Goal: Communication & Community: Answer question/provide support

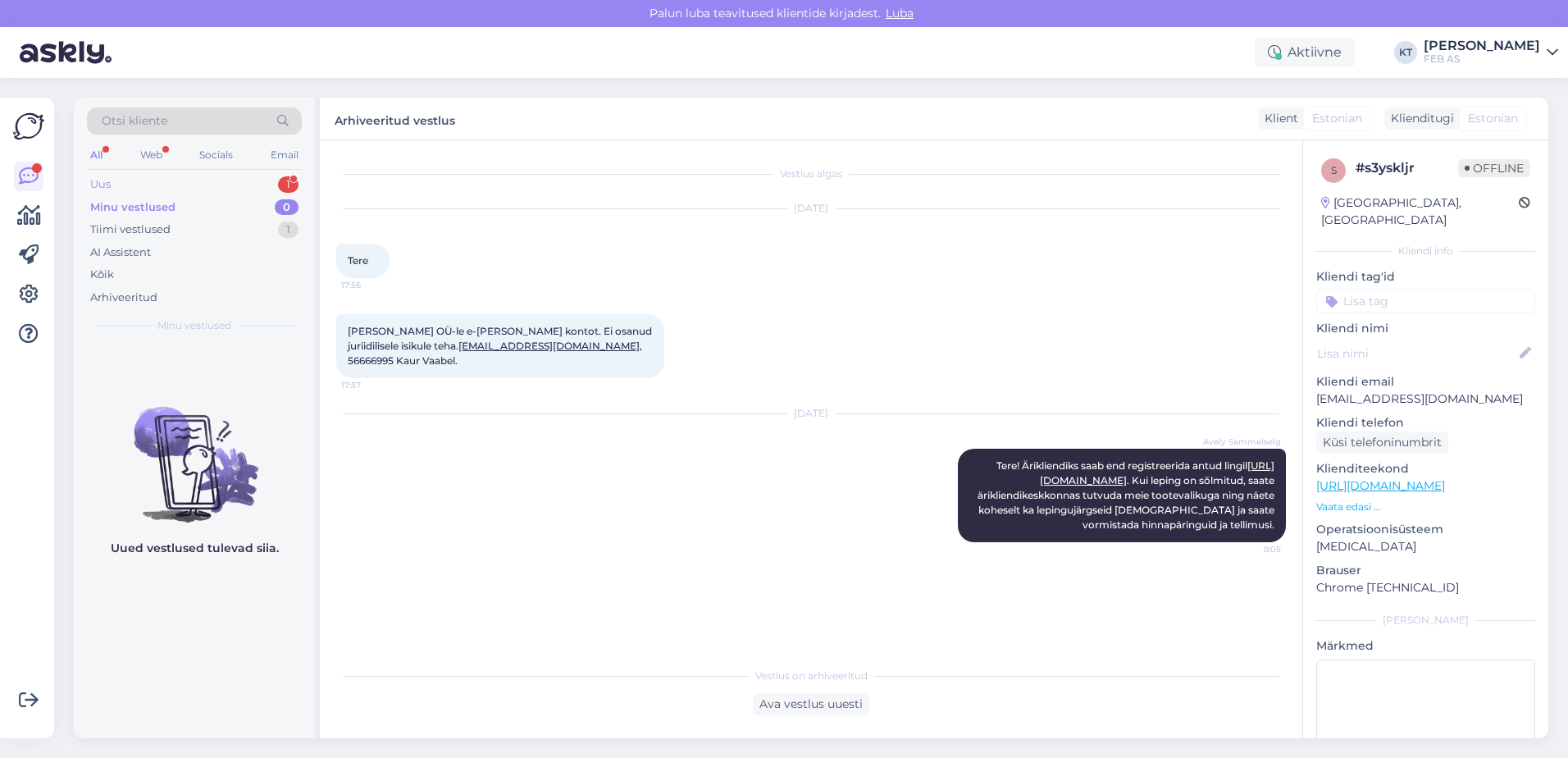
click at [102, 186] on div "Uus" at bounding box center [101, 184] width 21 height 16
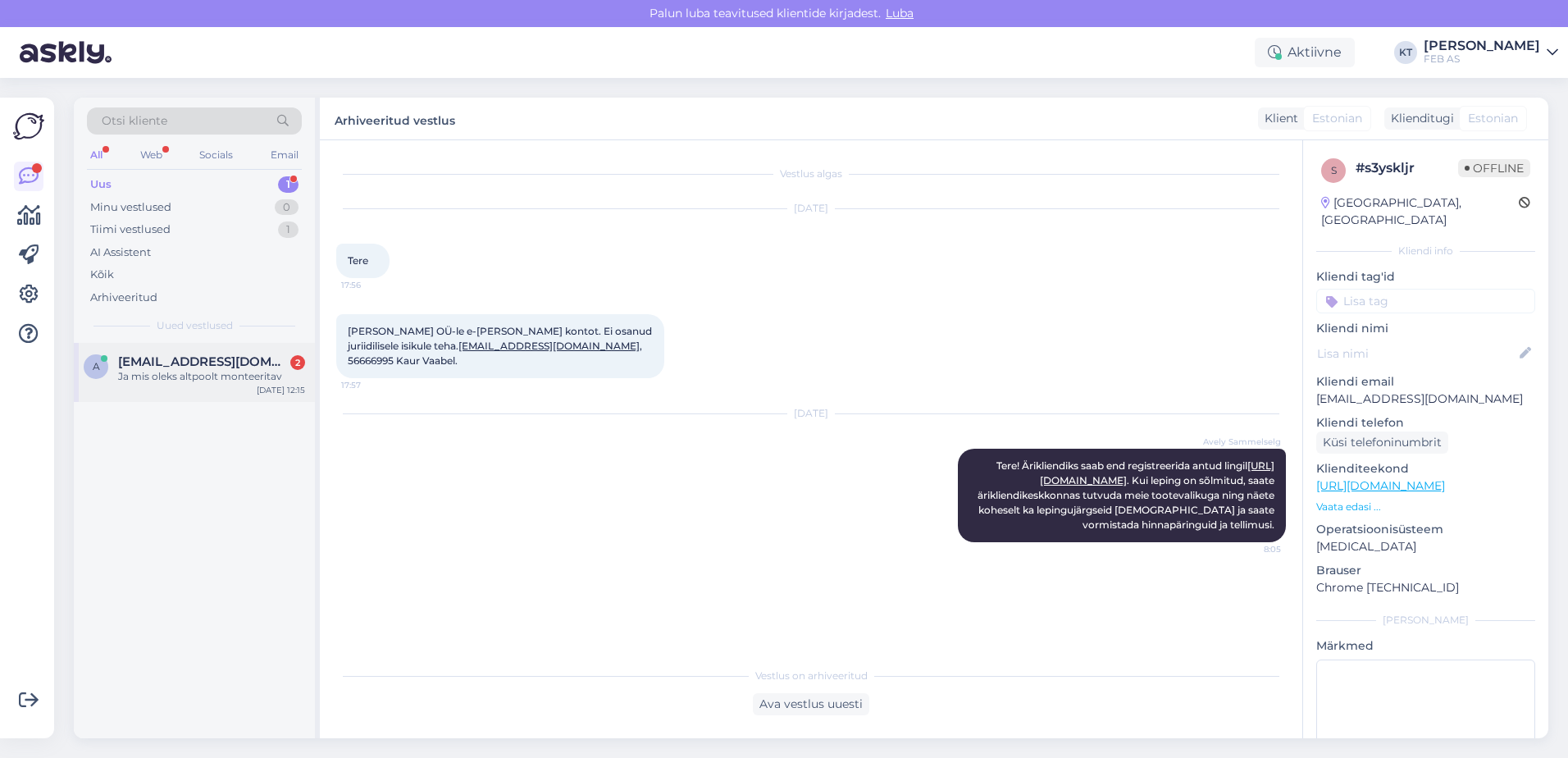
click at [160, 380] on div "Ja mis oleks altpoolt monteeritav" at bounding box center [211, 376] width 187 height 15
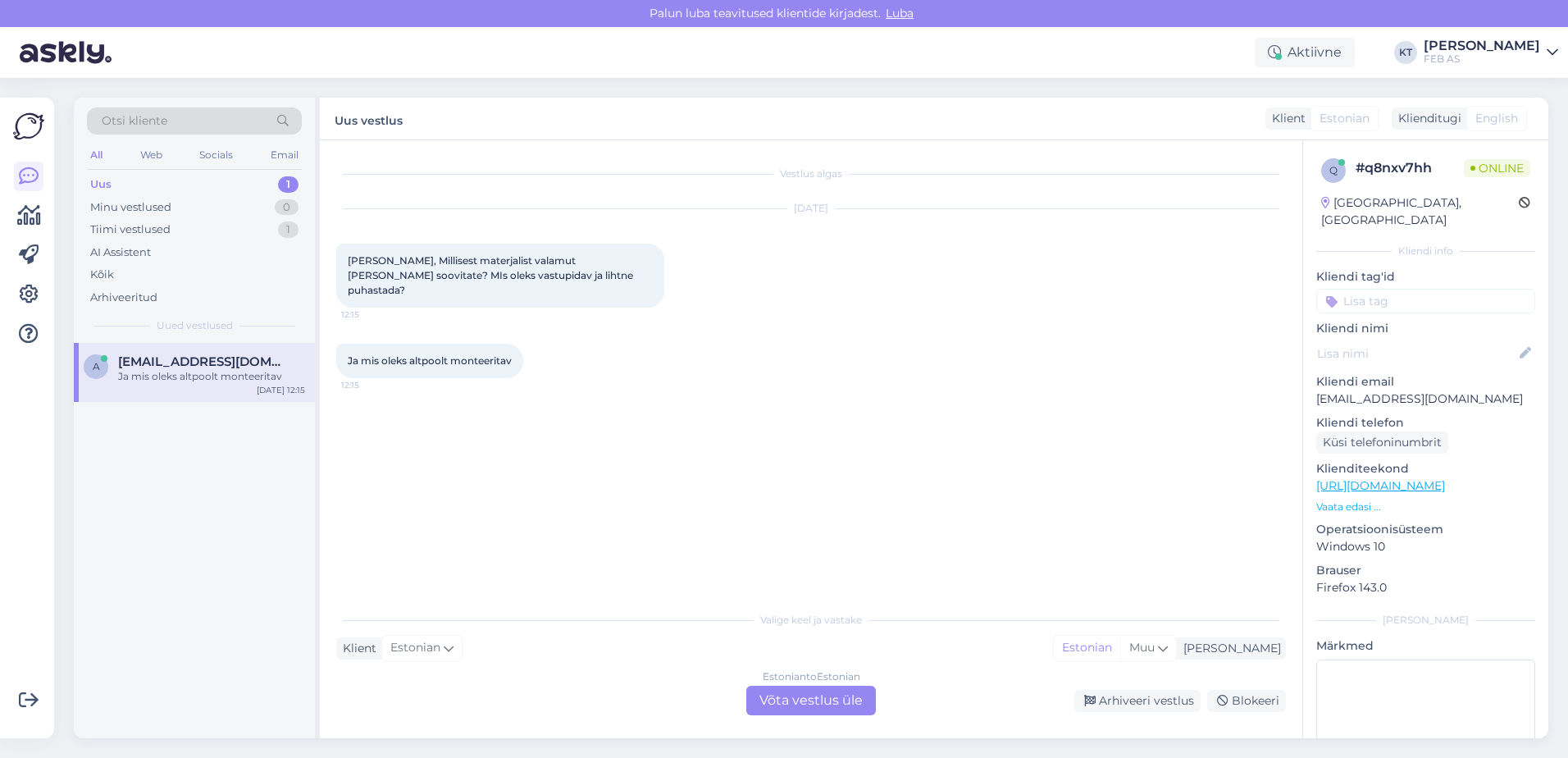
click at [765, 697] on div "Estonian to Estonian Võta vestlus üle" at bounding box center [811, 701] width 129 height 29
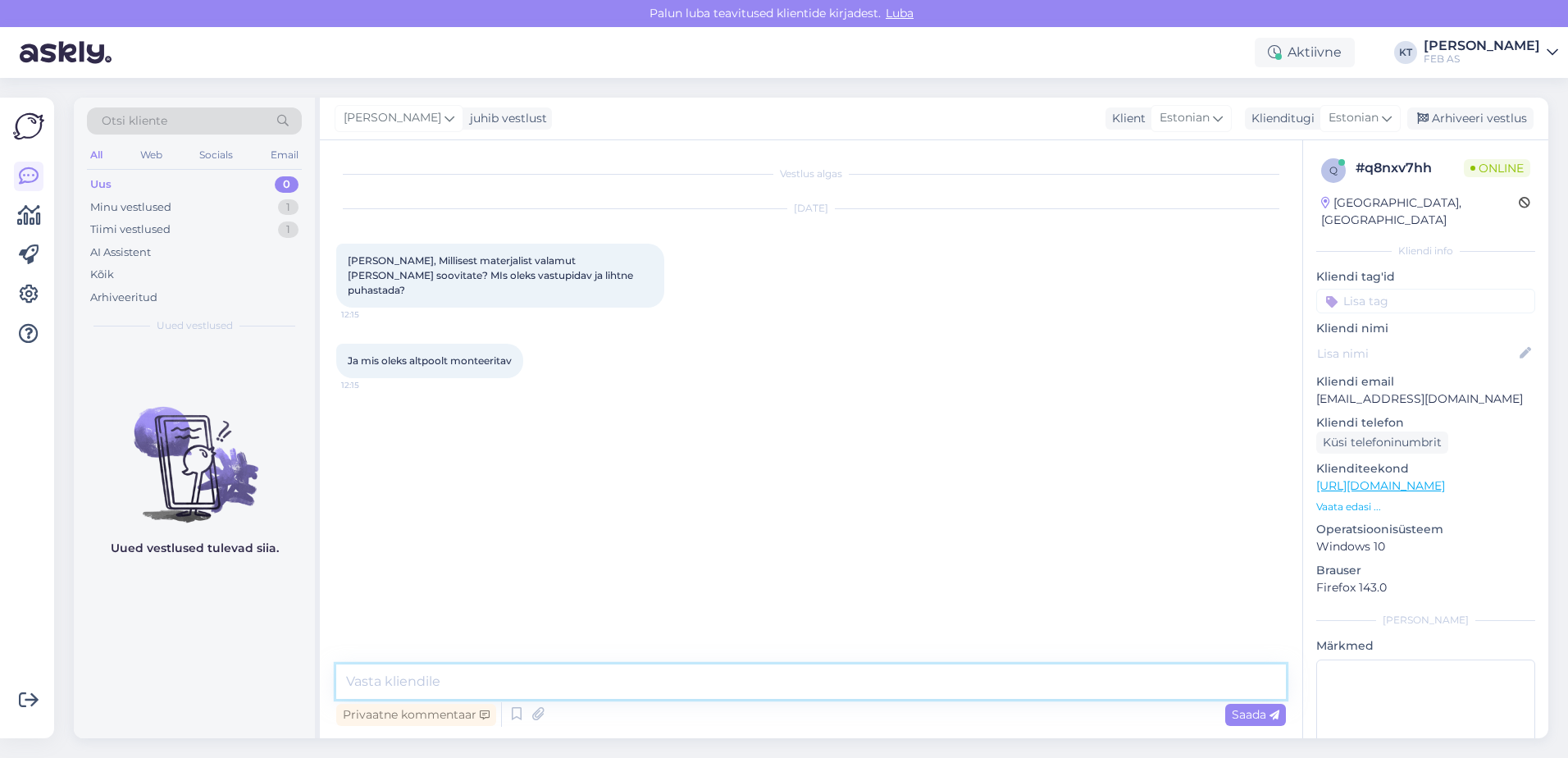
click at [731, 679] on textarea at bounding box center [811, 682] width 950 height 35
click at [617, 673] on textarea at bounding box center [811, 682] width 950 height 35
type textarea "Tere!"
click at [630, 675] on textarea at bounding box center [811, 682] width 950 height 35
type textarea "Kohe vaatan järgi."
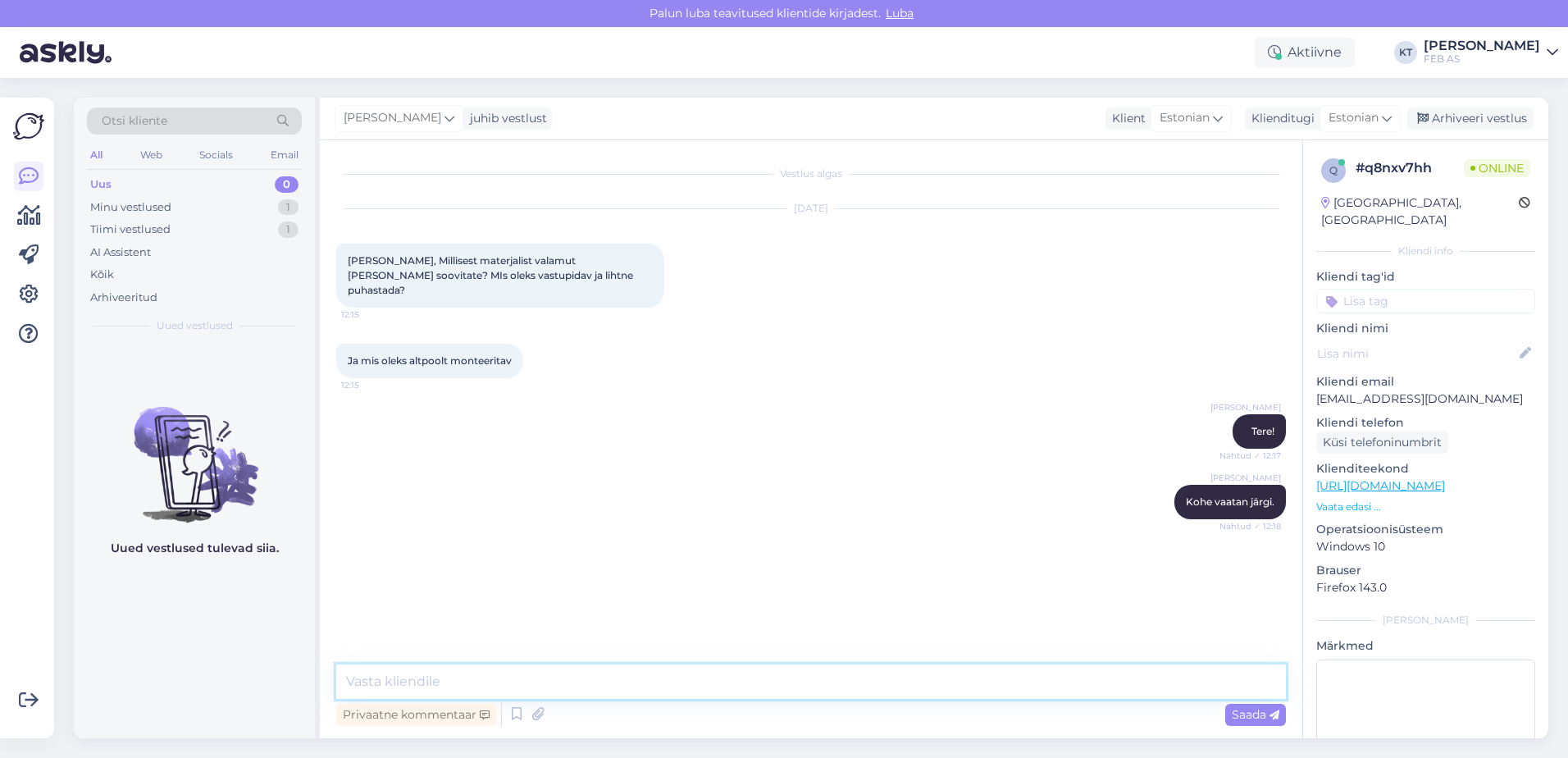
click at [975, 683] on textarea at bounding box center [811, 682] width 950 height 35
paste textarea "[URL][DOMAIN_NAME]"
click at [1360, 500] on p "Vaata edasi ..." at bounding box center [1426, 507] width 219 height 15
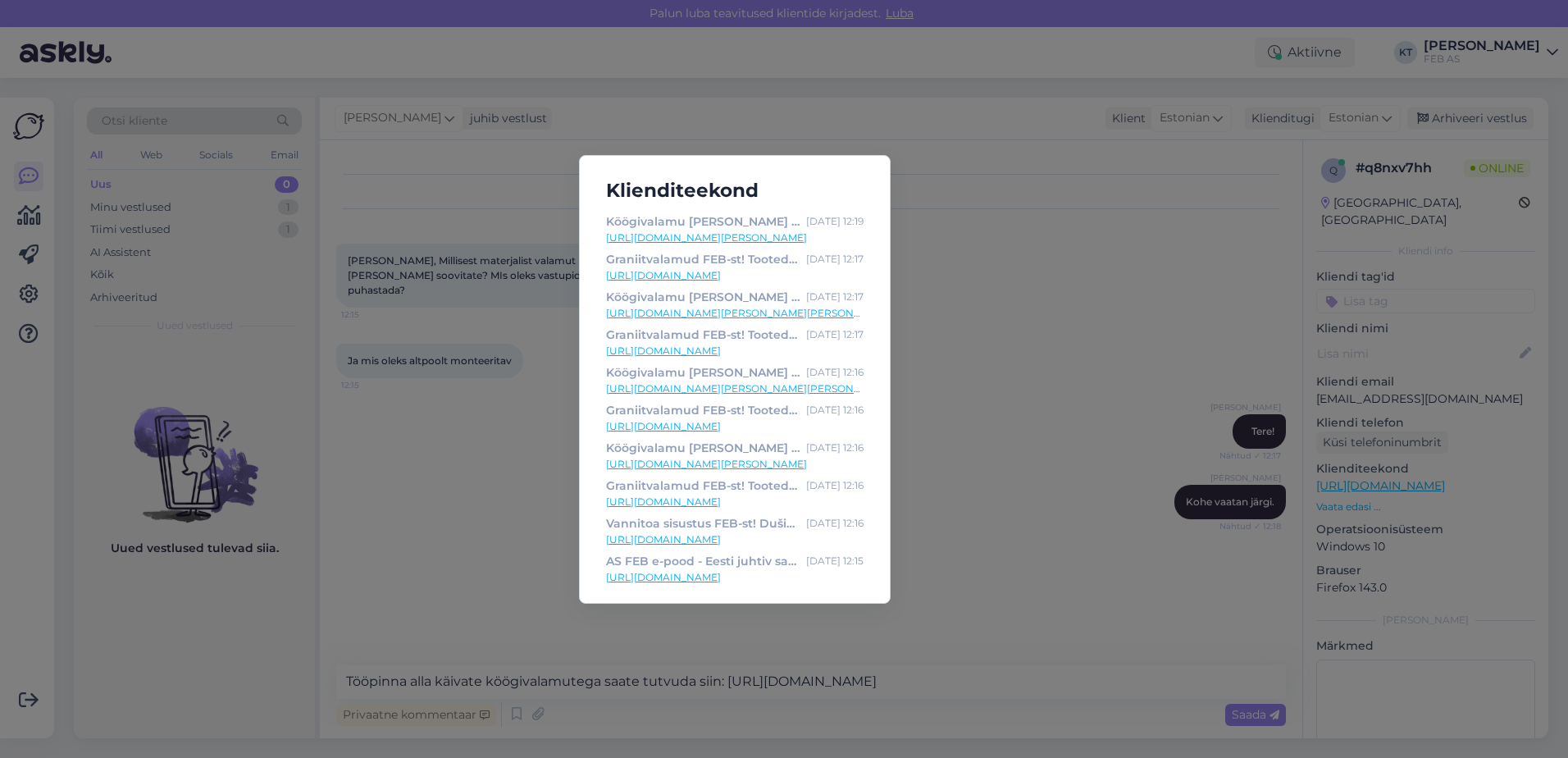
click at [1124, 246] on div "Klienditeekond Köögivalamu [PERSON_NAME] KNG [PHONE_NUMBER] cm, fragranit, Cash…" at bounding box center [784, 379] width 1568 height 758
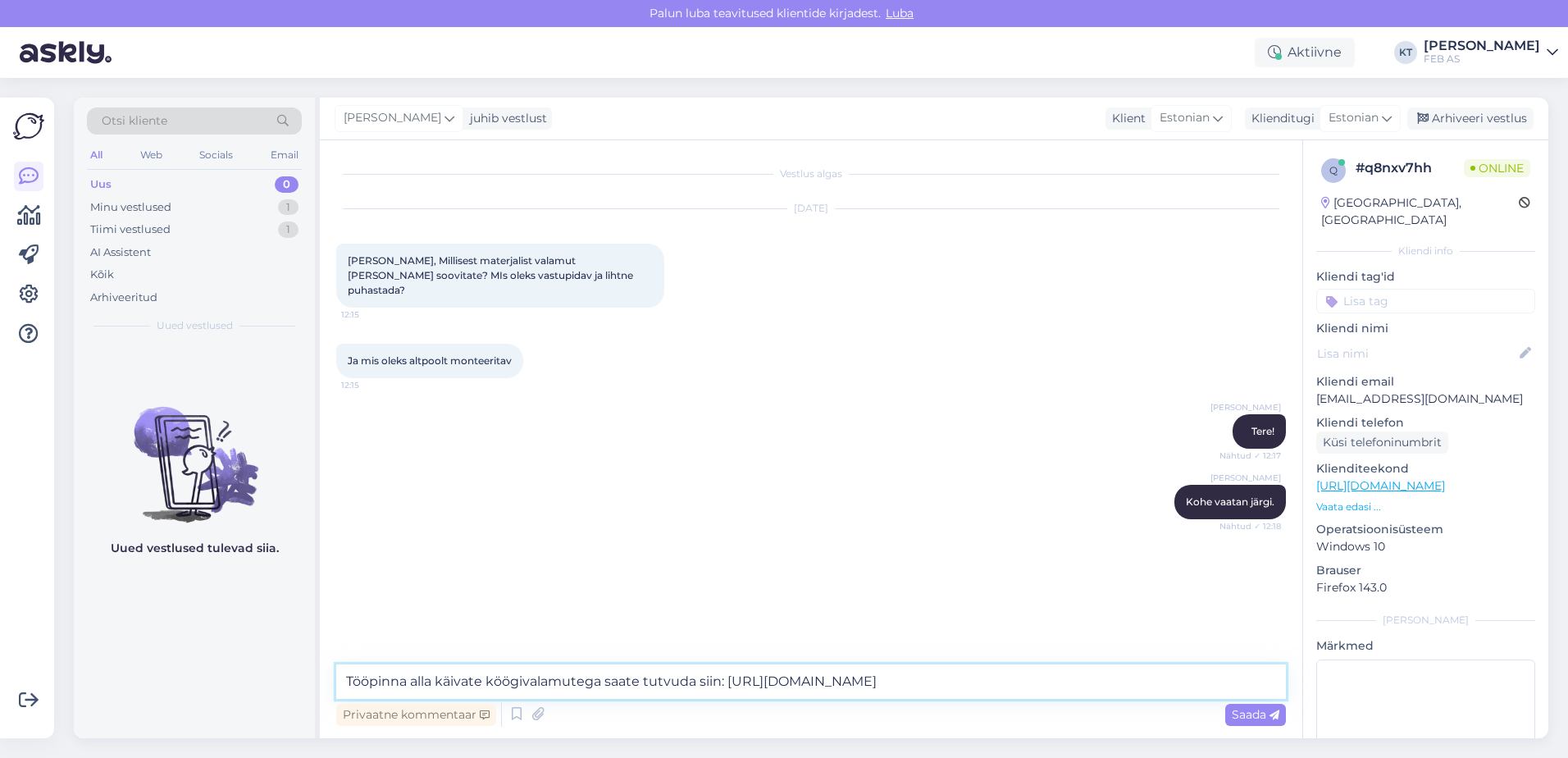
click at [1219, 682] on textarea "Tööpinna alla käivate köögivalamutega saate tutvuda siin: [URL][DOMAIN_NAME]" at bounding box center [811, 682] width 950 height 35
click at [1253, 673] on textarea "Tööpinna alla käivate köögivalamutega saate tutvuda siin: [URL][DOMAIN_NAME] ." at bounding box center [811, 682] width 950 height 35
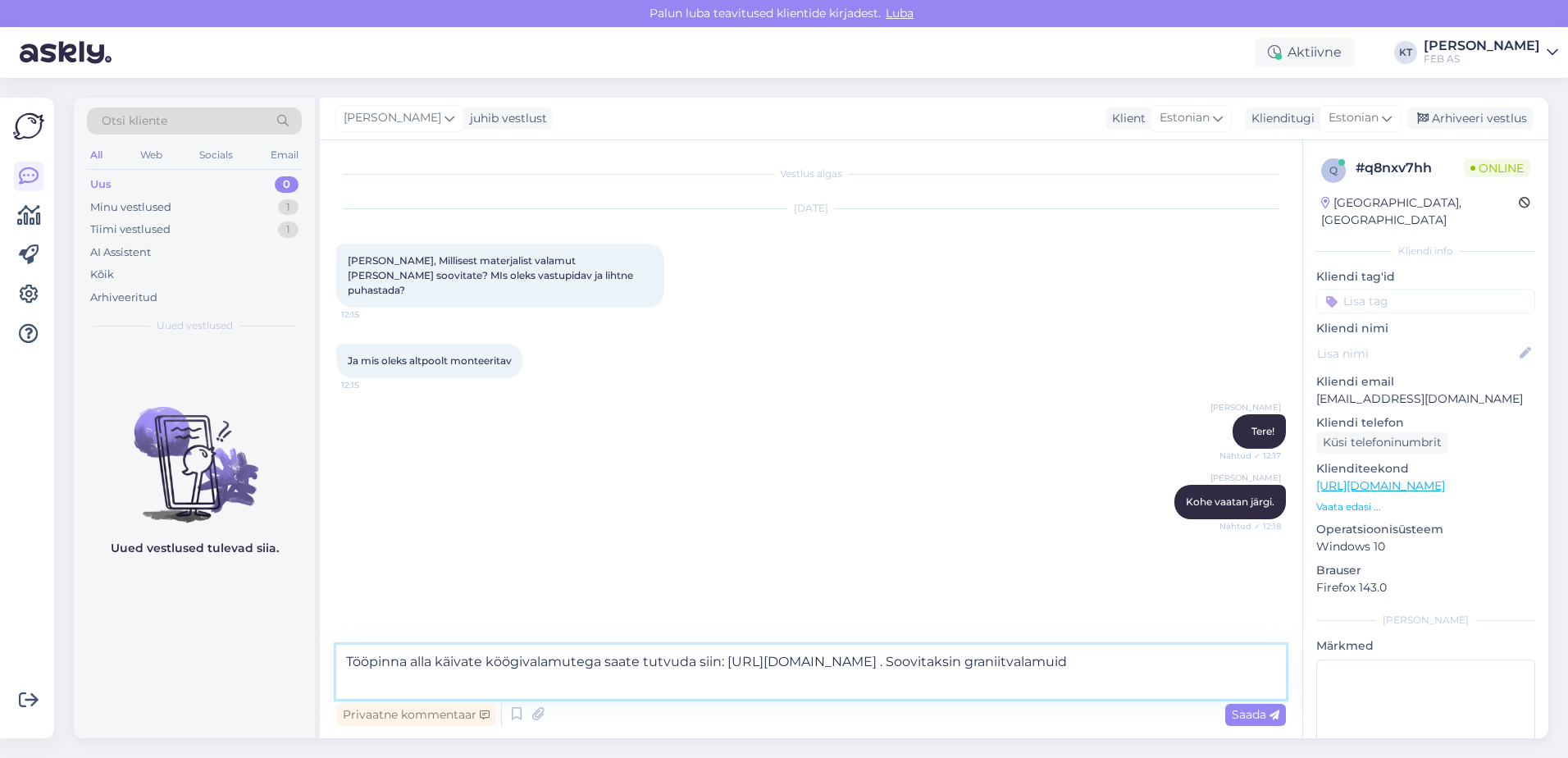
drag, startPoint x: 540, startPoint y: 684, endPoint x: 347, endPoint y: 686, distance: 193.0
click at [347, 686] on textarea "Tööpinna alla käivate köögivalamutega saate tutvuda siin: [URL][DOMAIN_NAME] . …" at bounding box center [811, 672] width 950 height 54
click at [559, 687] on textarea "Tööpinna alla käivate köögivalamutega saate tutvuda siin: [URL][DOMAIN_NAME] . …" at bounding box center [811, 672] width 950 height 54
drag, startPoint x: 575, startPoint y: 687, endPoint x: 331, endPoint y: 685, distance: 244.0
click at [331, 685] on div "Vestlus algas [DATE] Tere, Millisest materjalist valamut [PERSON_NAME] soovitat…" at bounding box center [811, 439] width 983 height 598
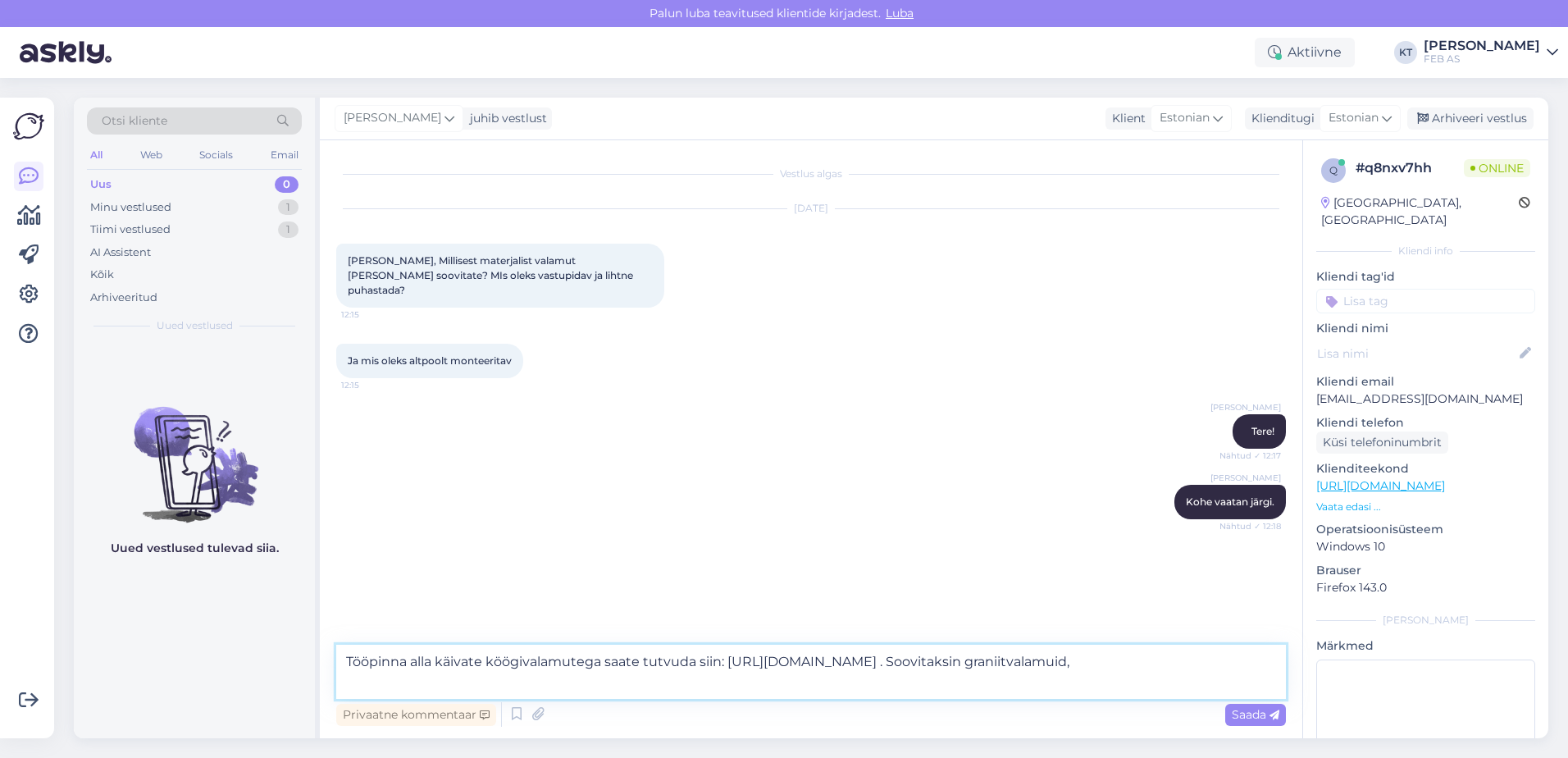
click at [633, 689] on textarea "Tööpinna alla käivate köögivalamutega saate tutvuda siin: [URL][DOMAIN_NAME] . …" at bounding box center [811, 672] width 950 height 54
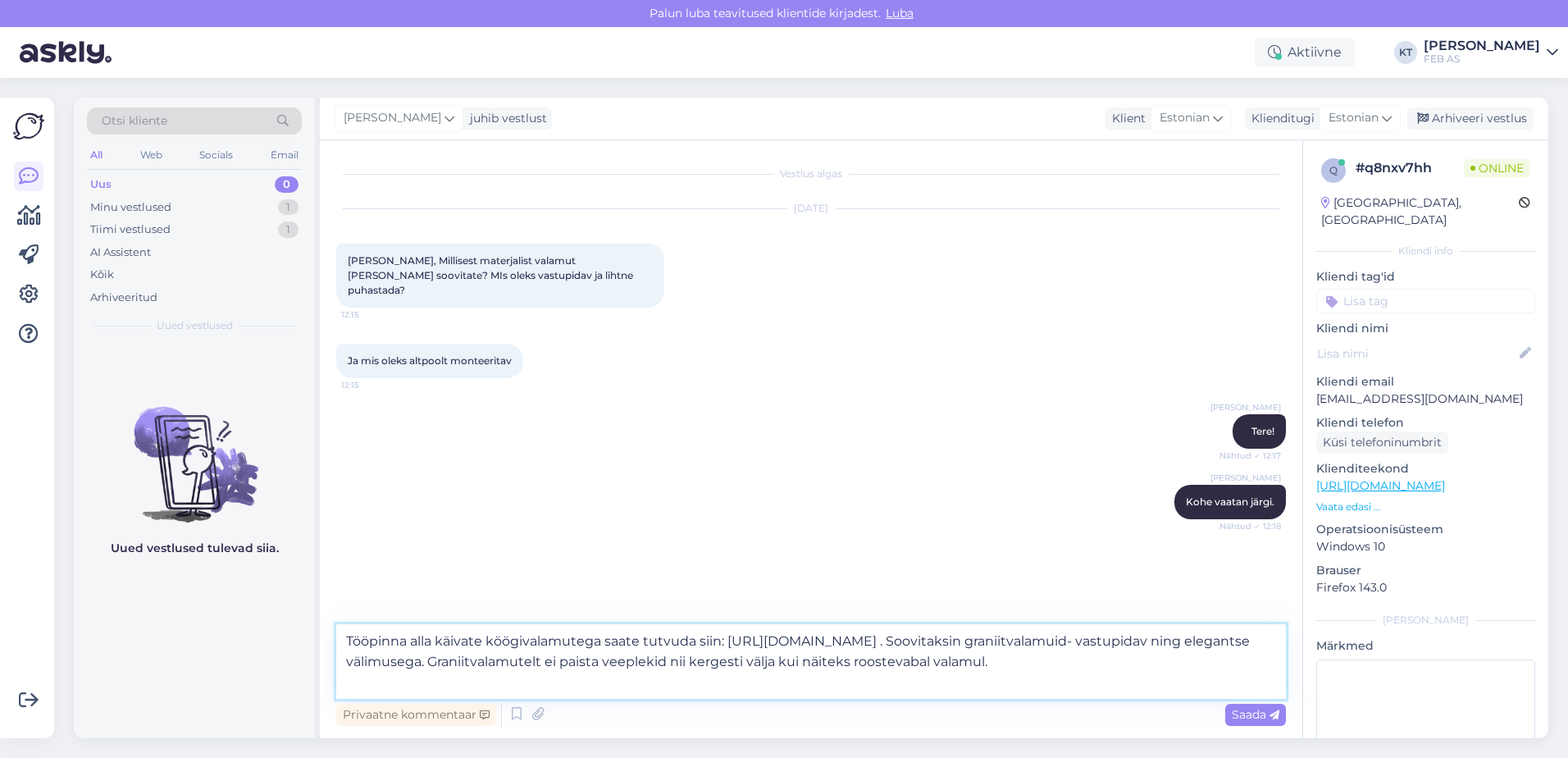
click at [539, 684] on textarea "Tööpinna alla käivate köögivalamutega saate tutvuda siin: [URL][DOMAIN_NAME] . …" at bounding box center [811, 661] width 950 height 75
click at [607, 660] on textarea "Tööpinna alla käivate köögivalamutega saate tutvuda siin: [URL][DOMAIN_NAME] . …" at bounding box center [811, 661] width 950 height 75
drag, startPoint x: 658, startPoint y: 661, endPoint x: 627, endPoint y: 663, distance: 31.1
click at [627, 663] on textarea "Tööpinna alla käivate köögivalamutega saate tutvuda siin: [URL][DOMAIN_NAME] . …" at bounding box center [811, 661] width 950 height 75
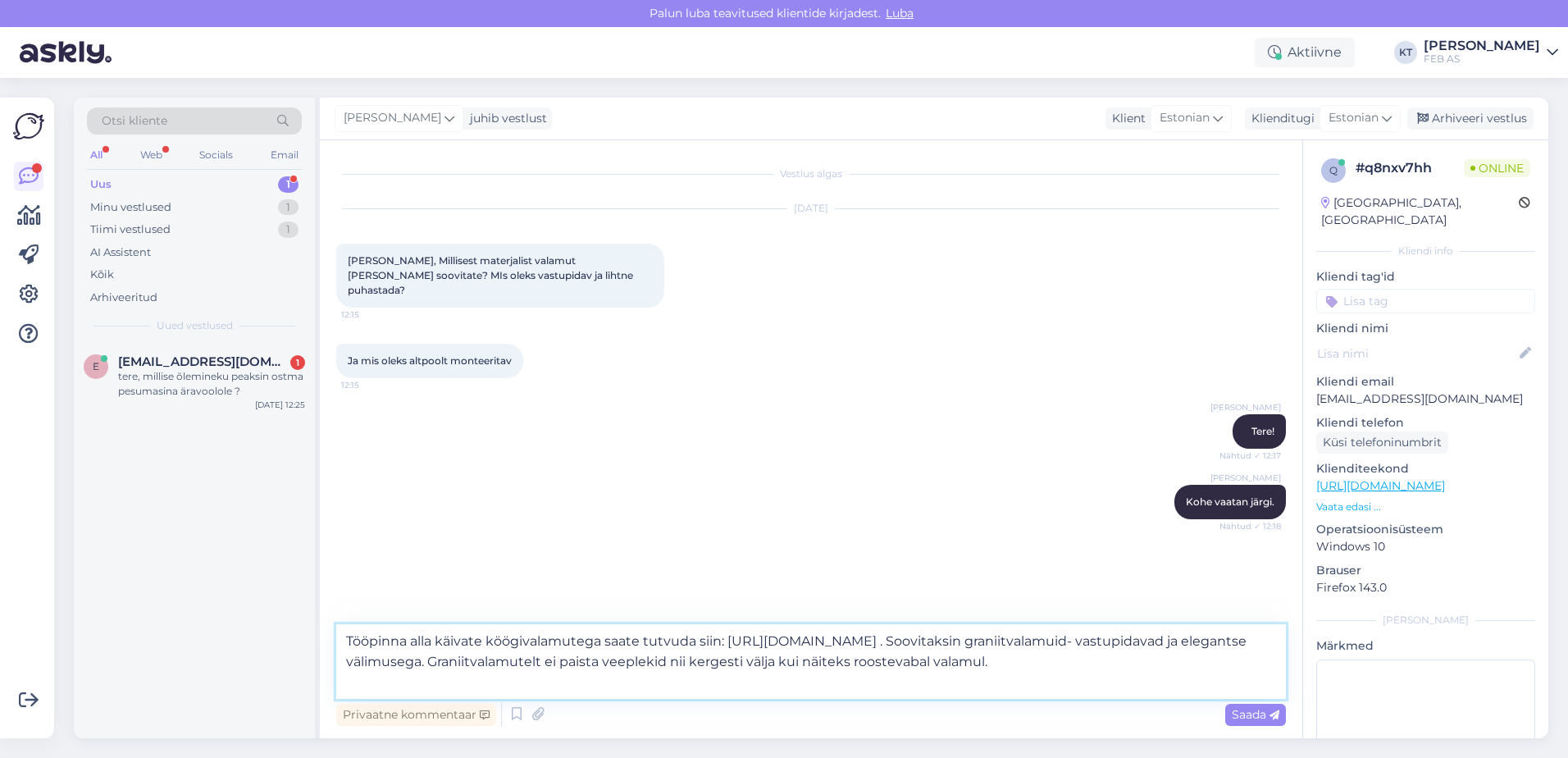
click at [722, 687] on textarea "Tööpinna alla käivate köögivalamutega saate tutvuda siin: [URL][DOMAIN_NAME] . …" at bounding box center [811, 661] width 950 height 75
click at [692, 686] on textarea "Tööpinna alla käivate köögivalamutega saate tutvuda siin: [URL][DOMAIN_NAME] . …" at bounding box center [811, 661] width 950 height 75
type textarea "Tööpinna alla käivate köögivalamutega saate tutvuda siin: [URL][DOMAIN_NAME] . …"
click at [982, 685] on textarea "Tööpinna alla käivate köögivalamutega saate tutvuda siin: [URL][DOMAIN_NAME] . …" at bounding box center [811, 661] width 950 height 75
click at [539, 686] on textarea "Tööpinna alla käivate köögivalamutega saate tutvuda siin: [URL][DOMAIN_NAME] . …" at bounding box center [811, 661] width 950 height 75
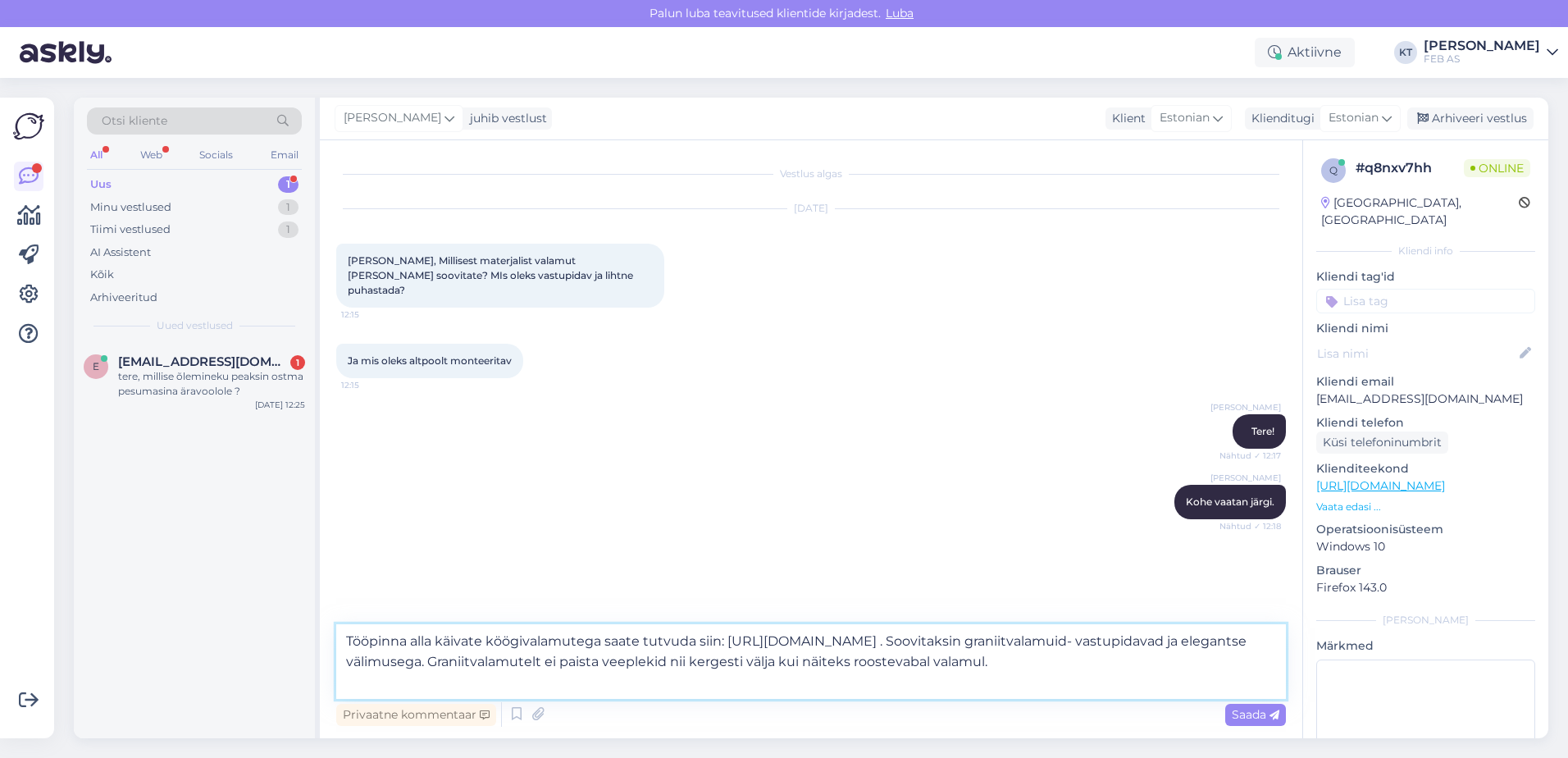
click at [512, 679] on textarea "Tööpinna alla käivate köögivalamutega saate tutvuda siin: [URL][DOMAIN_NAME] . …" at bounding box center [811, 661] width 950 height 75
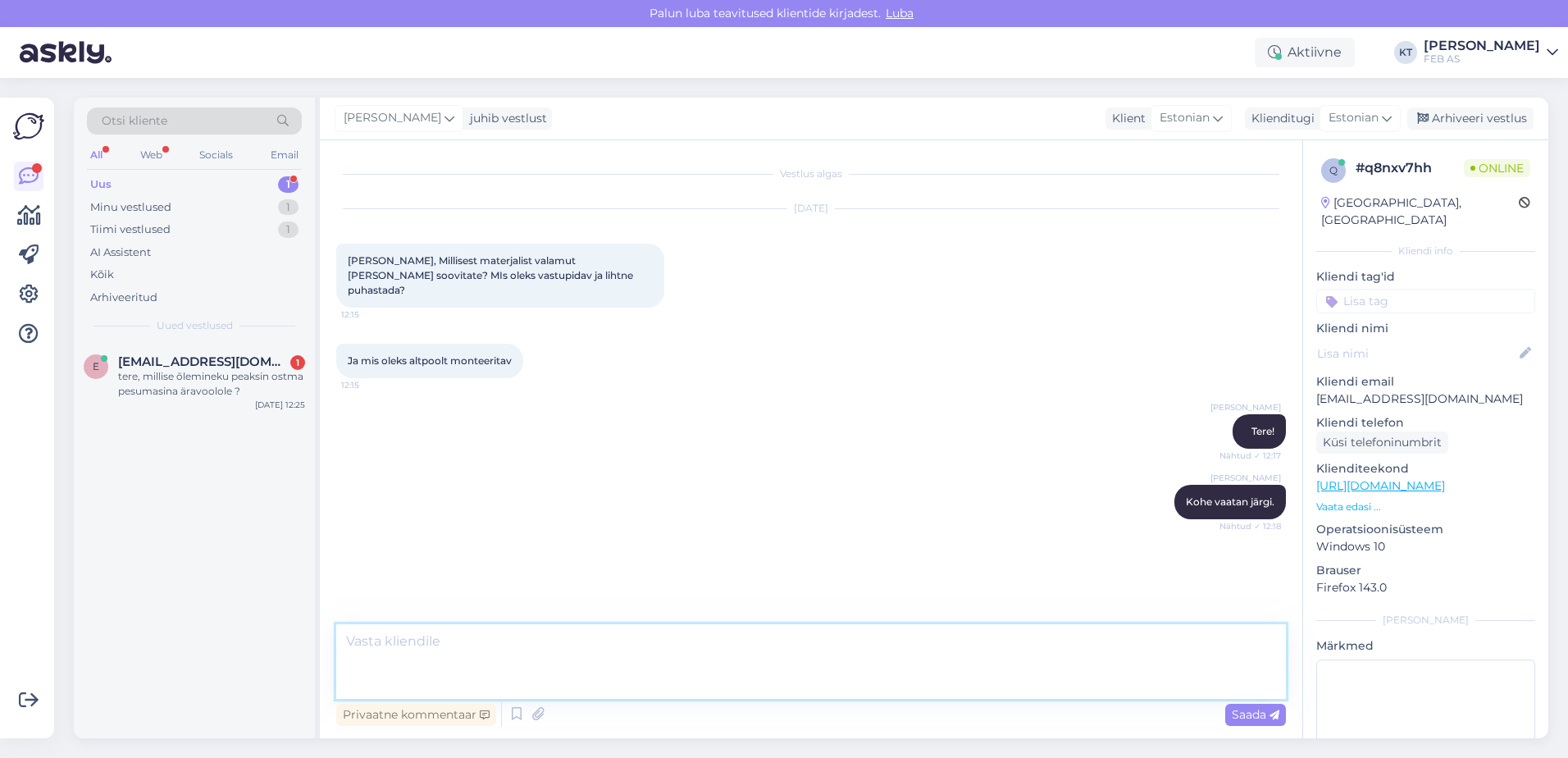
scroll to position [3, 0]
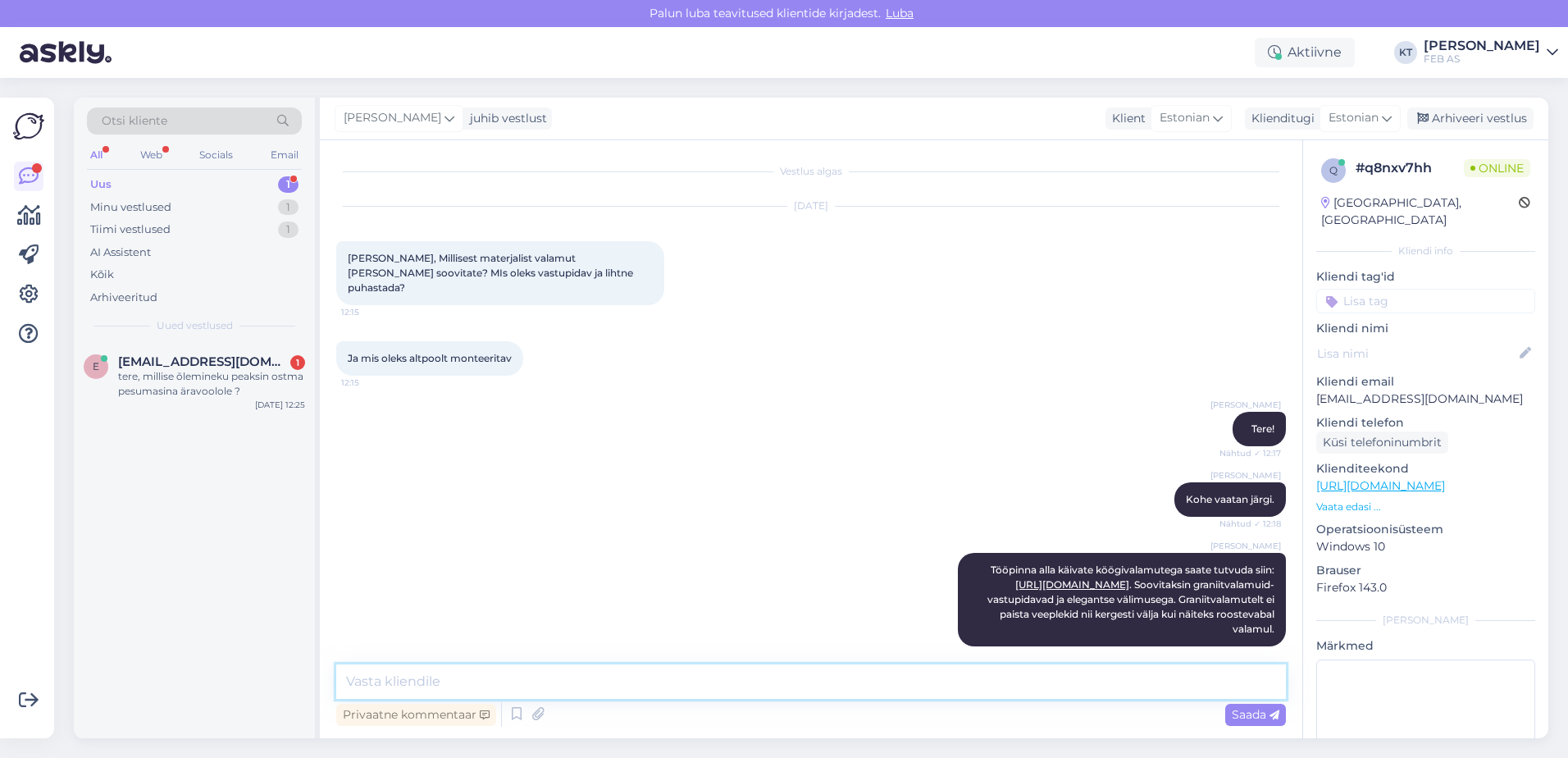
click at [416, 675] on textarea at bounding box center [811, 682] width 950 height 35
click at [228, 361] on span "[EMAIL_ADDRESS][DOMAIN_NAME]" at bounding box center [204, 362] width 171 height 15
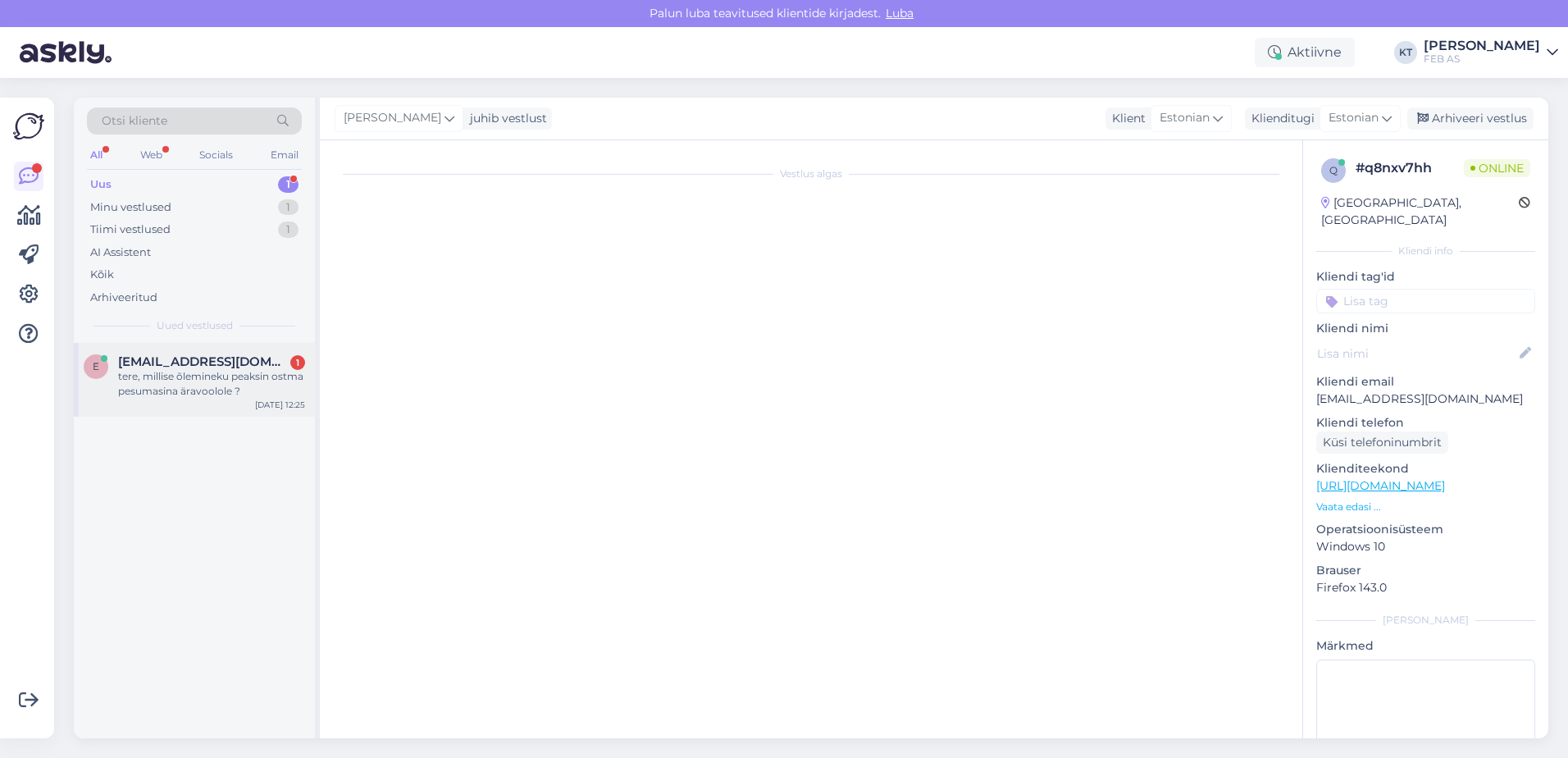
scroll to position [0, 0]
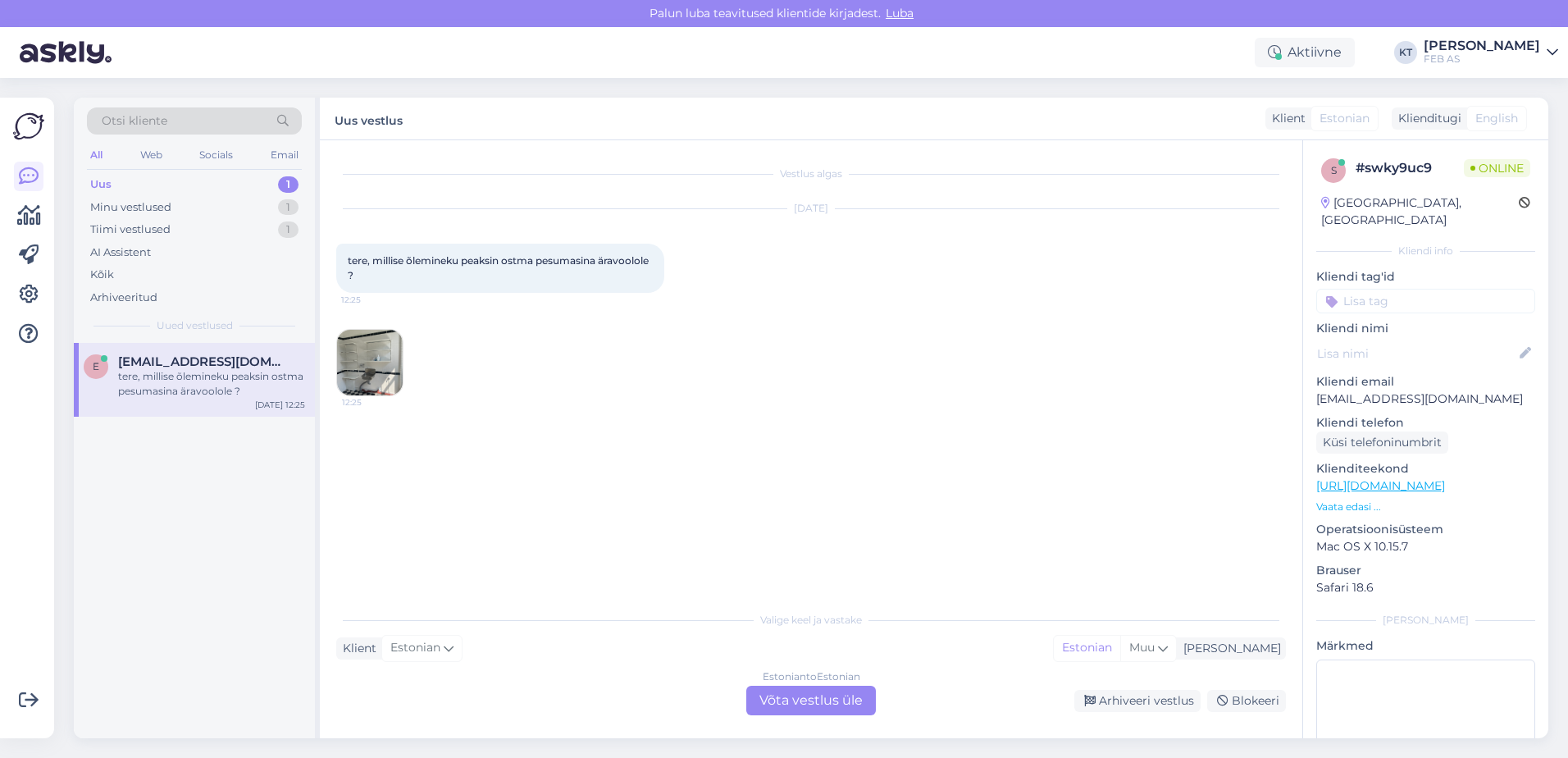
click at [790, 694] on div "Estonian to Estonian Võta vestlus üle" at bounding box center [811, 701] width 129 height 29
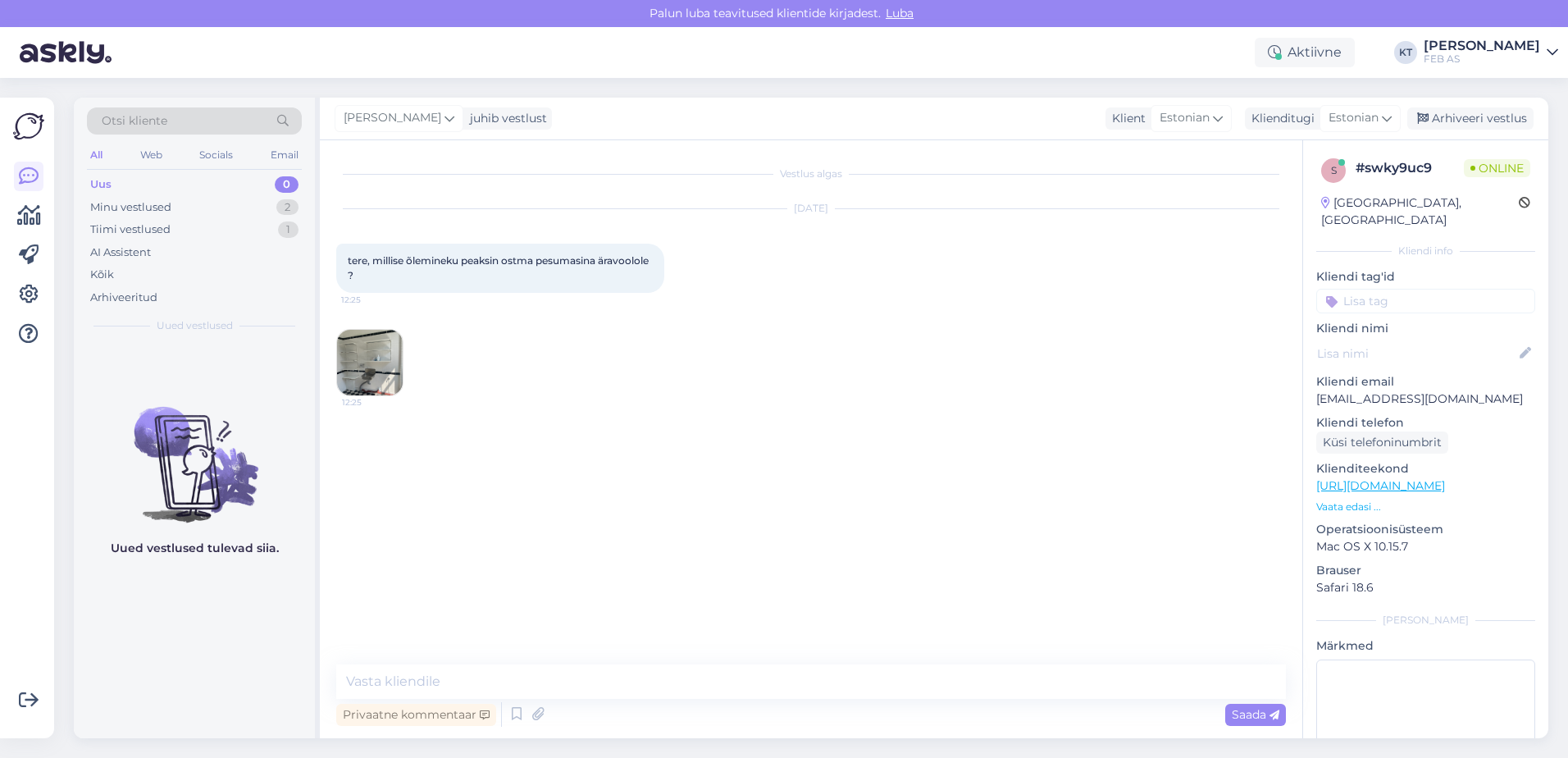
click at [362, 377] on img at bounding box center [370, 363] width 66 height 66
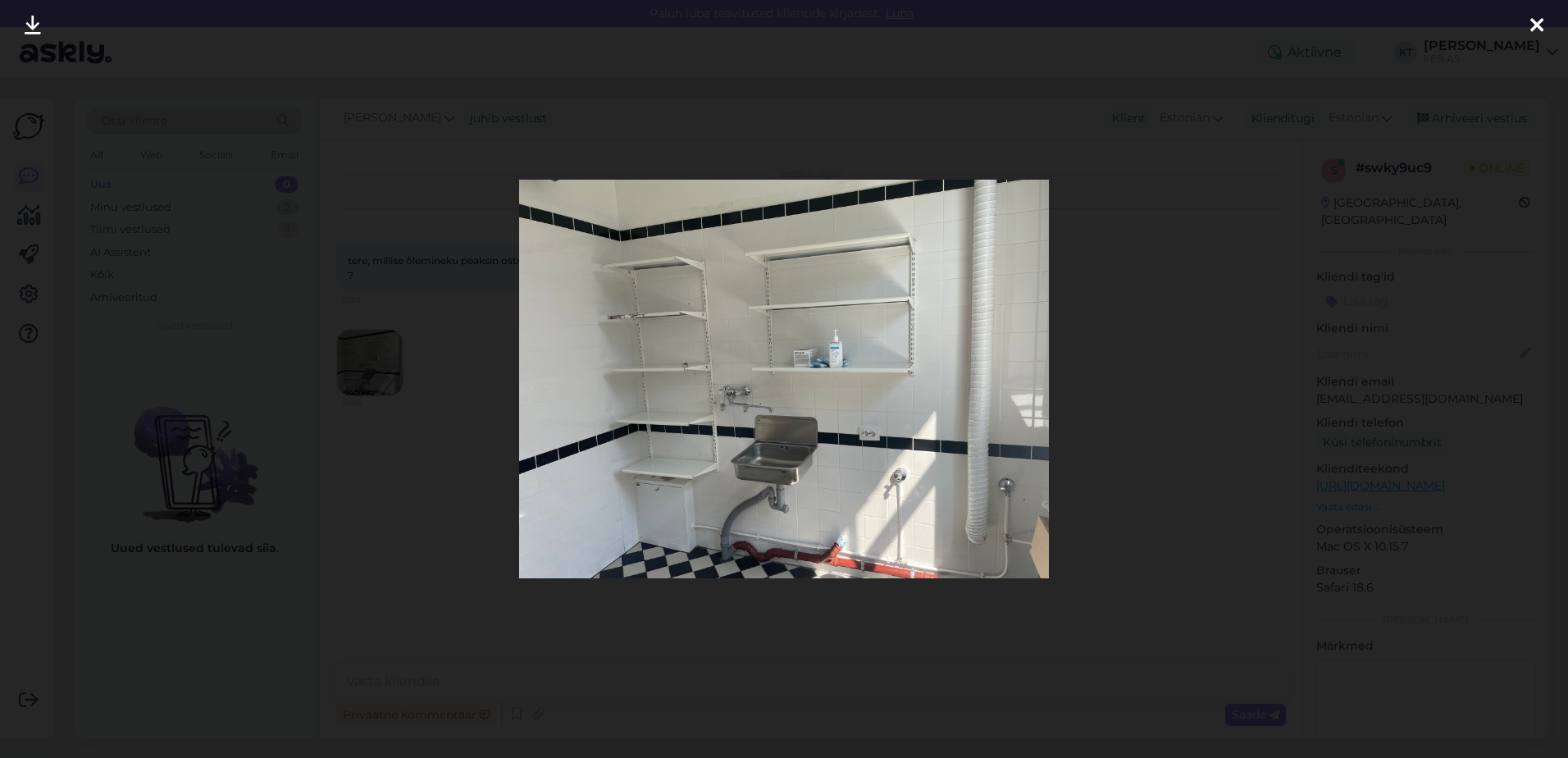
click at [1531, 28] on icon at bounding box center [1537, 26] width 13 height 22
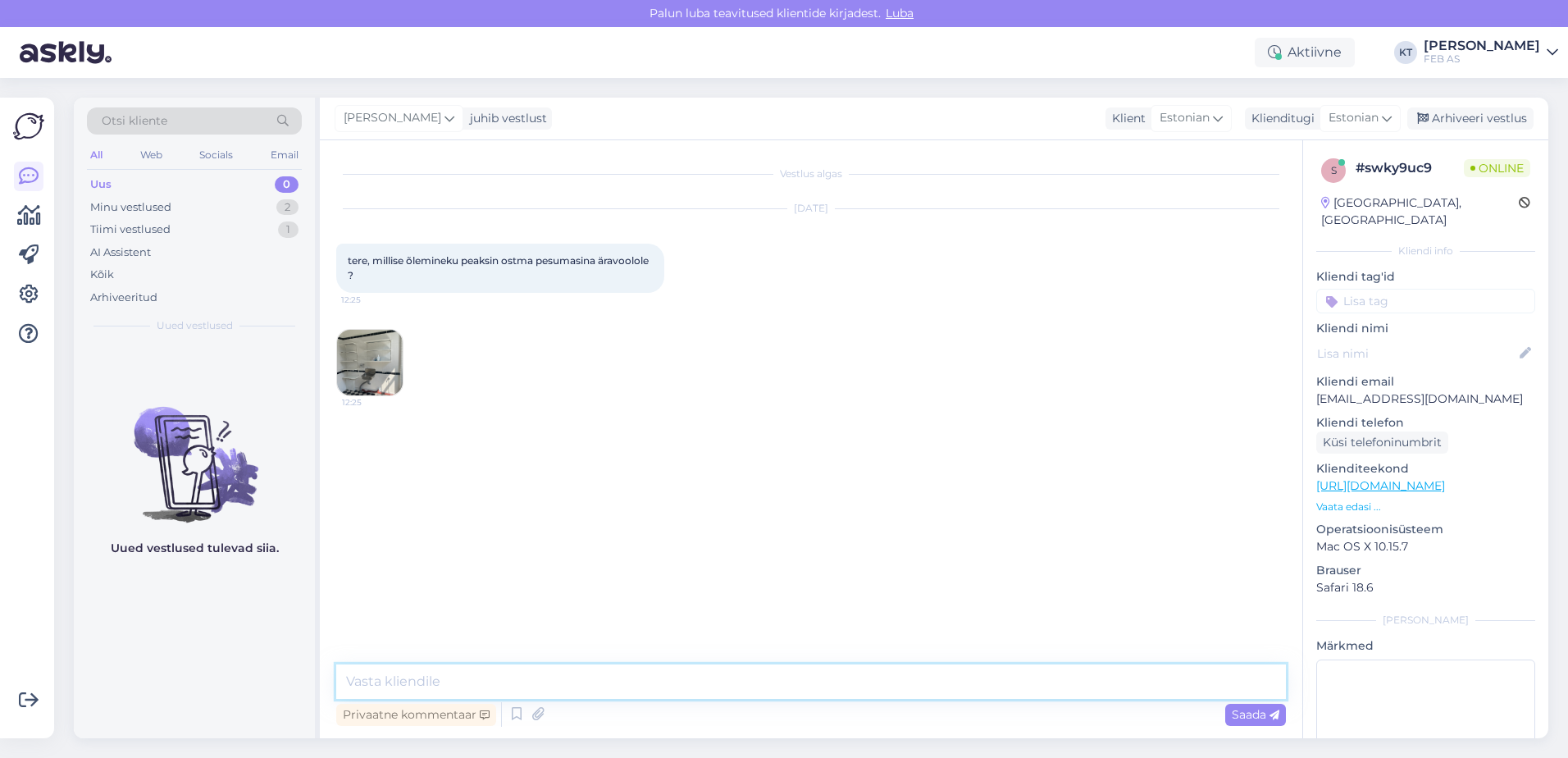
click at [486, 678] on textarea at bounding box center [811, 682] width 950 height 35
click at [370, 376] on img at bounding box center [370, 363] width 66 height 66
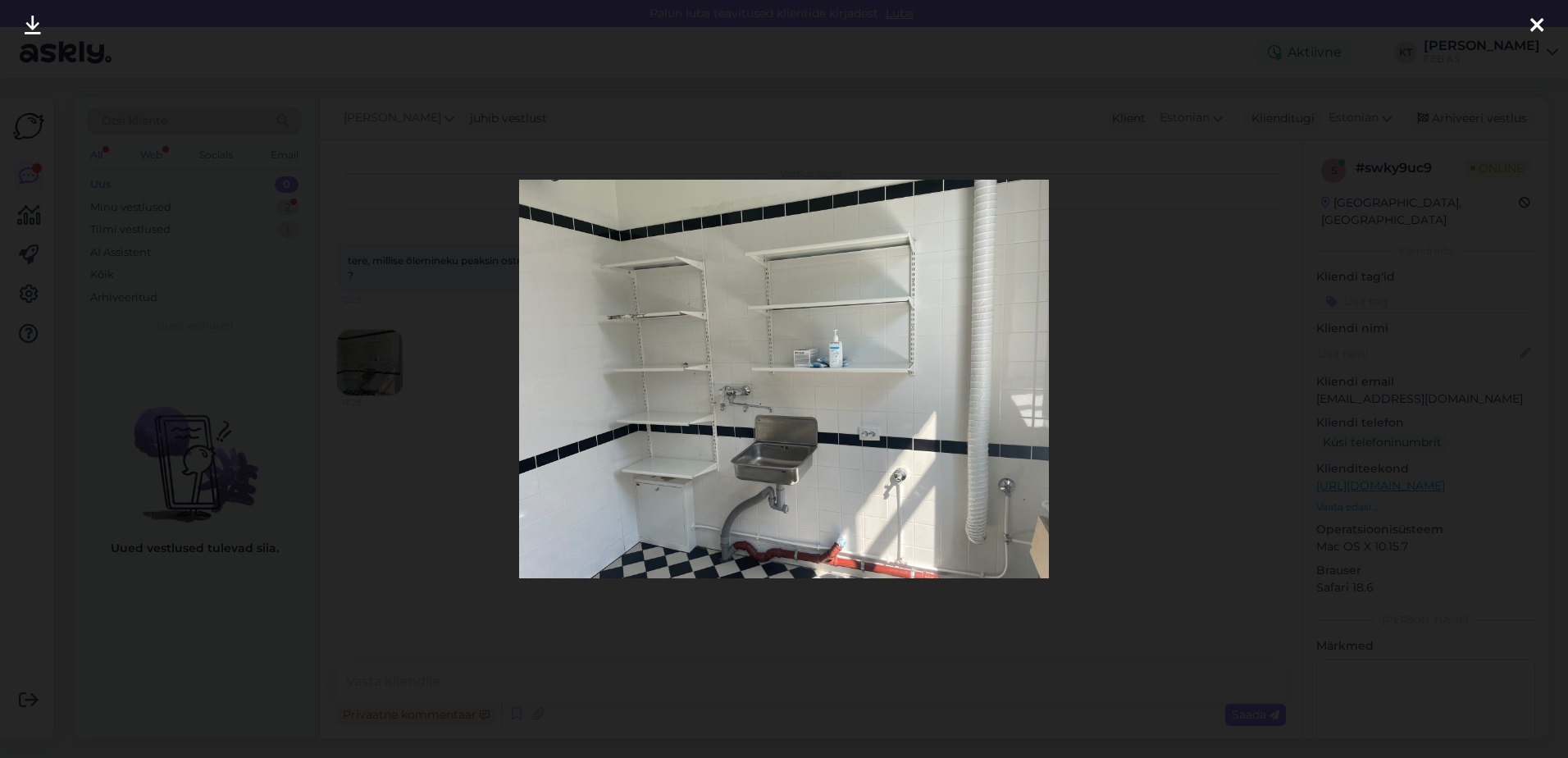
click at [1536, 18] on icon at bounding box center [1537, 26] width 13 height 22
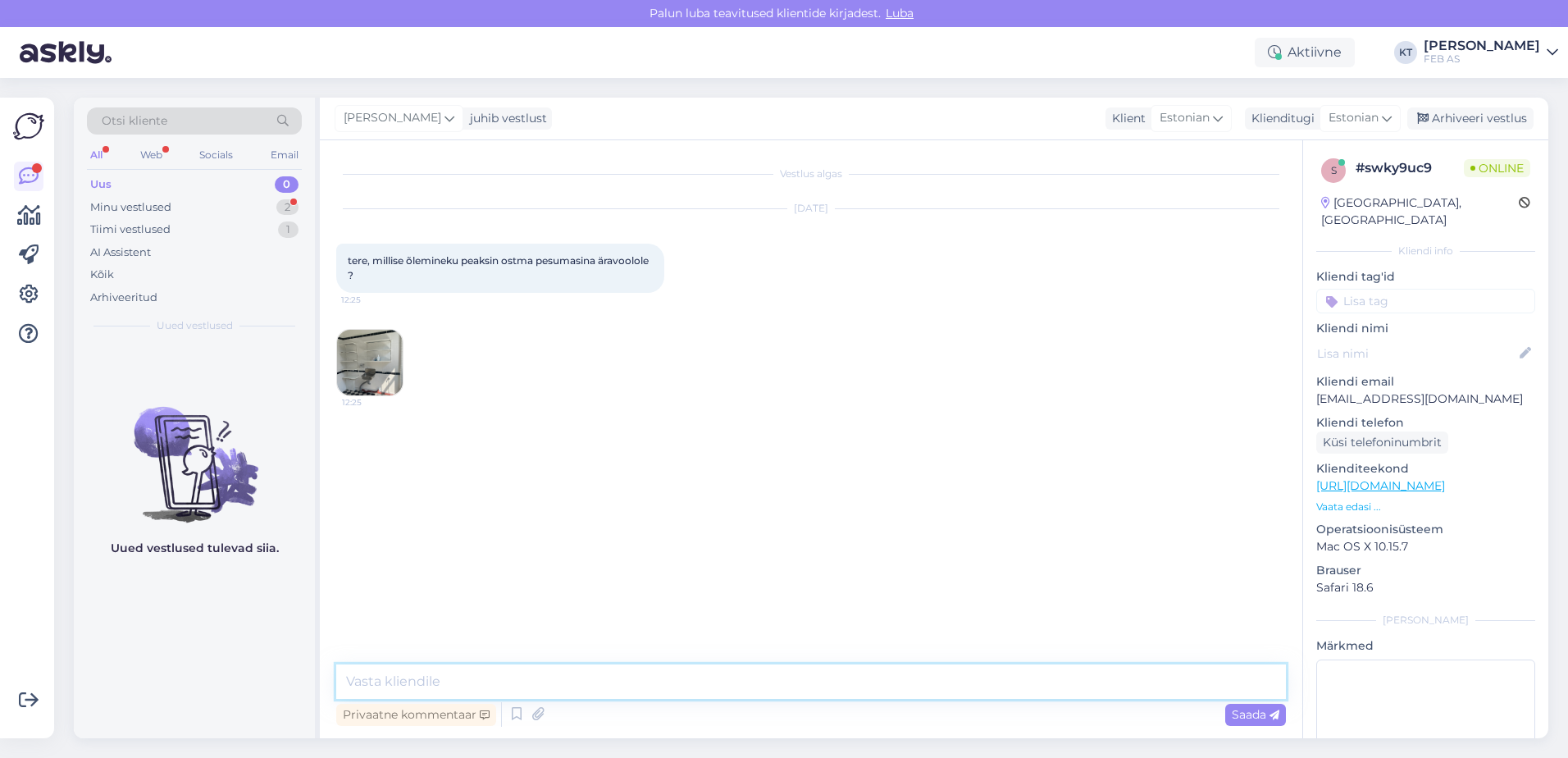
click at [494, 666] on textarea at bounding box center [811, 682] width 950 height 35
type textarea "Tere! Kohe uurin järgi."
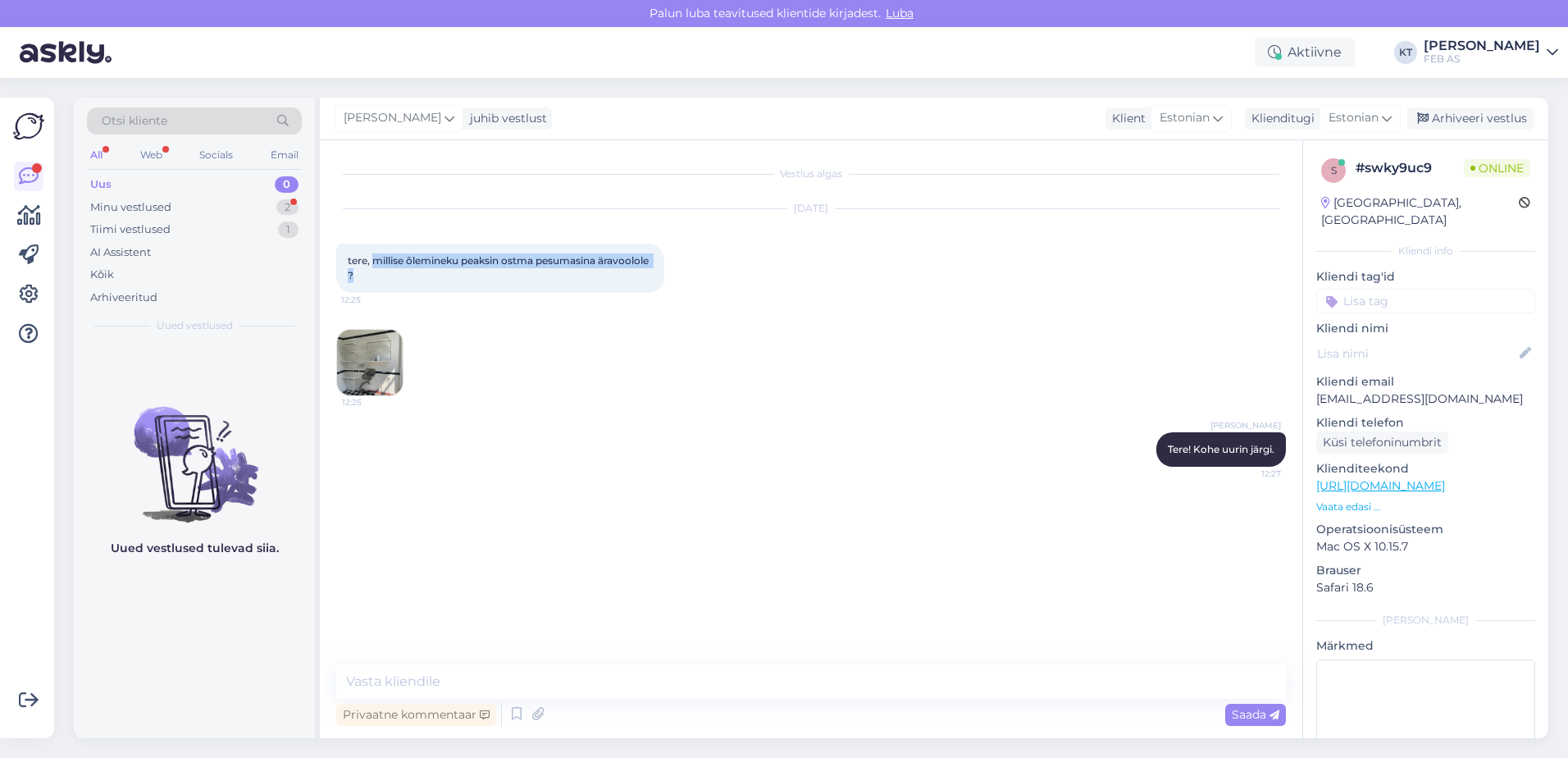
drag, startPoint x: 406, startPoint y: 274, endPoint x: 372, endPoint y: 262, distance: 36.1
click at [372, 262] on span "tere, millise õlemineku peaksin ostma pesumasina äravoolole ?" at bounding box center [500, 268] width 304 height 27
copy span "millise õlemineku peaksin ostma pesumasina äravoolole ?"
click at [354, 370] on img at bounding box center [370, 363] width 66 height 66
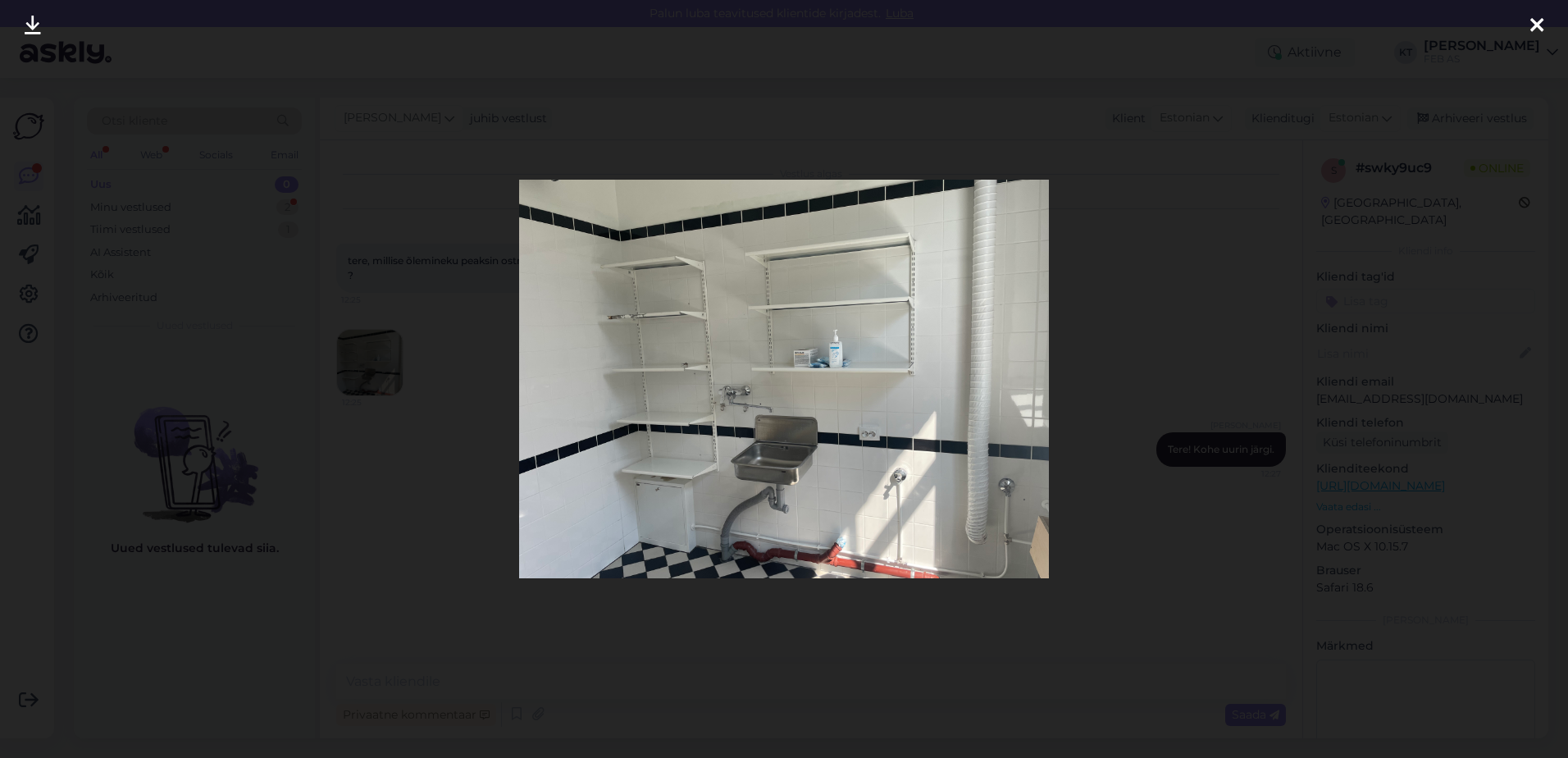
click at [1523, 22] on div at bounding box center [1537, 26] width 33 height 52
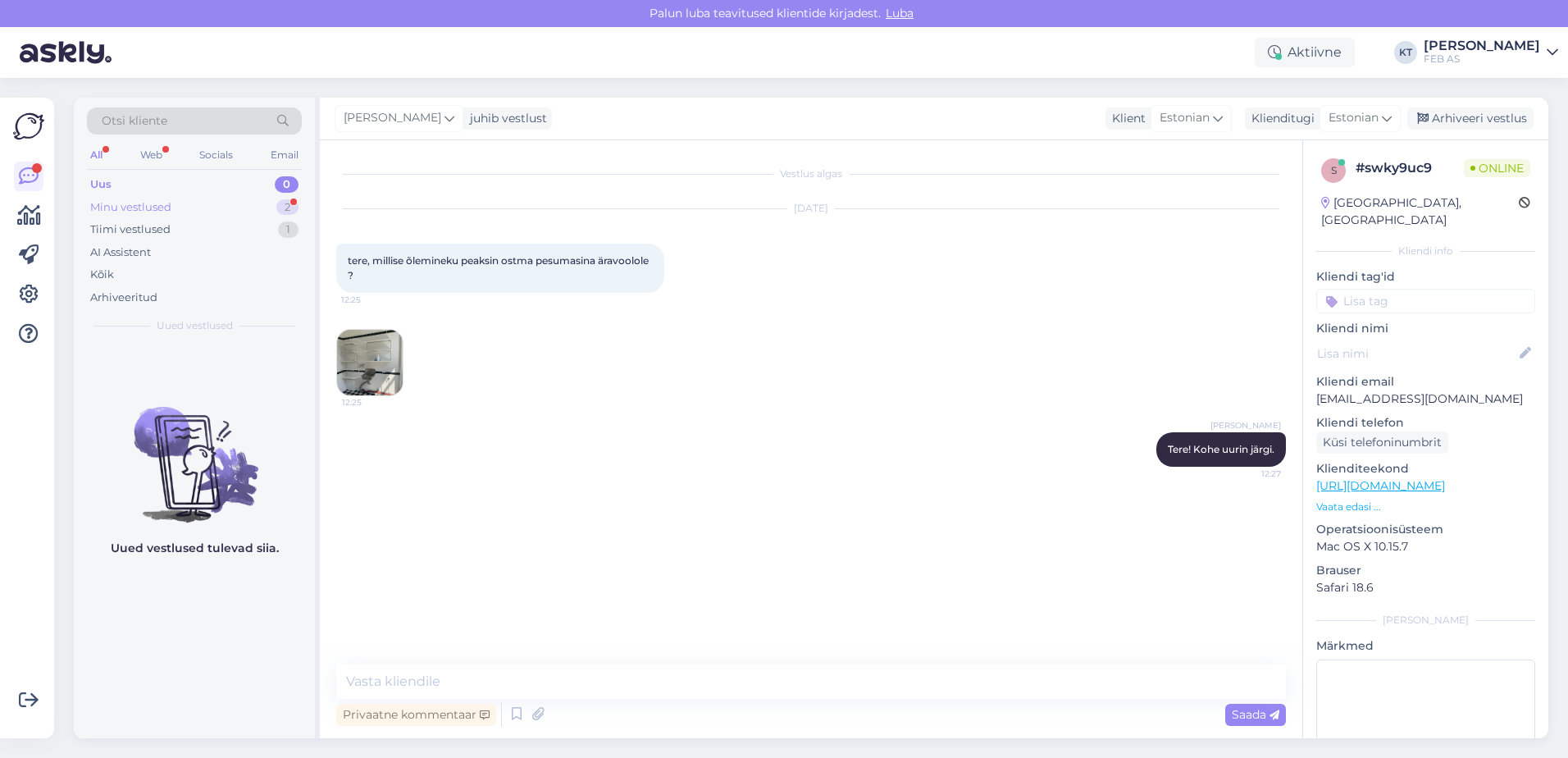
click at [238, 199] on div "Minu vestlused 2" at bounding box center [194, 207] width 215 height 23
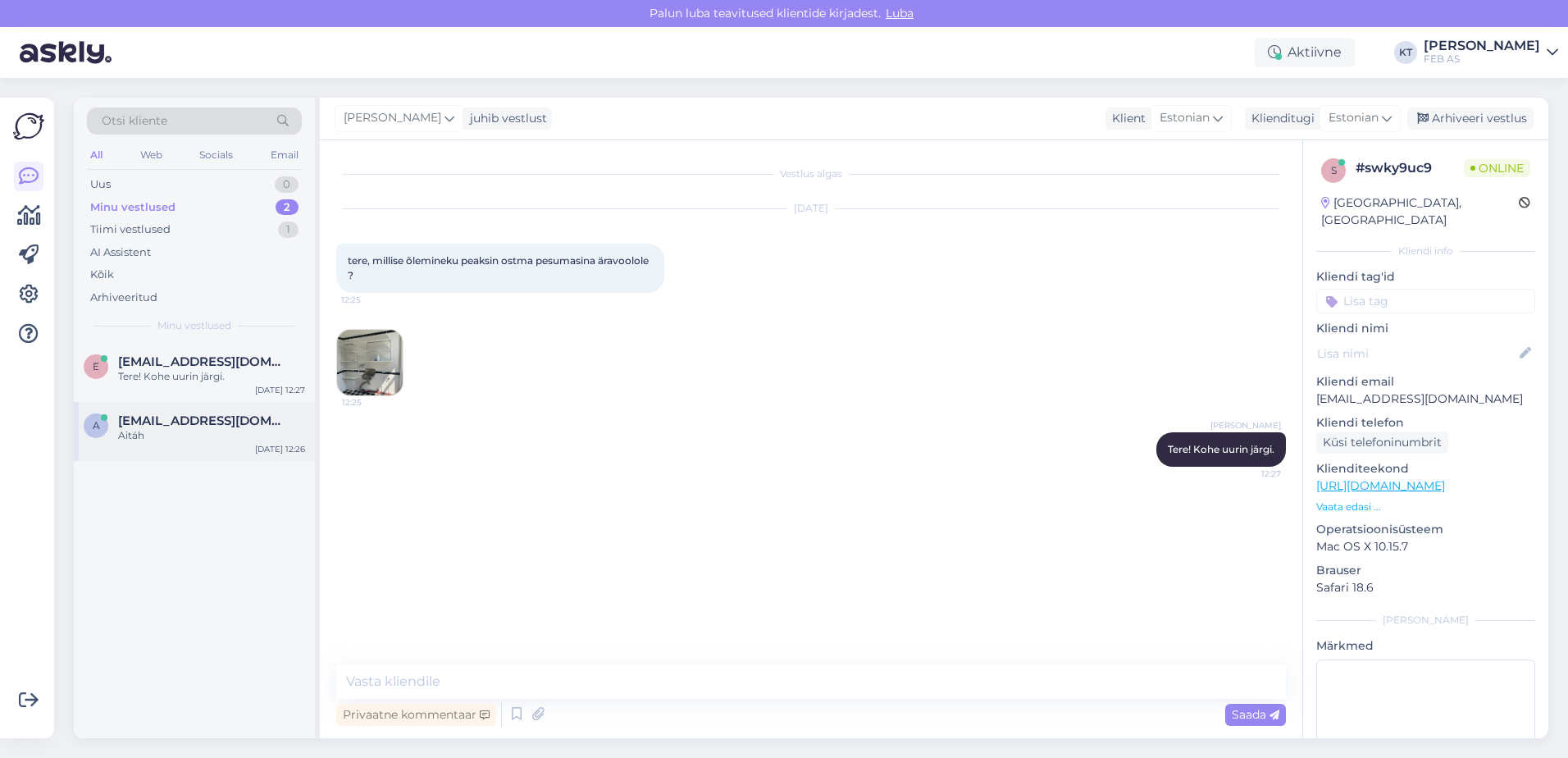
click at [188, 415] on span "[EMAIL_ADDRESS][DOMAIN_NAME]" at bounding box center [204, 420] width 171 height 15
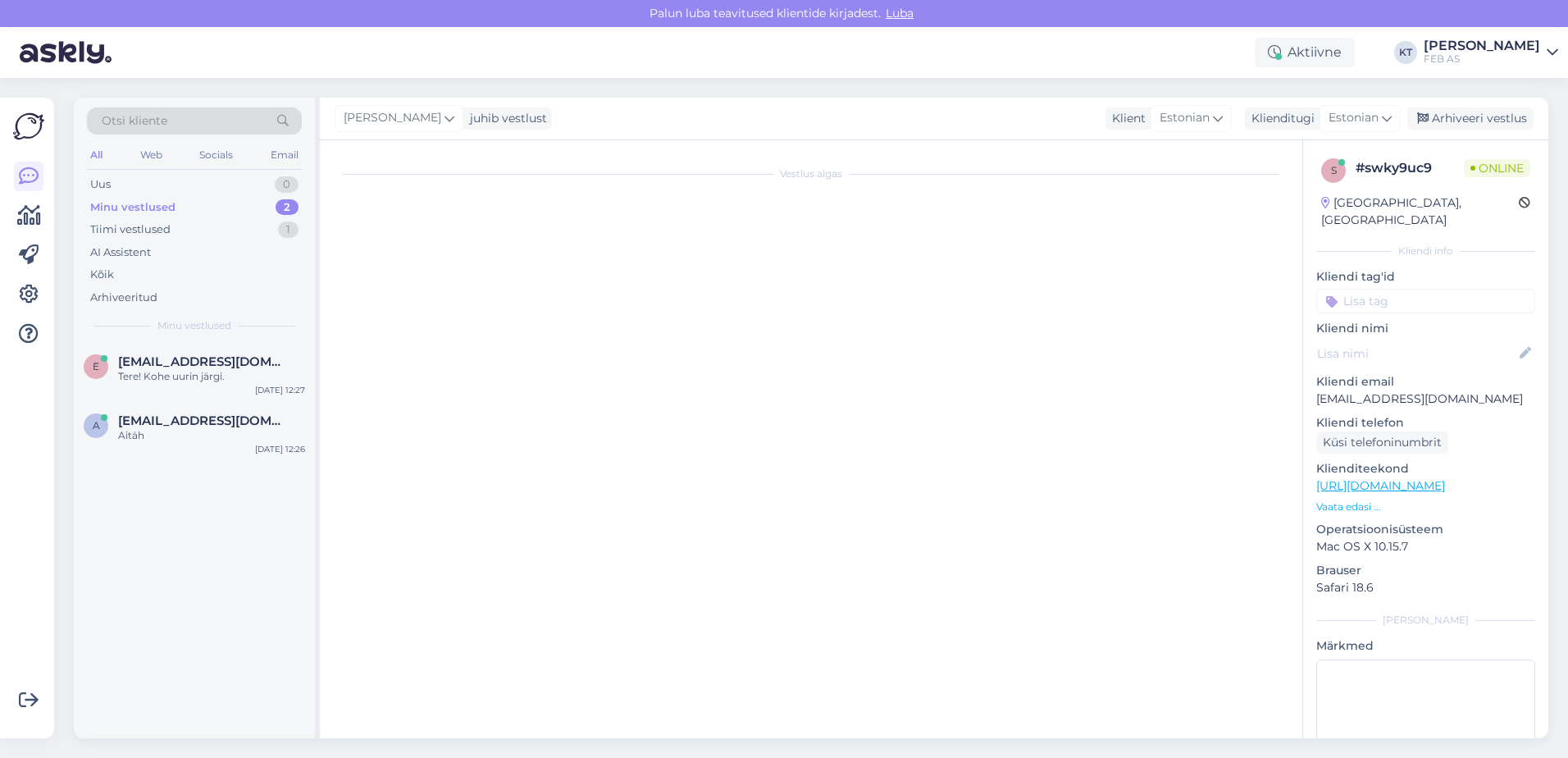
scroll to position [73, 0]
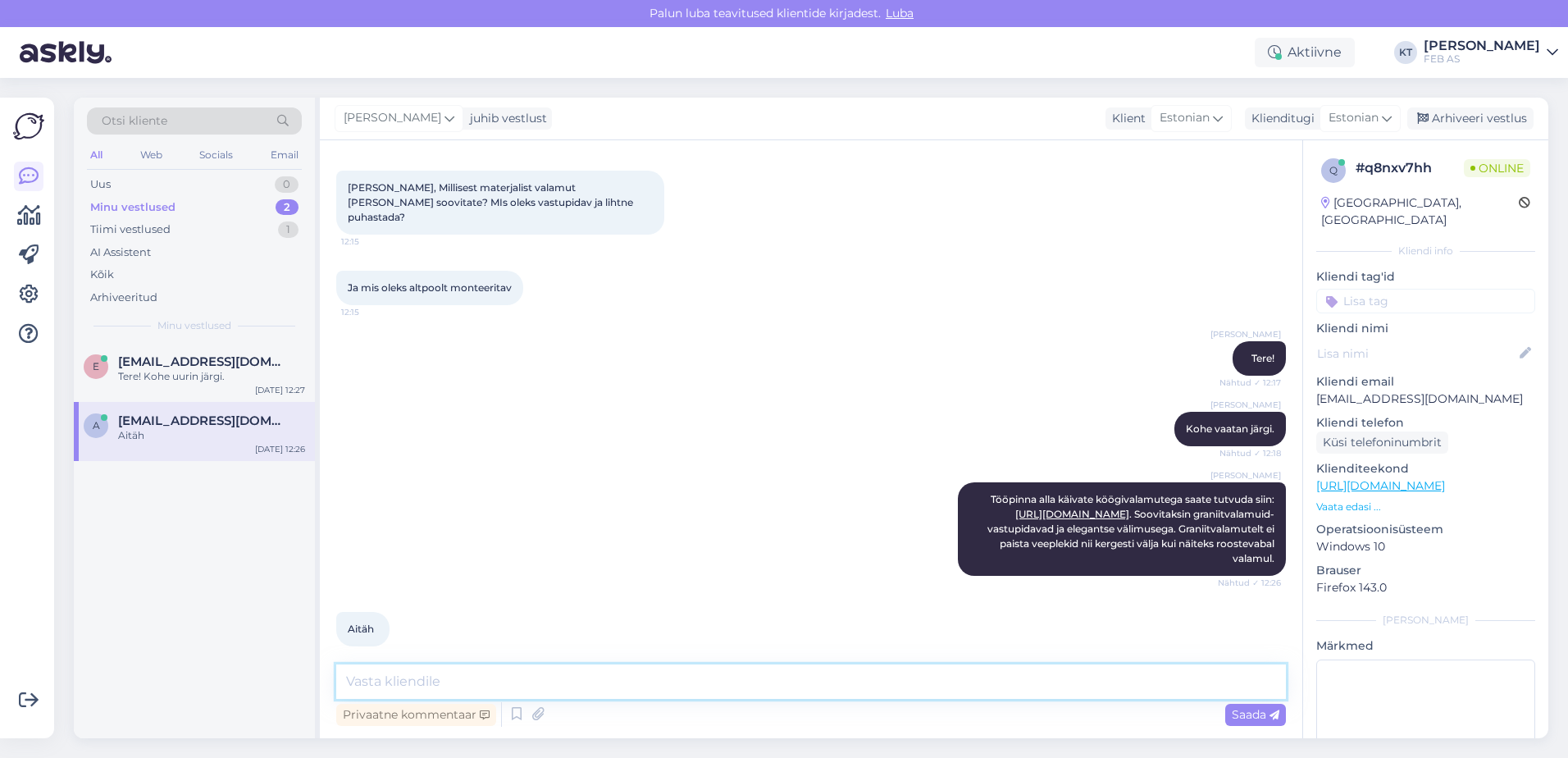
click at [702, 687] on textarea at bounding box center [811, 682] width 950 height 35
click at [510, 711] on icon at bounding box center [516, 715] width 20 height 25
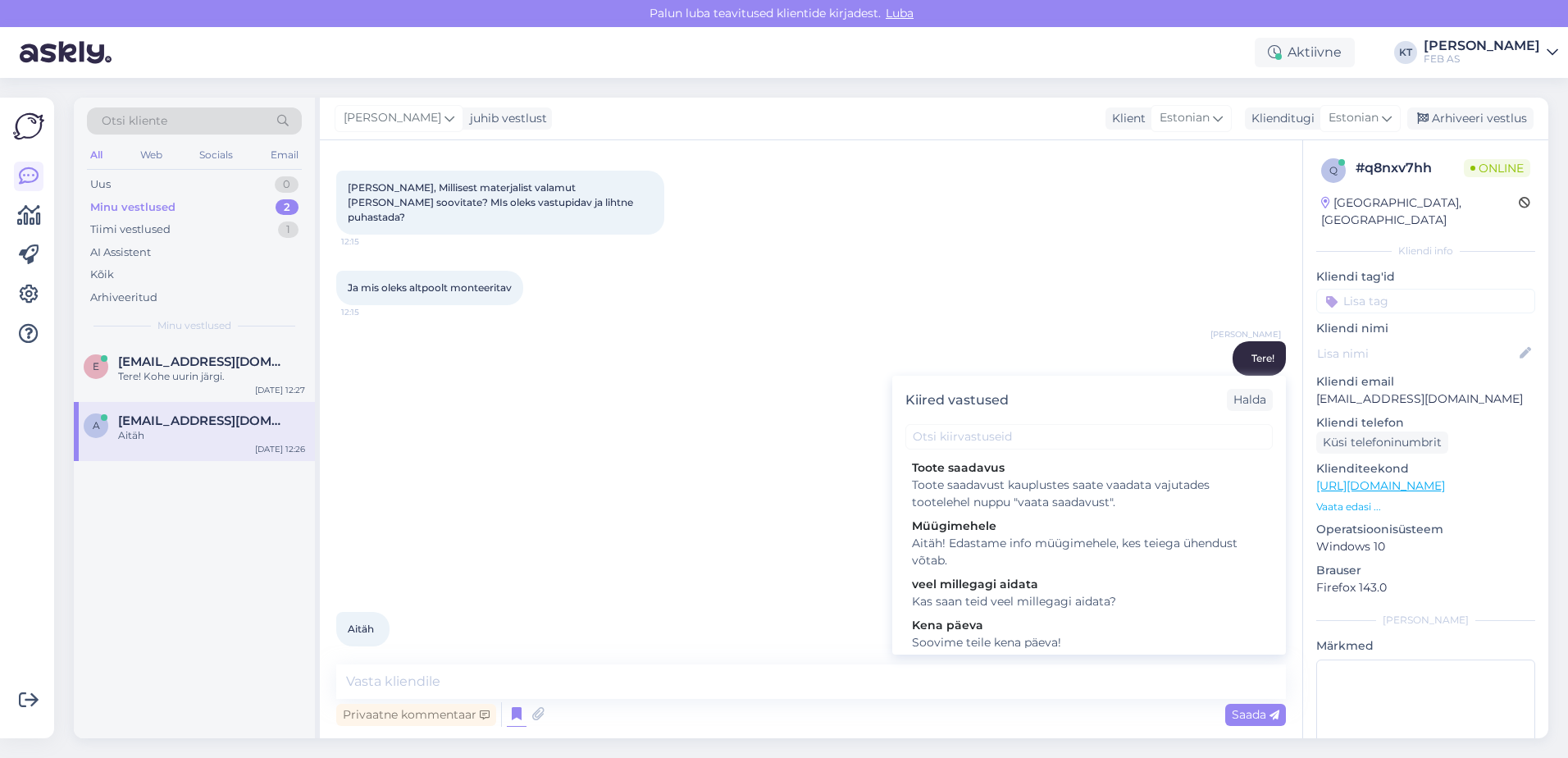
click at [823, 554] on div "[PERSON_NAME] Tööpinna alla käivate köögivalamutega saate tutvuda siin: [URL][D…" at bounding box center [811, 529] width 950 height 129
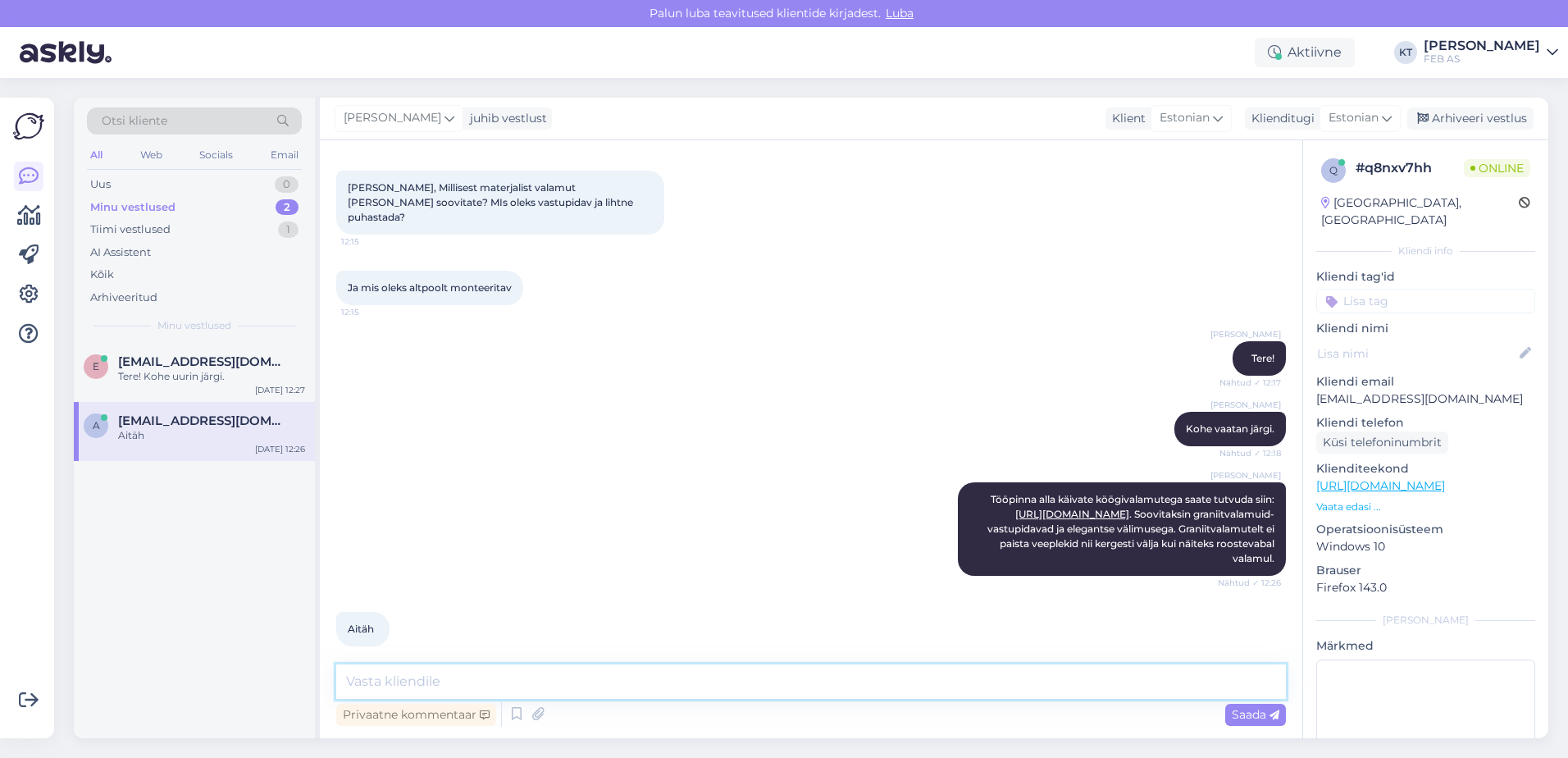
click at [565, 681] on textarea at bounding box center [811, 682] width 950 height 35
click at [513, 712] on icon at bounding box center [516, 715] width 20 height 25
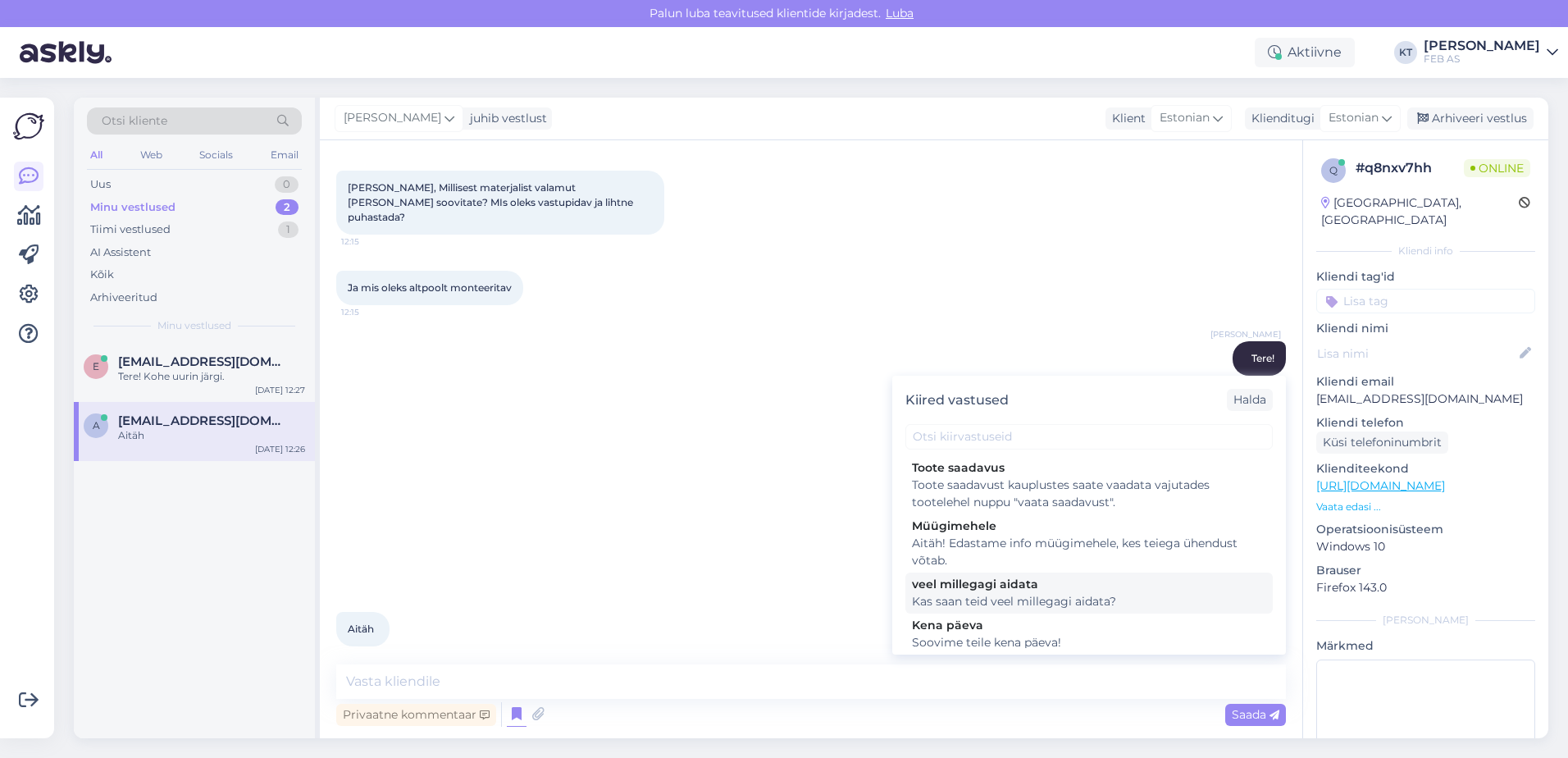
click at [1009, 594] on div "Kas saan teid veel millegagi aidata?" at bounding box center [1089, 602] width 355 height 17
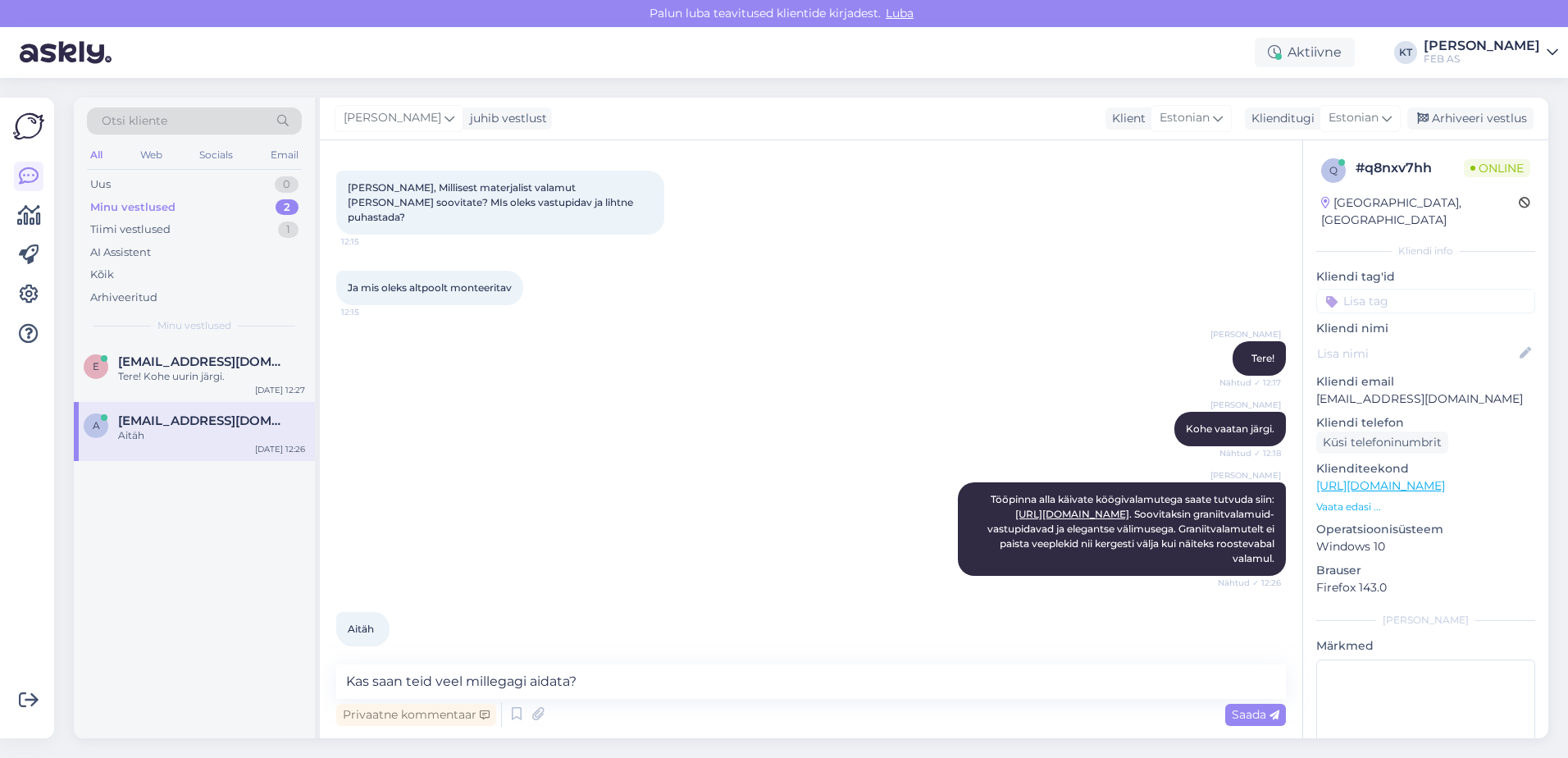
type textarea "Kas saan teid veel millegagi aidata?"
click at [1249, 716] on span "Saada" at bounding box center [1256, 714] width 47 height 15
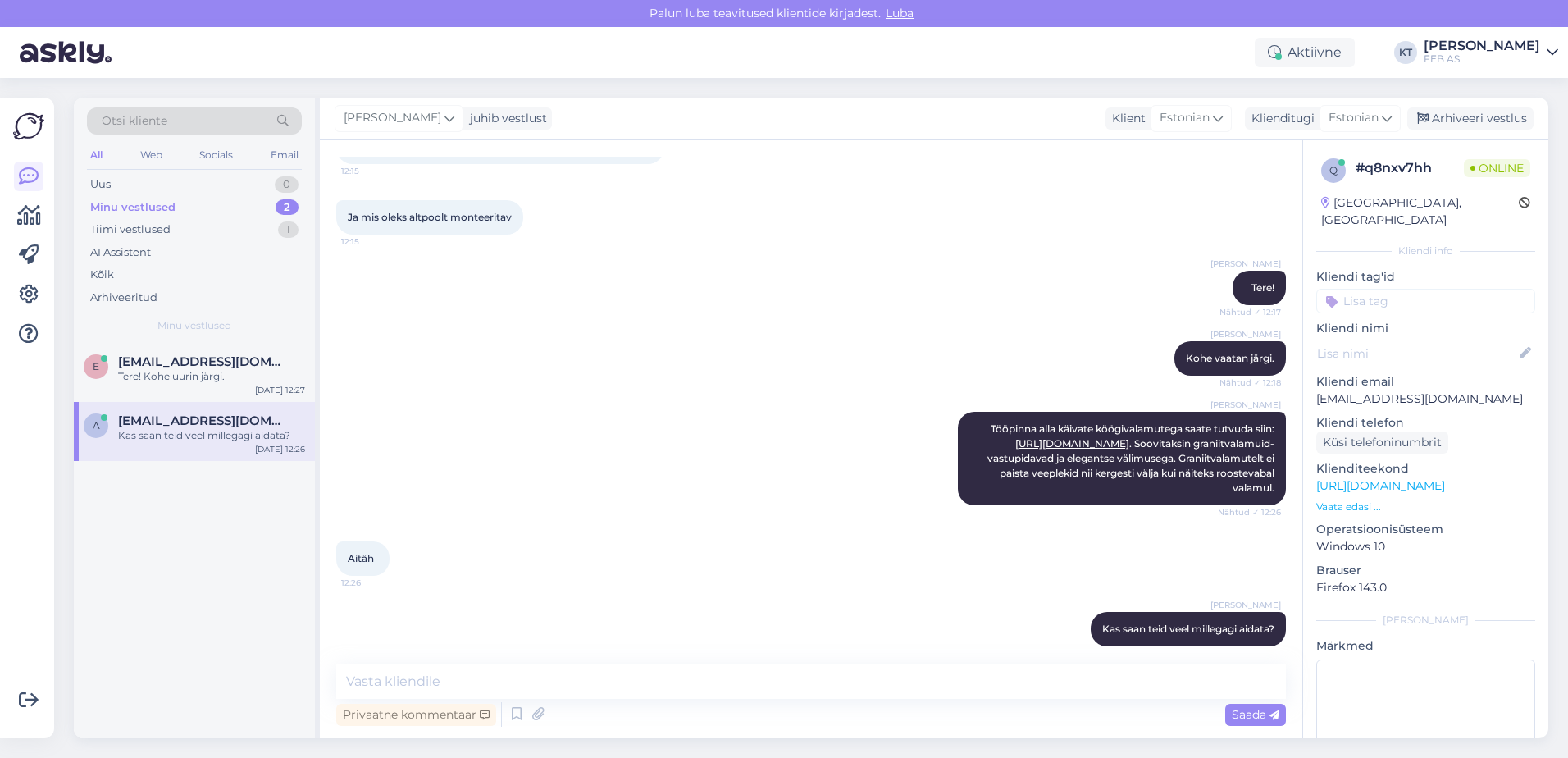
click at [698, 454] on div "[PERSON_NAME] Tööpinna alla käivate köögivalamutega saate tutvuda siin: [URL][D…" at bounding box center [811, 458] width 950 height 129
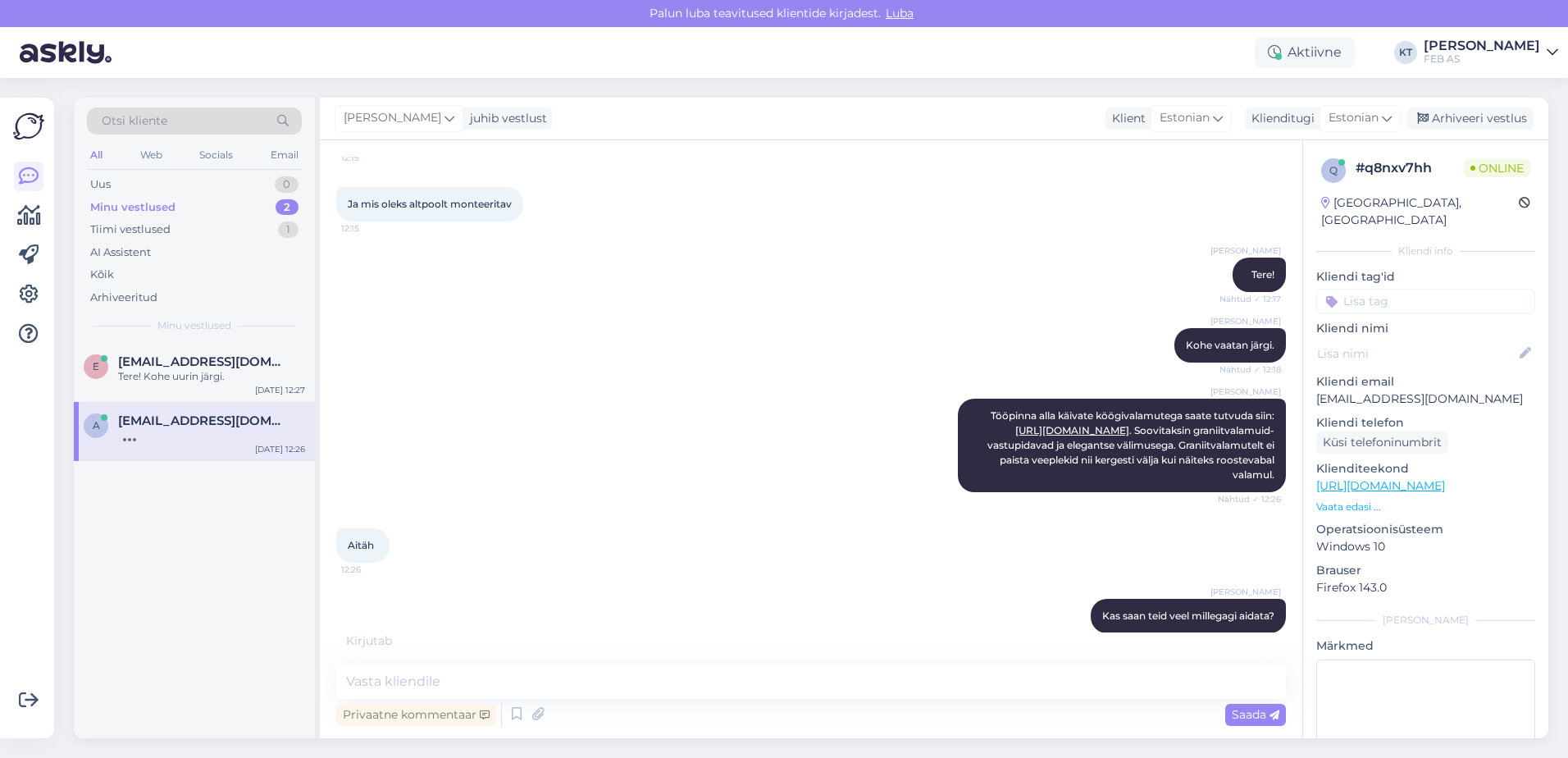
scroll to position [161, 0]
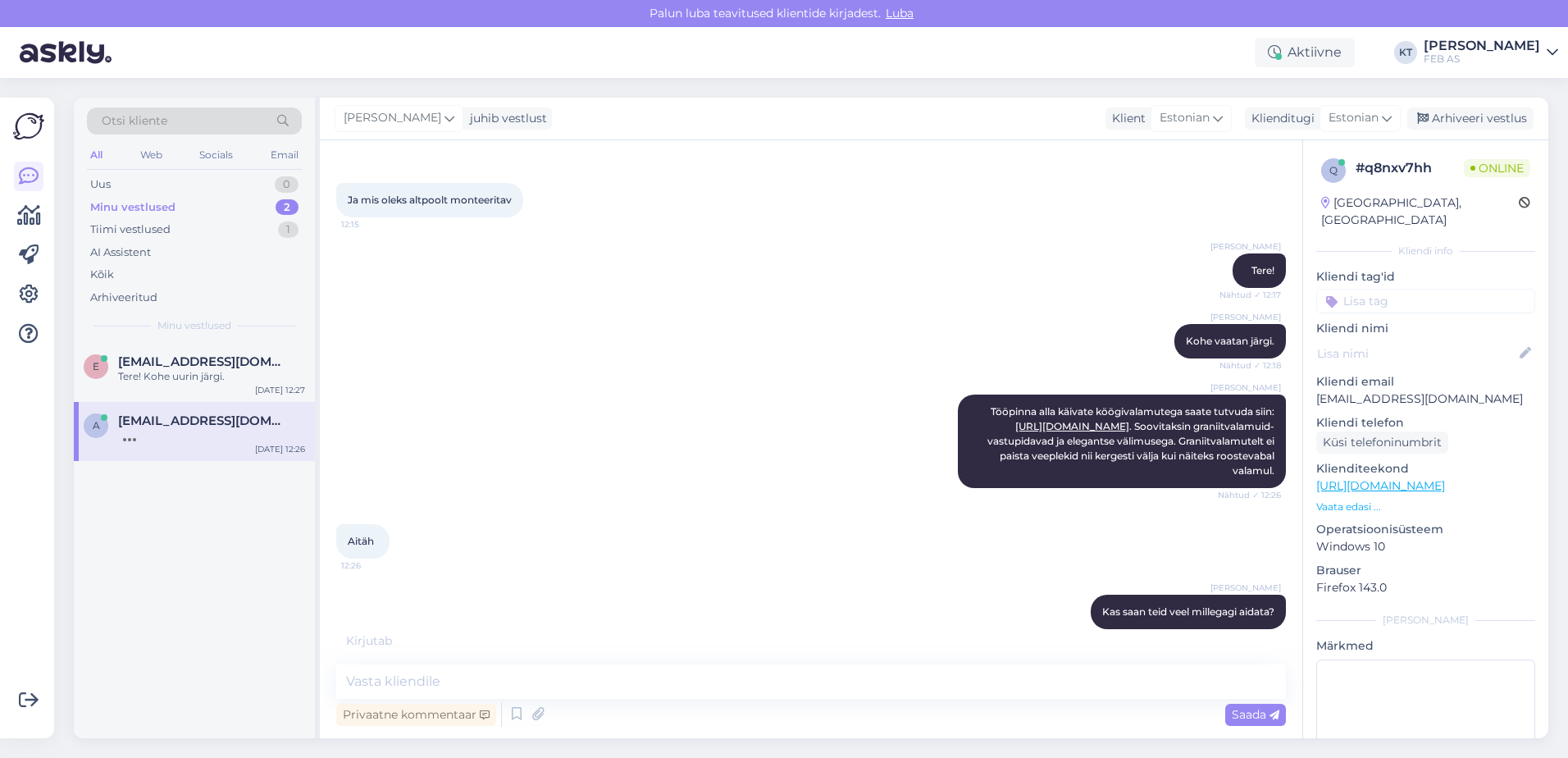
click at [703, 521] on div "Aitäh 12:26" at bounding box center [811, 542] width 950 height 71
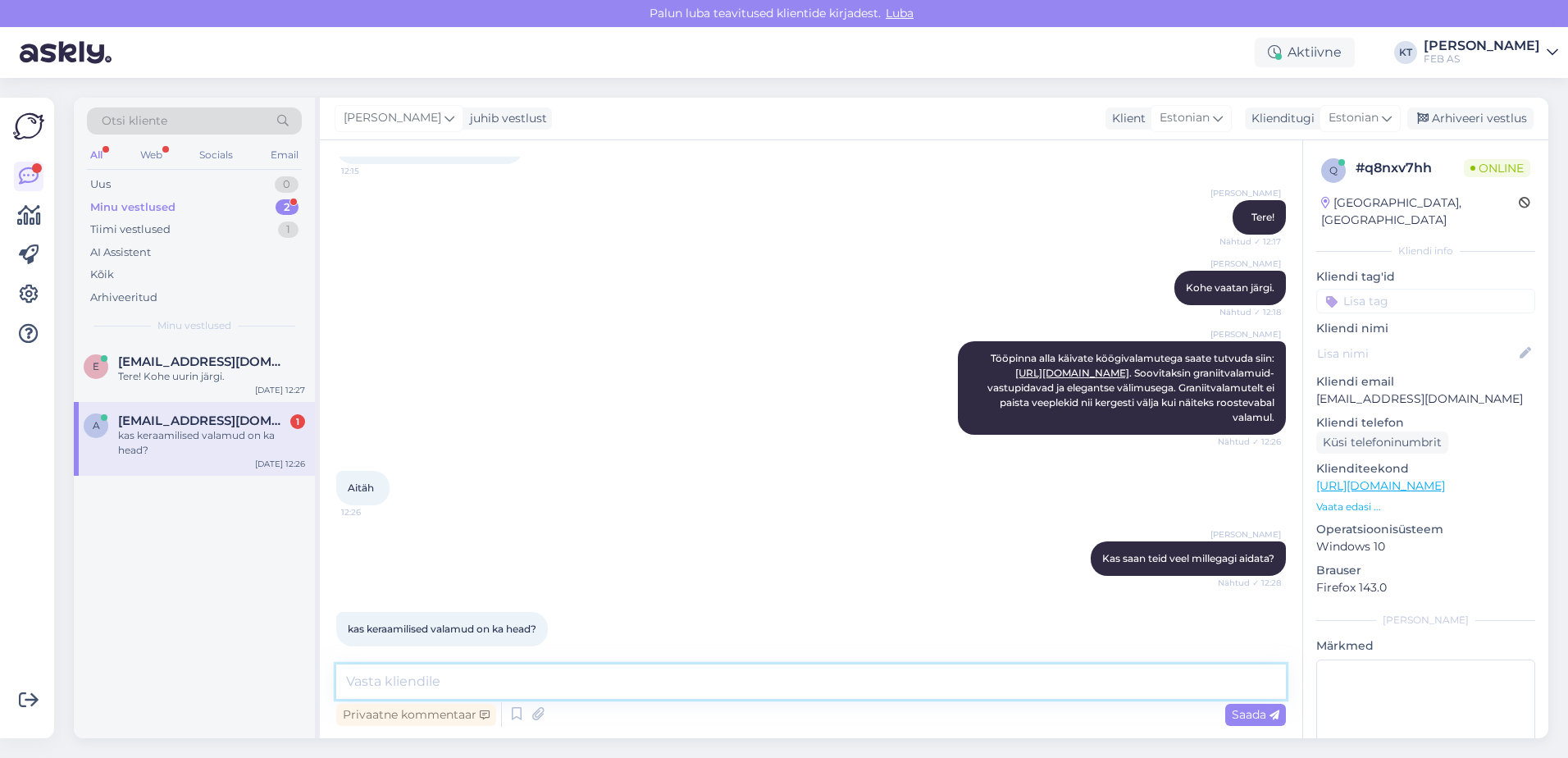
click at [433, 688] on textarea at bounding box center [811, 682] width 950 height 35
click at [595, 685] on textarea at bounding box center [811, 682] width 950 height 35
click at [595, 685] on textarea "Need on" at bounding box center [811, 682] width 950 height 35
type textarea "Need on"
click at [223, 377] on div "Tere! Kohe uurin järgi." at bounding box center [211, 376] width 187 height 15
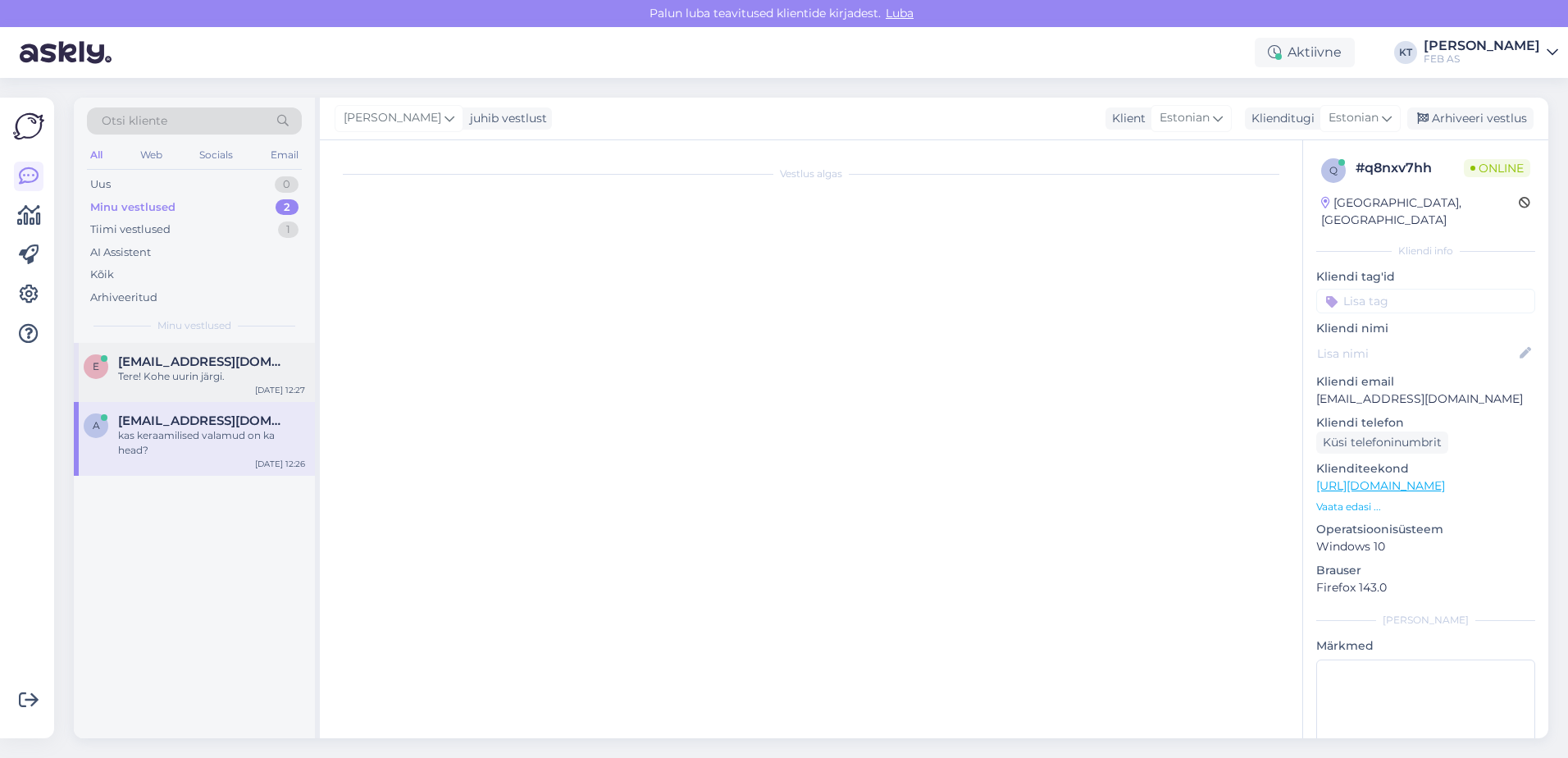
scroll to position [0, 0]
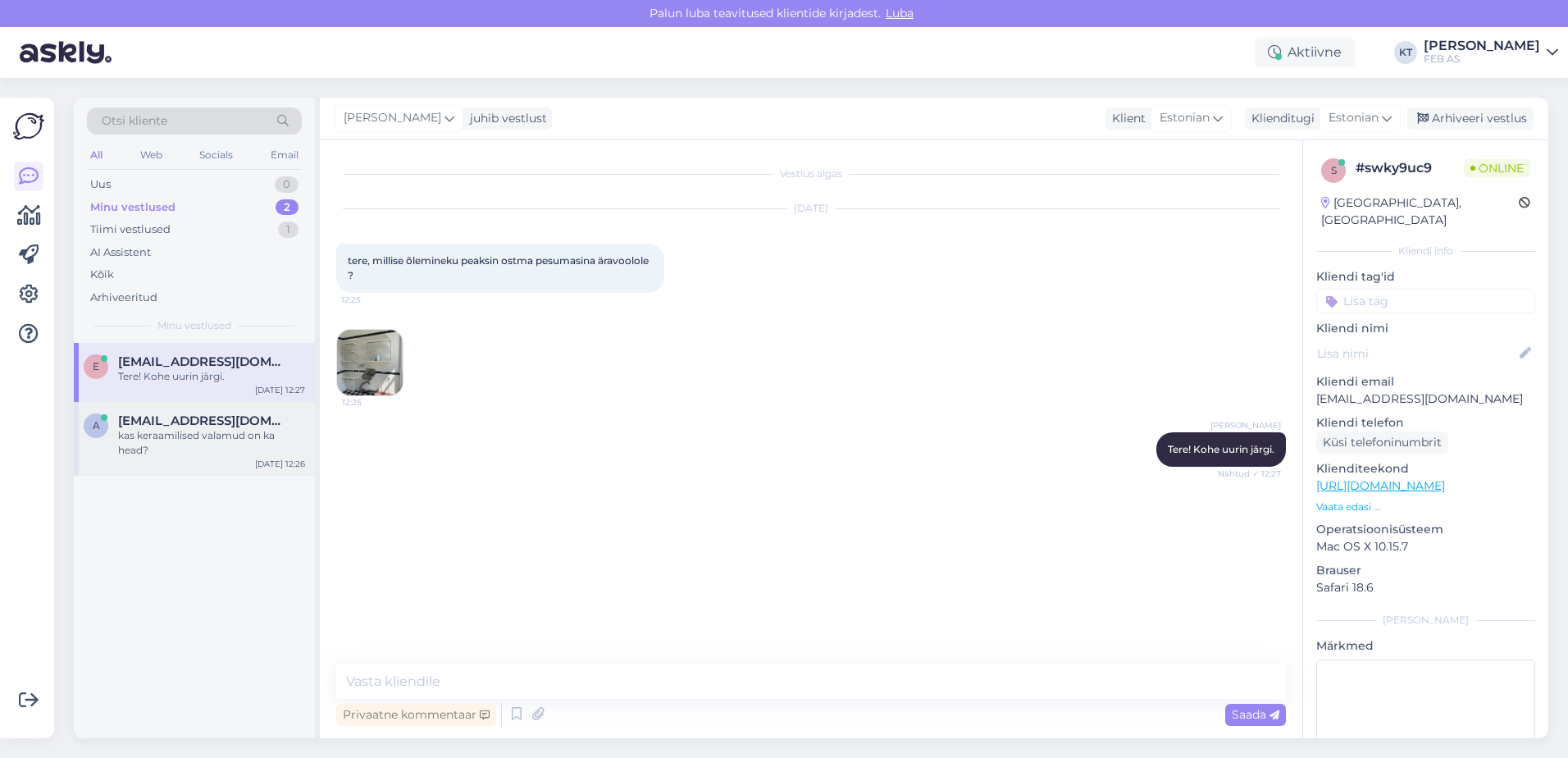
click at [188, 436] on div "kas keraamilised valamud on ka head?" at bounding box center [211, 443] width 187 height 29
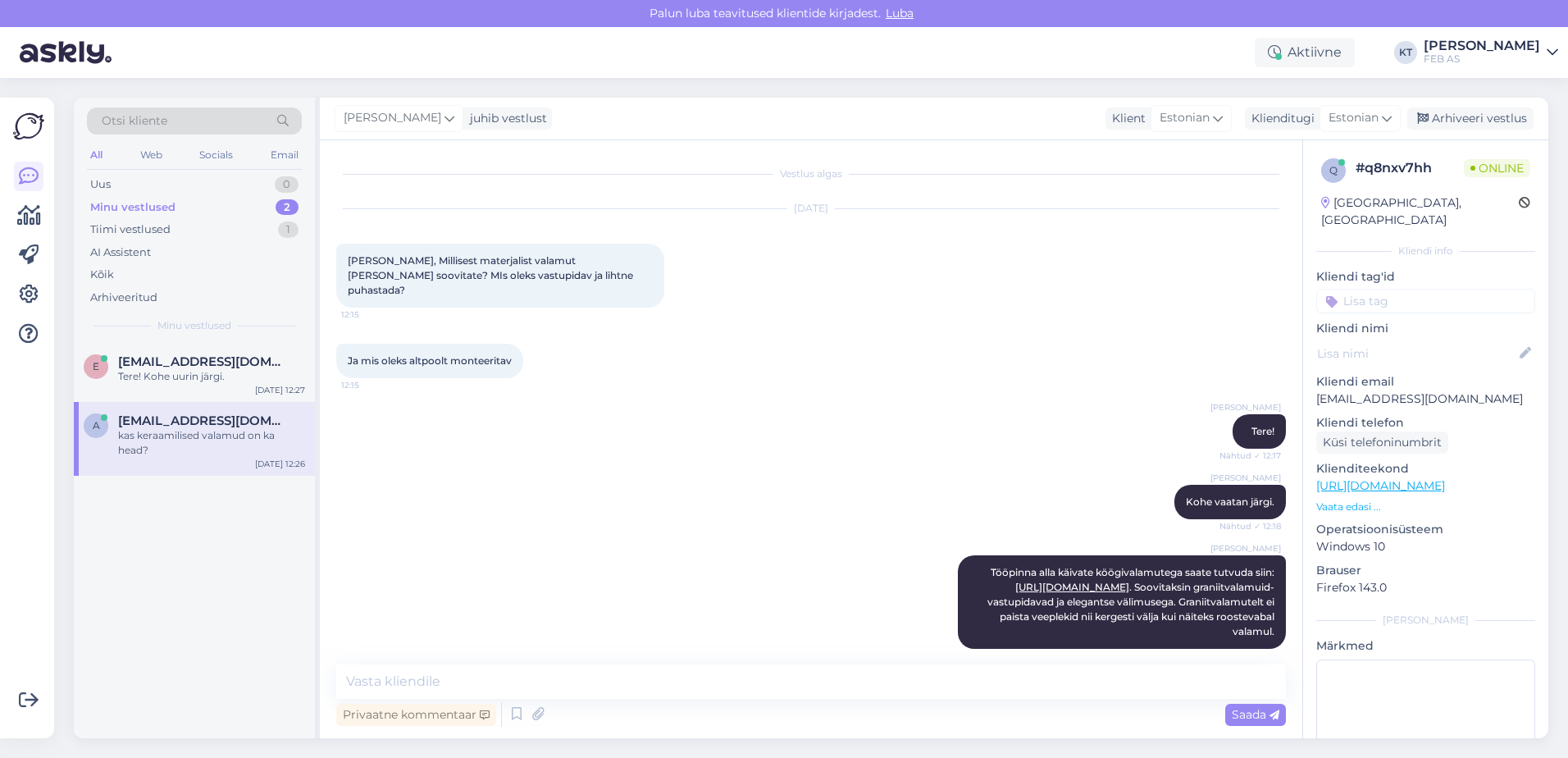
scroll to position [214, 0]
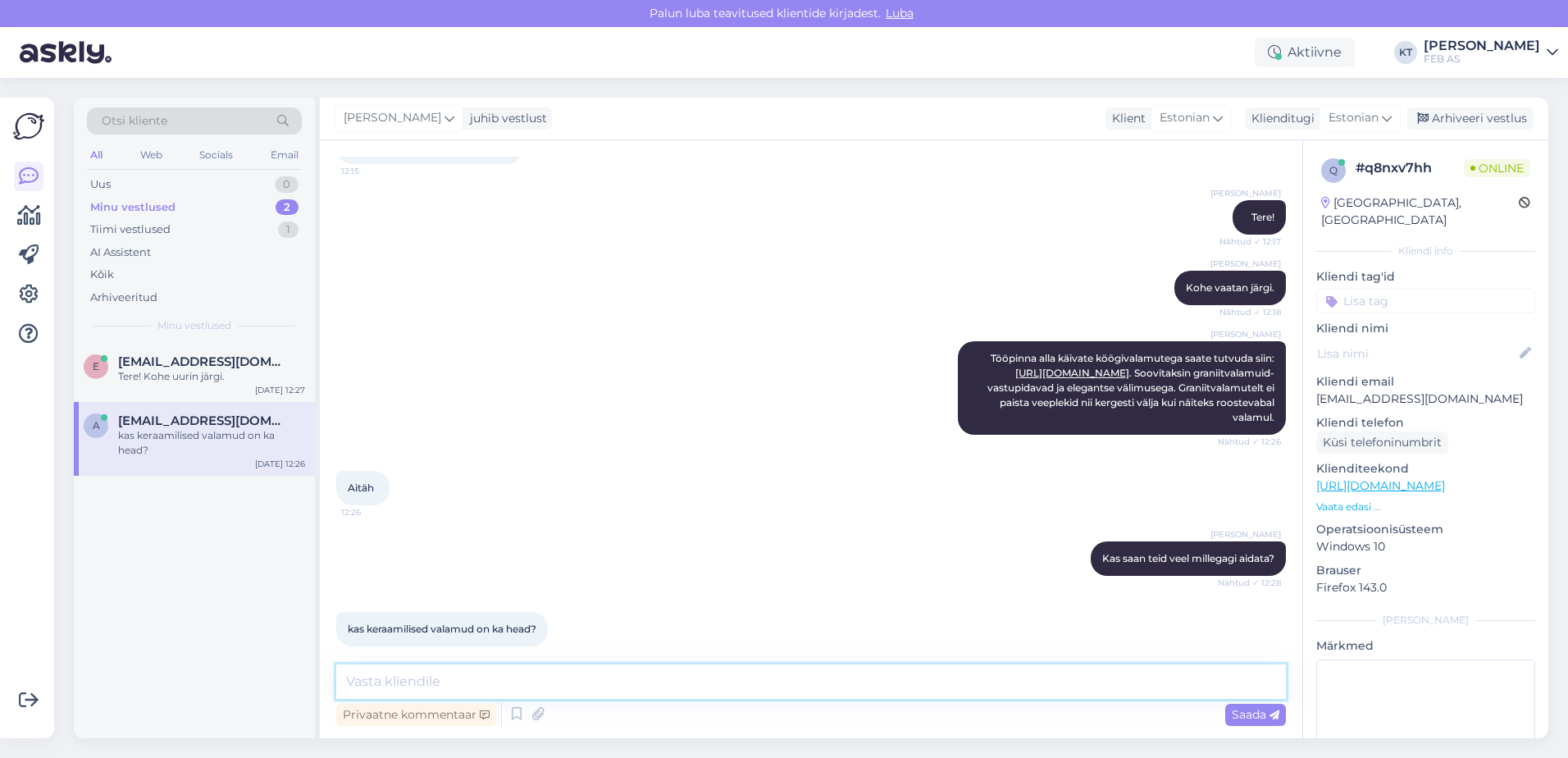
click at [459, 676] on textarea at bounding box center [811, 682] width 950 height 35
type textarea "Need on samuti"
click at [173, 370] on div "Tere! Kohe uurin järgi." at bounding box center [211, 376] width 187 height 15
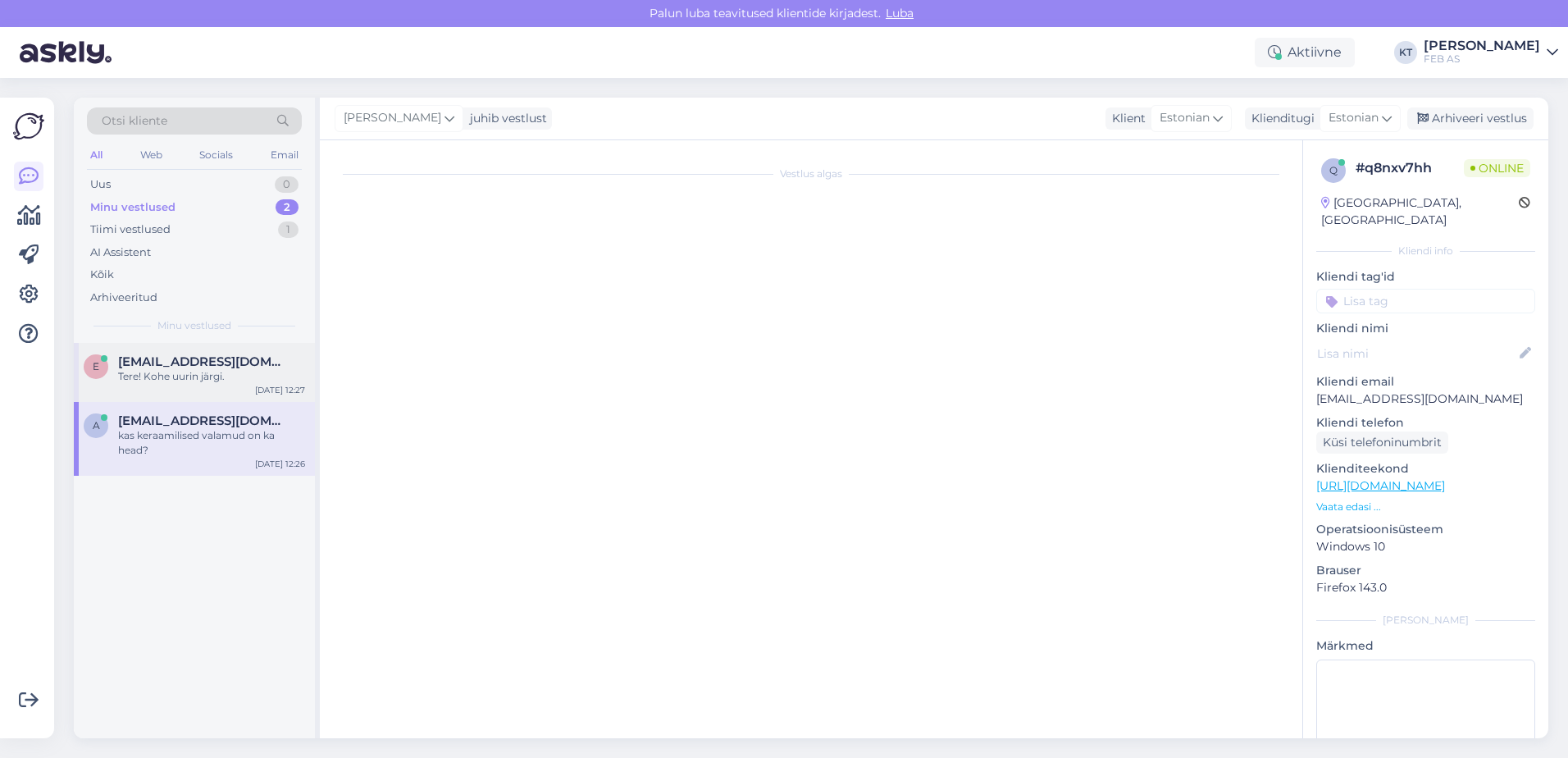
scroll to position [0, 0]
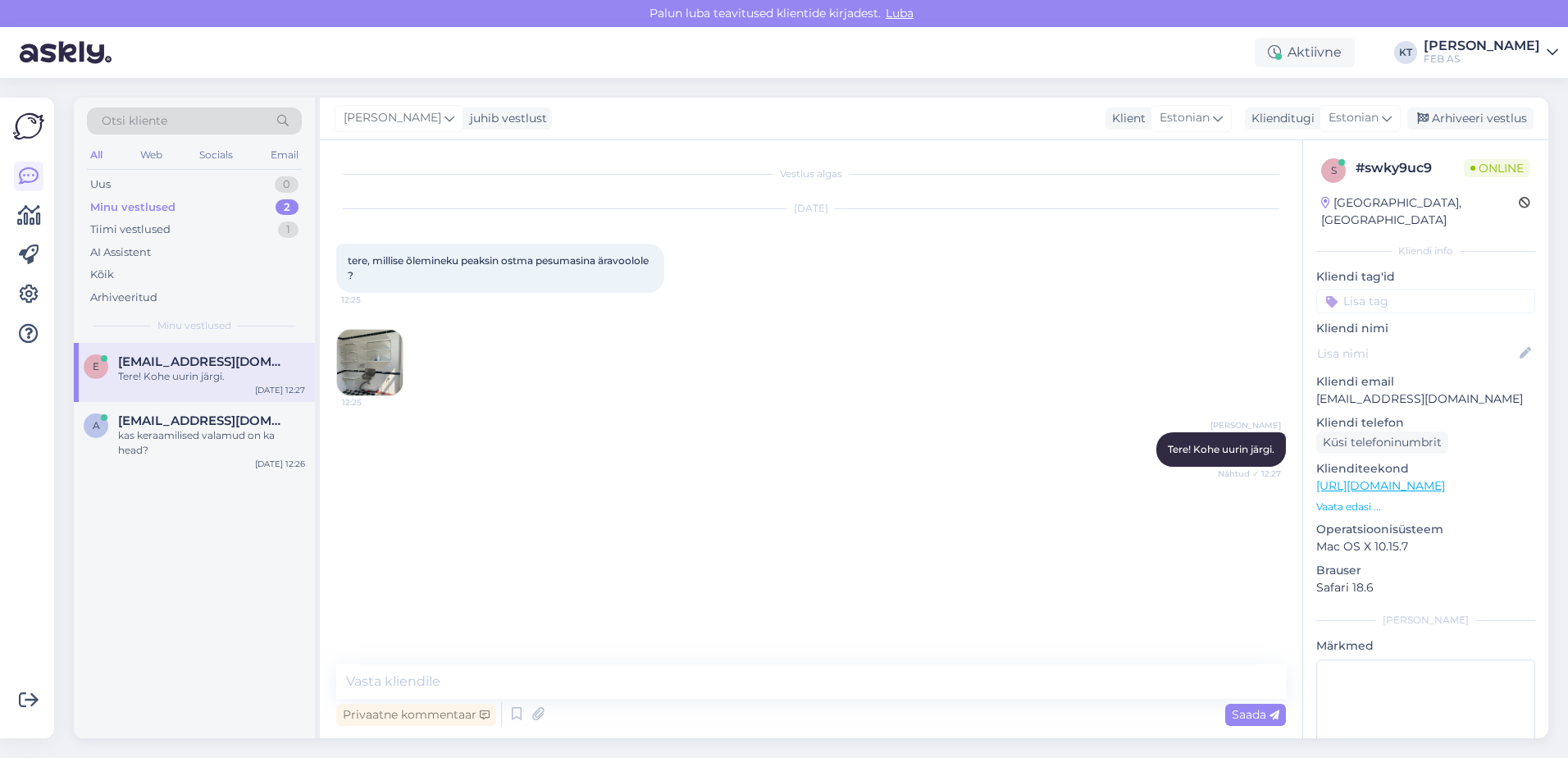
click at [376, 371] on img at bounding box center [370, 363] width 66 height 66
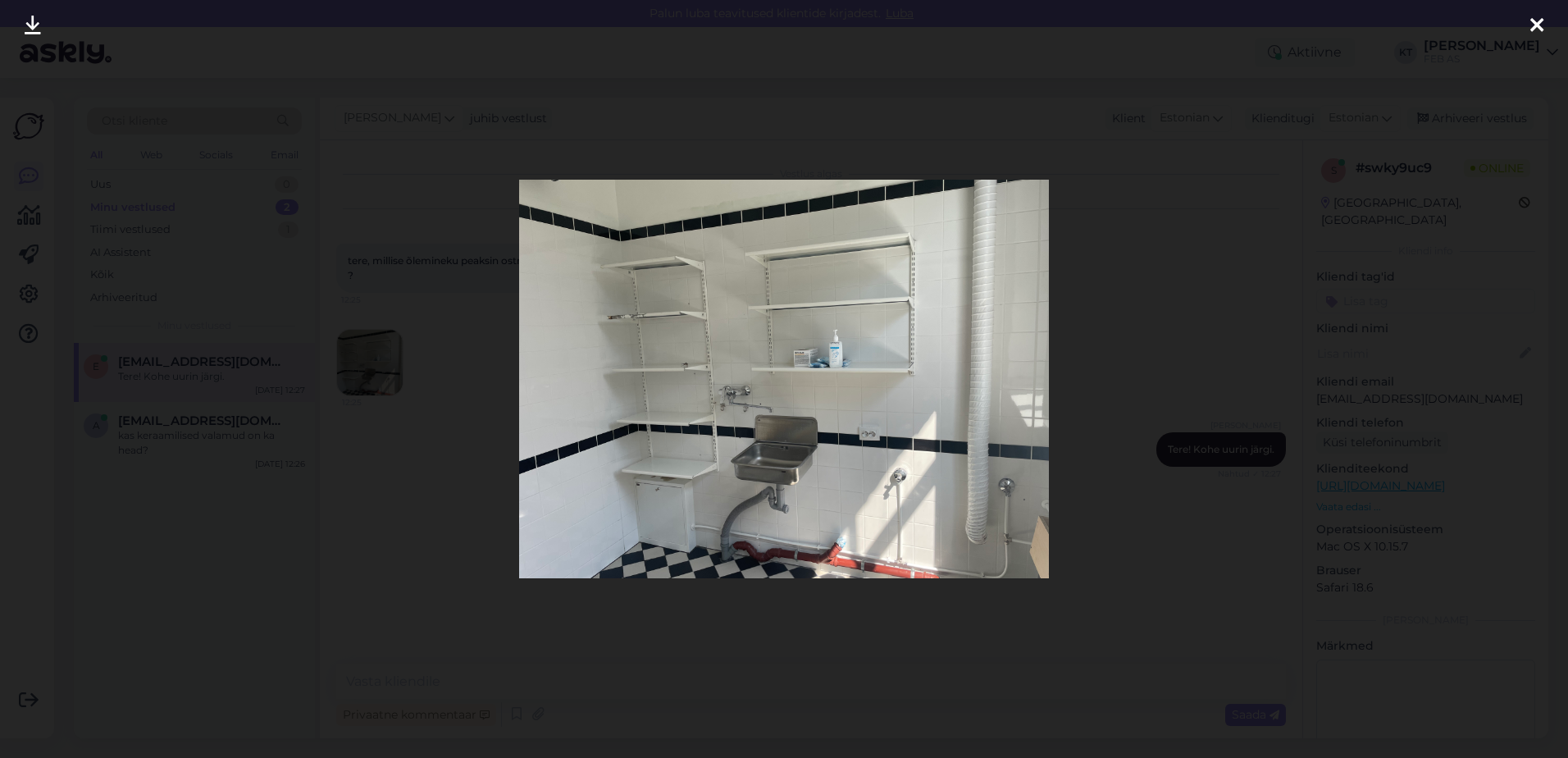
click at [1535, 25] on icon at bounding box center [1537, 26] width 13 height 22
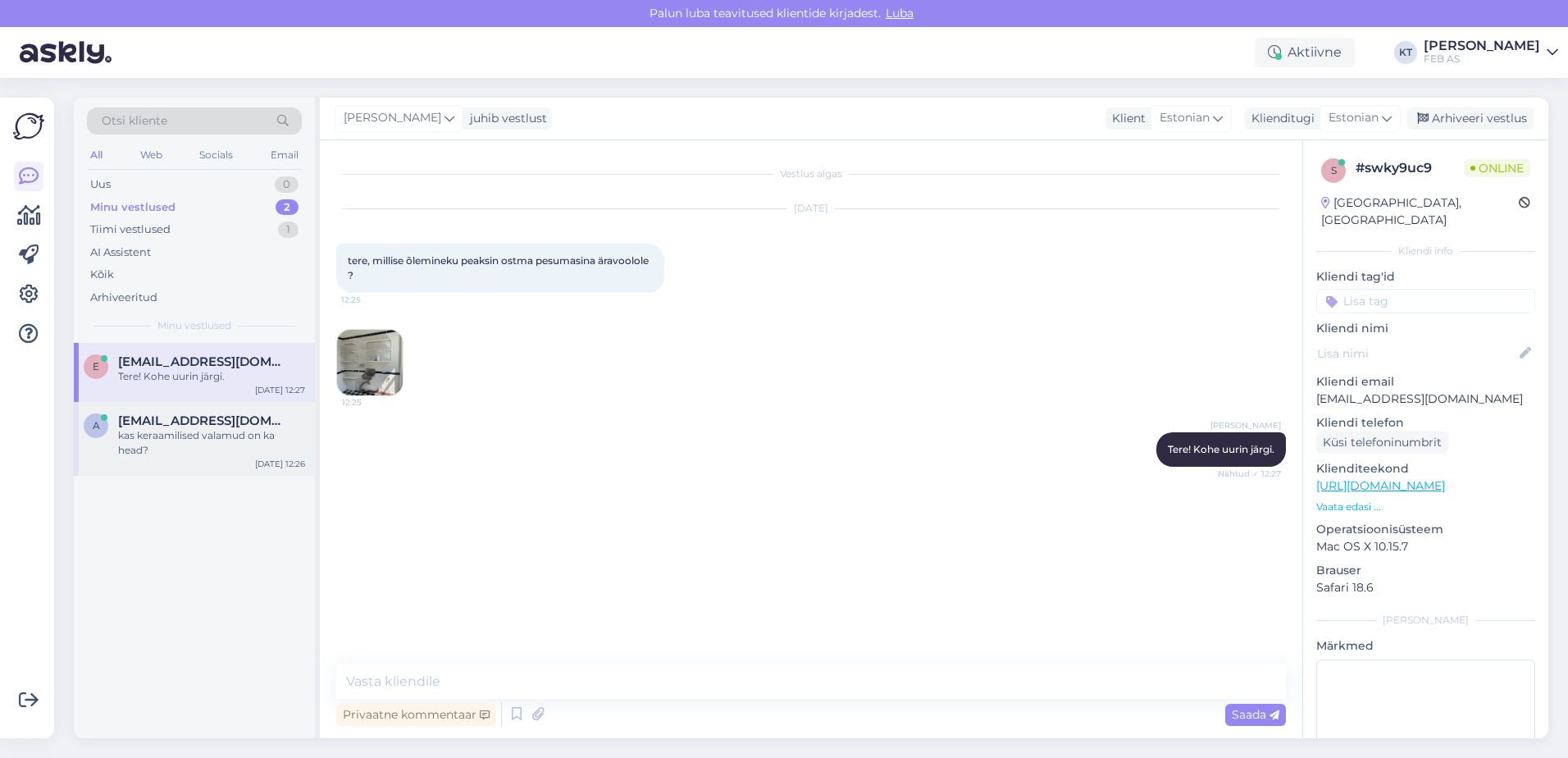
click at [150, 423] on span "[EMAIL_ADDRESS][DOMAIN_NAME]" at bounding box center [204, 420] width 171 height 15
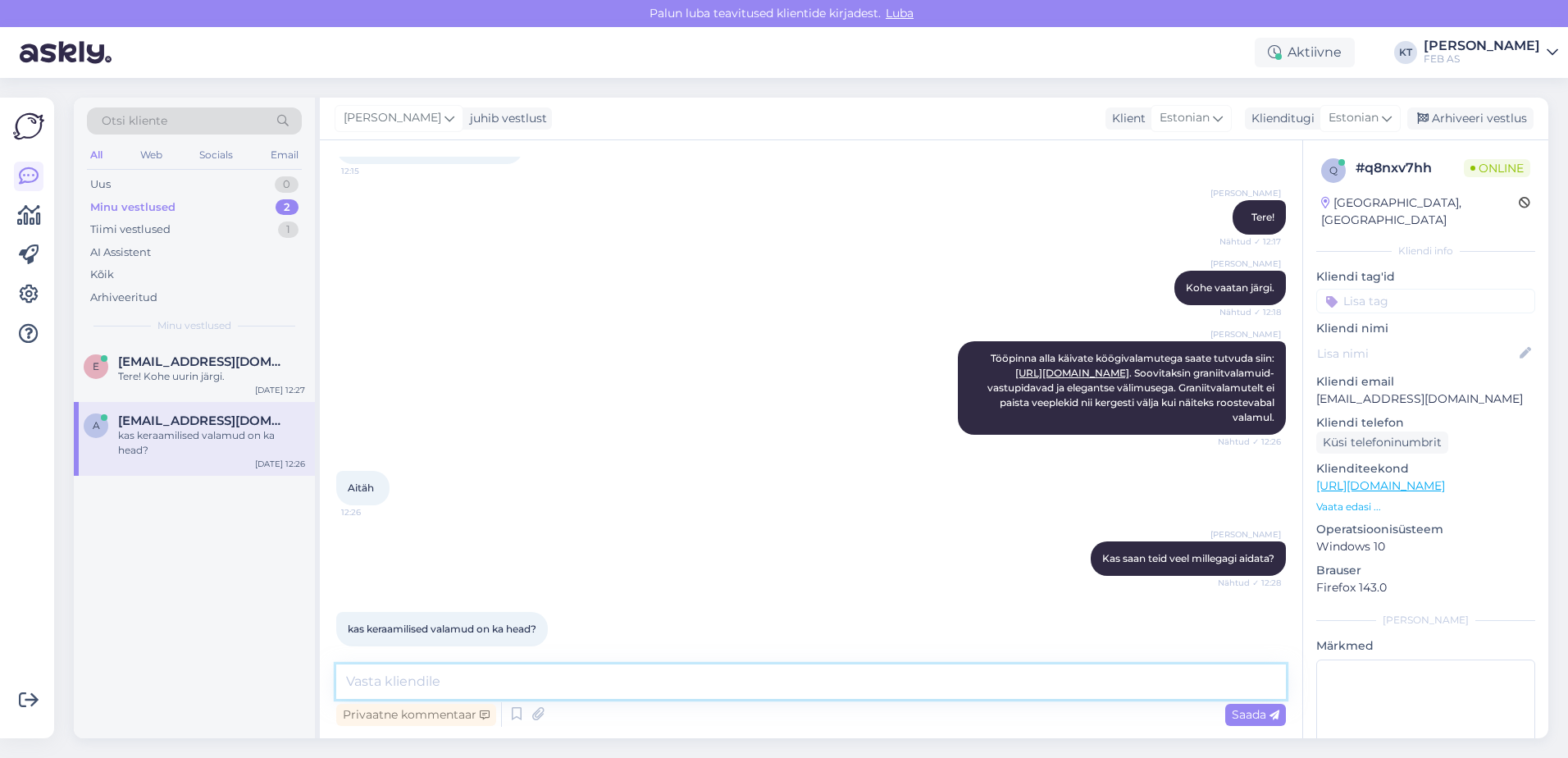
click at [509, 690] on textarea at bounding box center [811, 682] width 950 height 35
type textarea "N"
click at [692, 679] on textarea "Keraamilised valamud on samuti vastupidavad, kuid need paigaldatakse tööpinna […" at bounding box center [811, 682] width 950 height 35
drag, startPoint x: 880, startPoint y: 677, endPoint x: 840, endPoint y: 678, distance: 40.0
click at [840, 678] on textarea "Keraamilised valamud on samuti vastupidavad, kuid e-poes olevad valamud need pa…" at bounding box center [811, 682] width 950 height 35
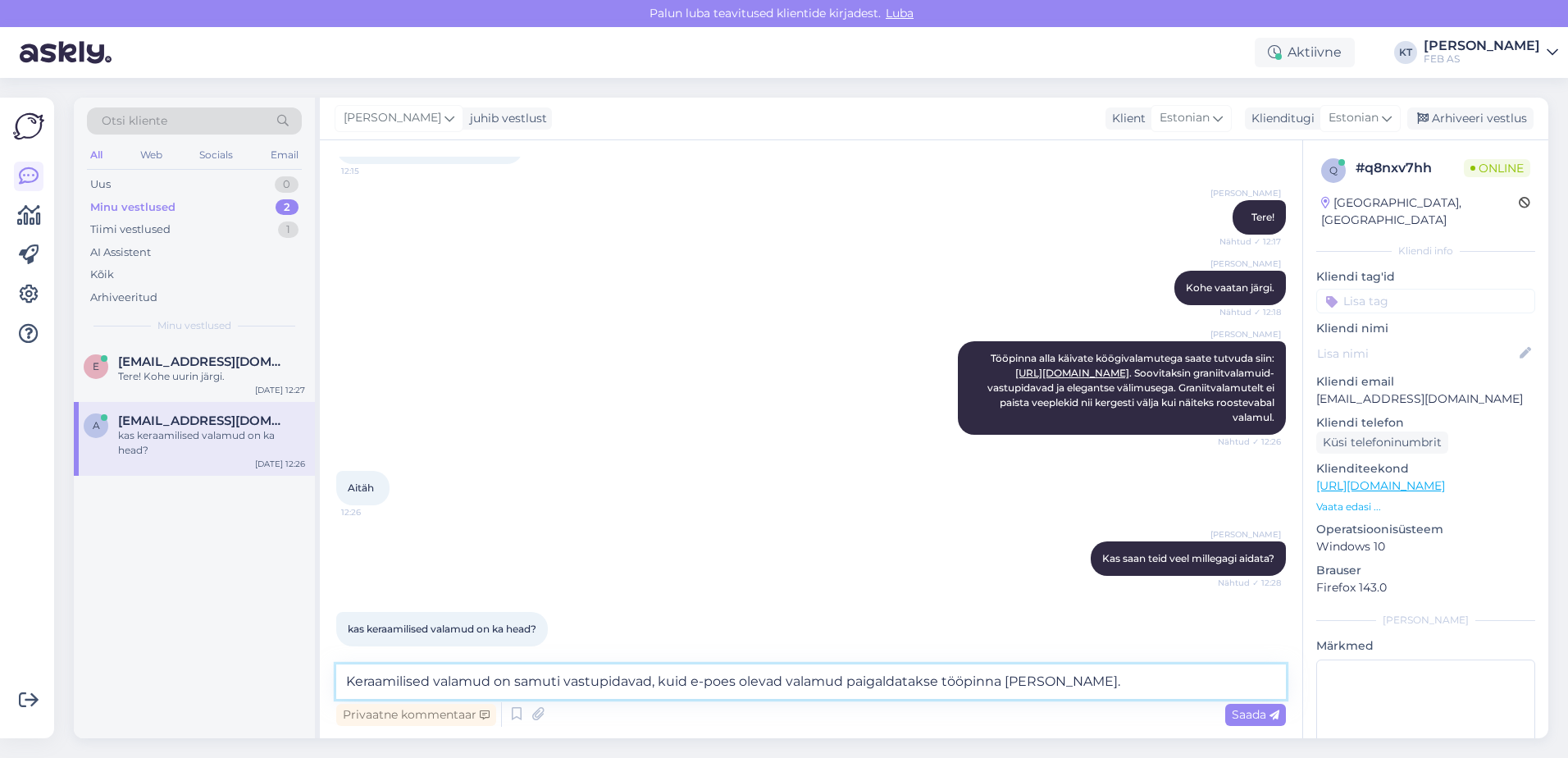
click at [783, 673] on textarea "Keraamilised valamud on samuti vastupidavad, kuid e-poes olevad valamud paigald…" at bounding box center [811, 682] width 950 height 35
type textarea "Keraamilised valamud on samuti vastupidavad, kuid e-poes olevad keraamilised va…"
click at [1162, 675] on textarea "Keraamilised valamud on samuti vastupidavad, kuid e-poes olevad keraamilised va…" at bounding box center [811, 682] width 950 height 35
click at [1171, 684] on textarea "Keraamilised valamud on samuti vastupidavad, kuid e-poes olevad keraamilised va…" at bounding box center [811, 682] width 950 height 35
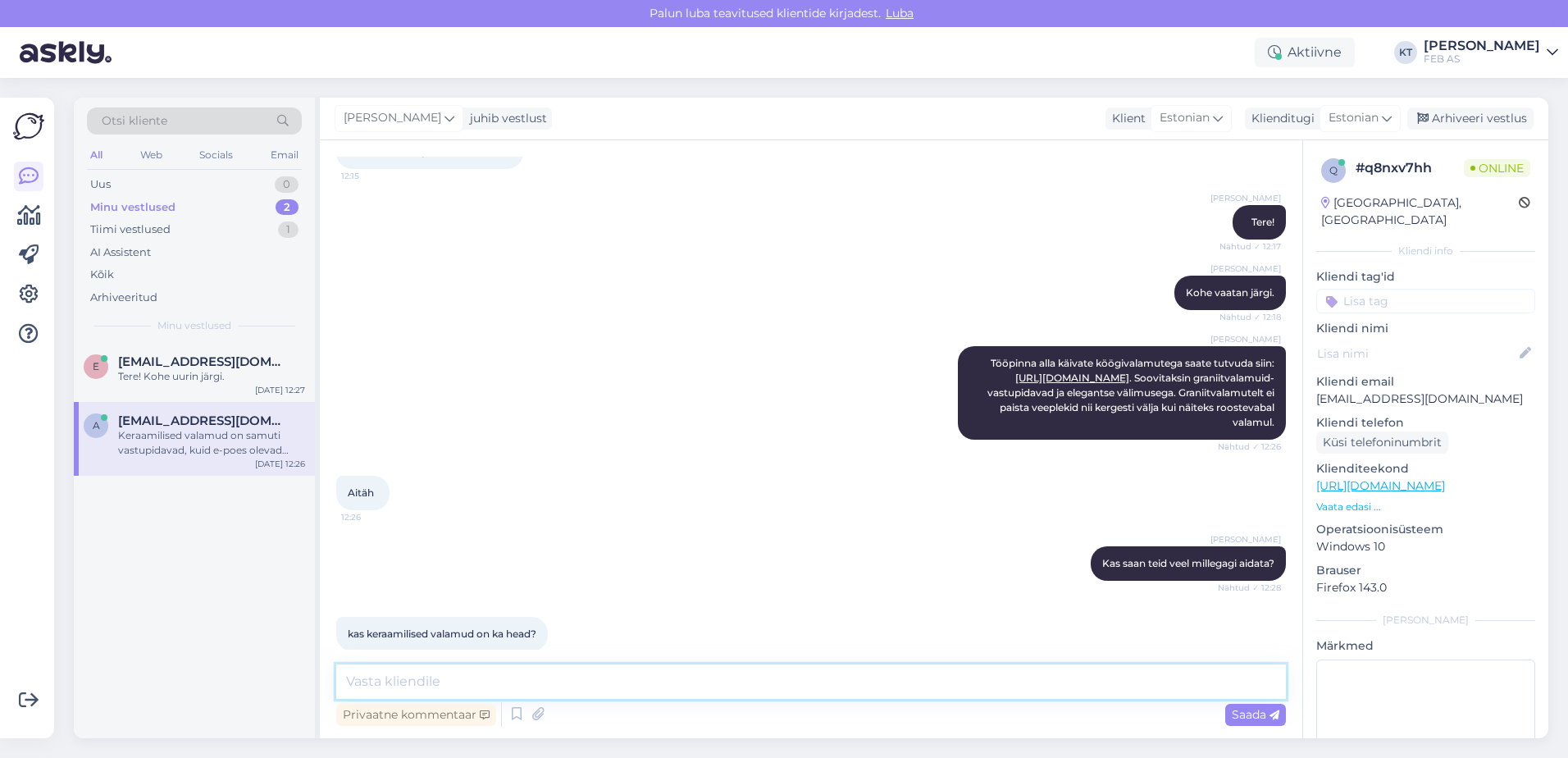
scroll to position [300, 0]
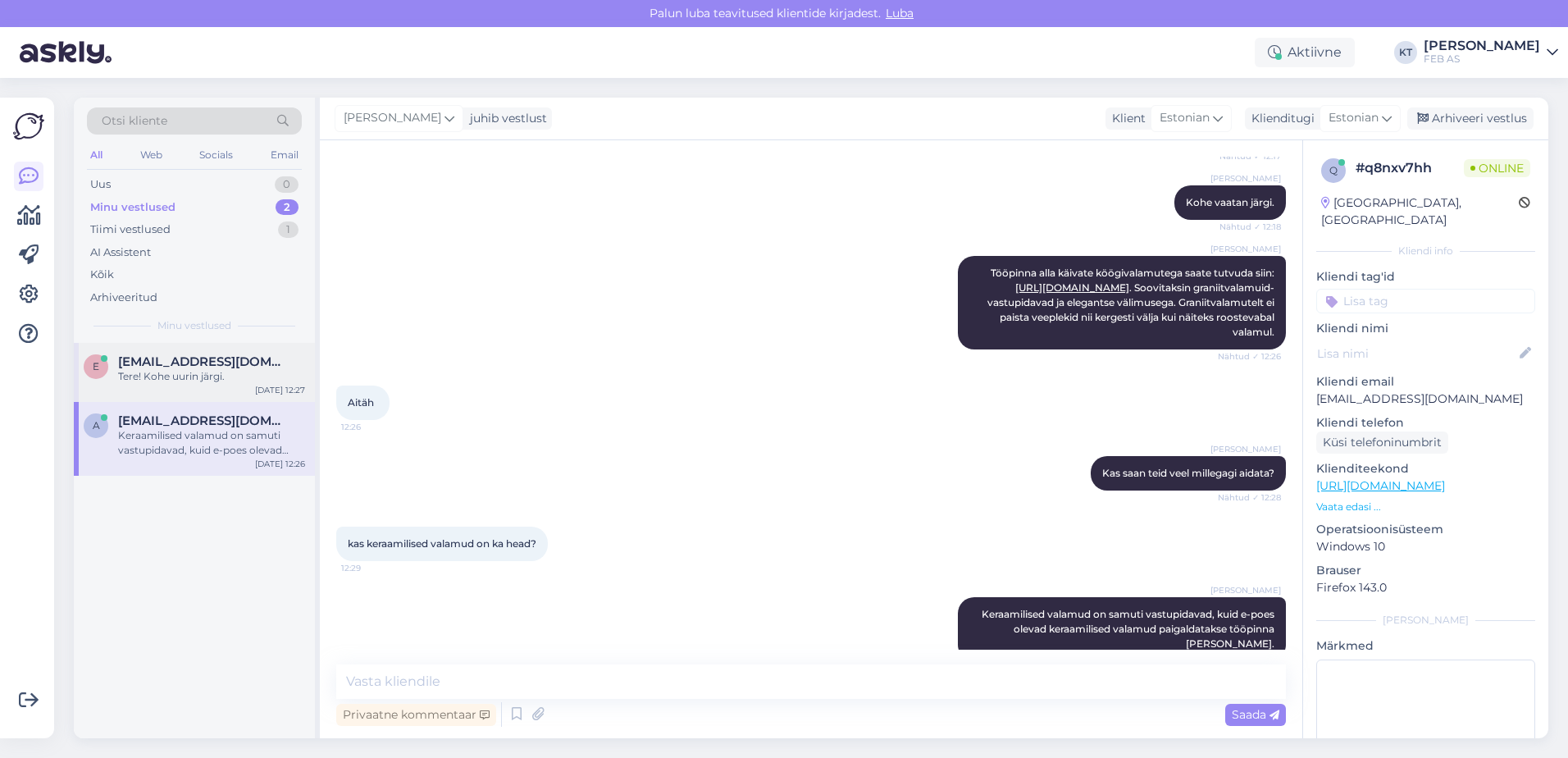
click at [142, 363] on span "[EMAIL_ADDRESS][DOMAIN_NAME]" at bounding box center [204, 362] width 171 height 15
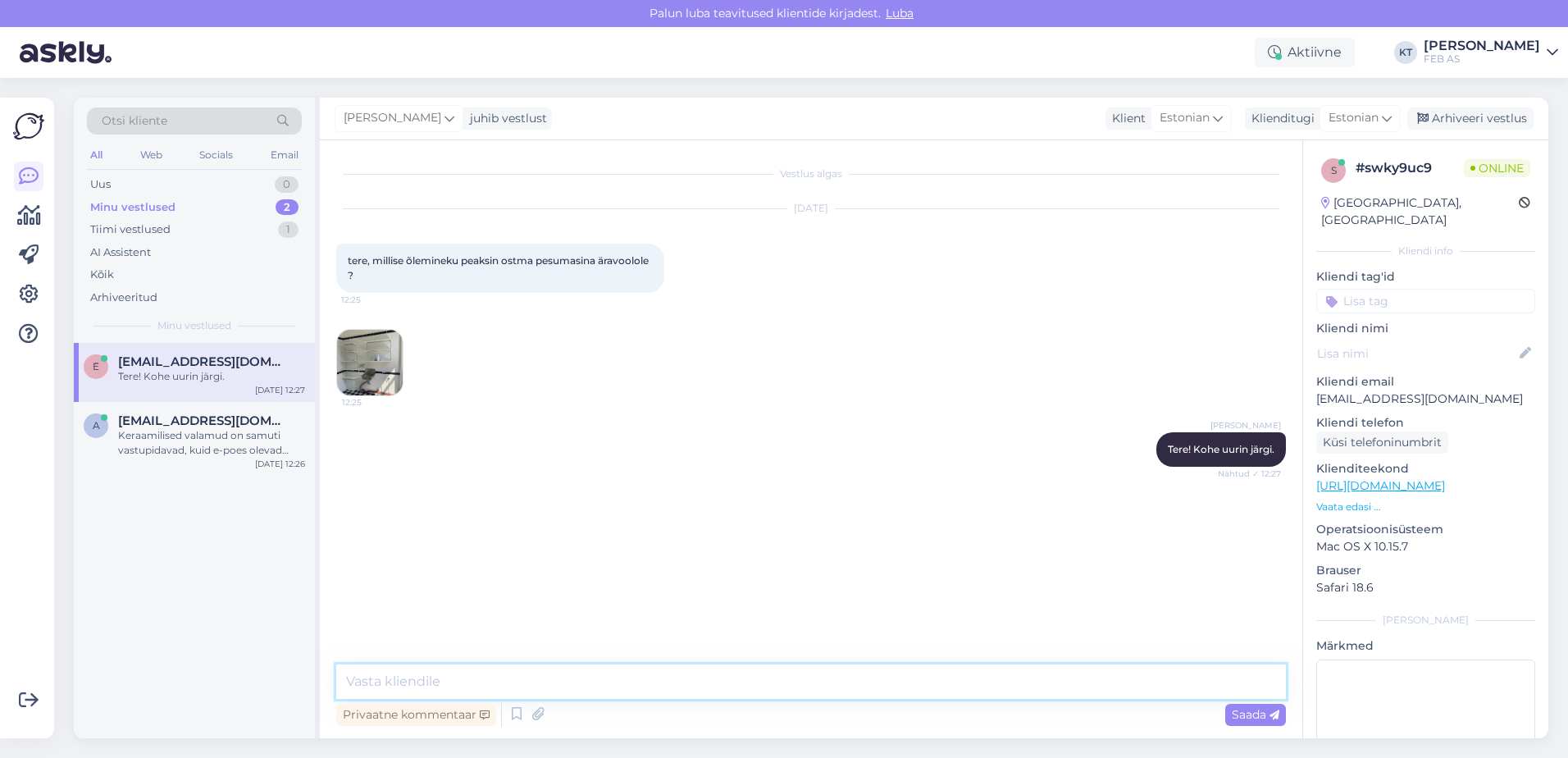
click at [411, 671] on textarea at bounding box center [811, 682] width 950 height 35
type textarea "S"
type textarea "On võimalik lahendada mitut moodi. Kas soovite panna haisulukku või soovite lih…"
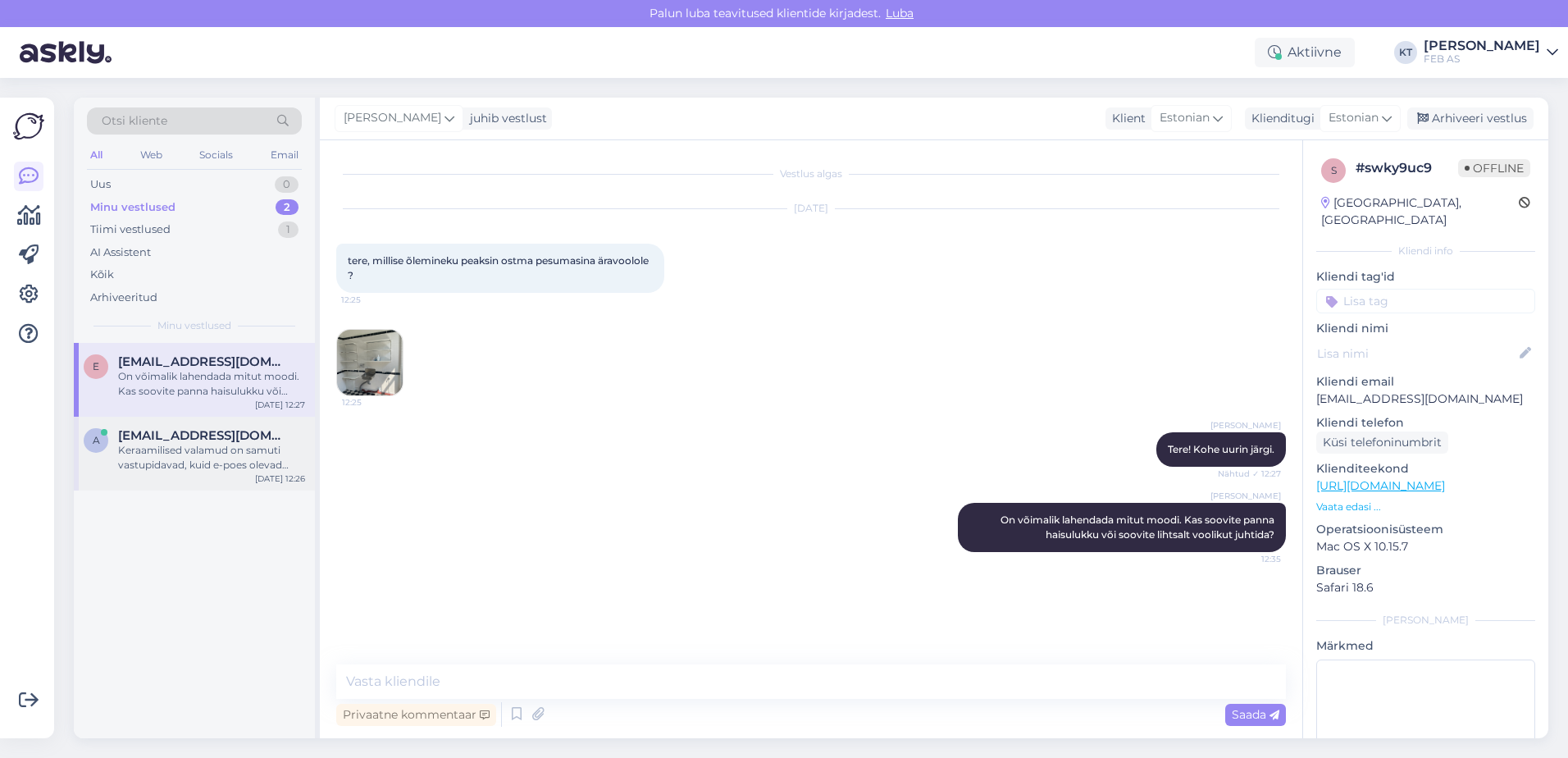
click at [185, 452] on div "Keraamilised valamud on samuti vastupidavad, kuid e-poes olevad keraamilised va…" at bounding box center [211, 458] width 187 height 29
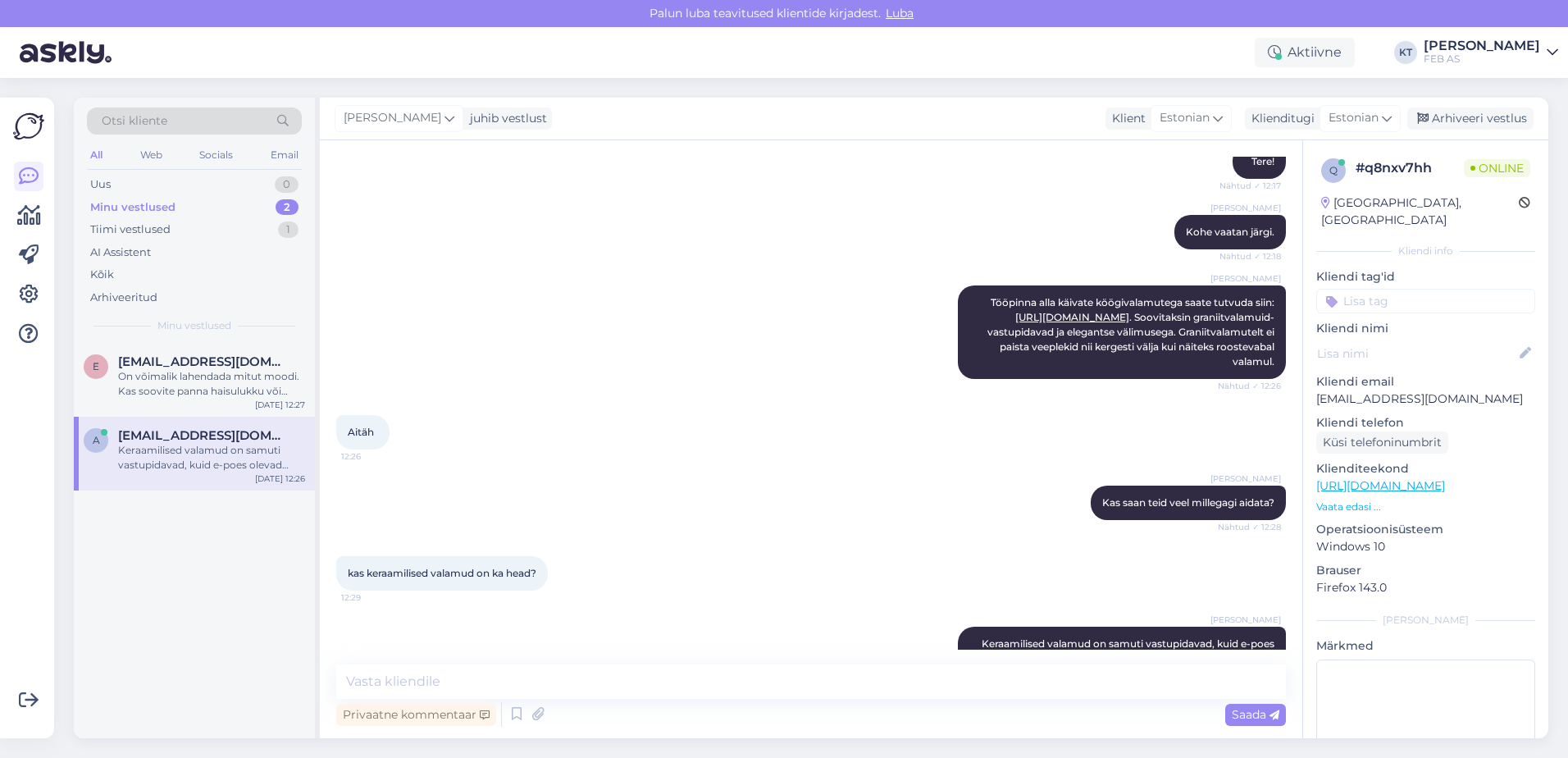
scroll to position [300, 0]
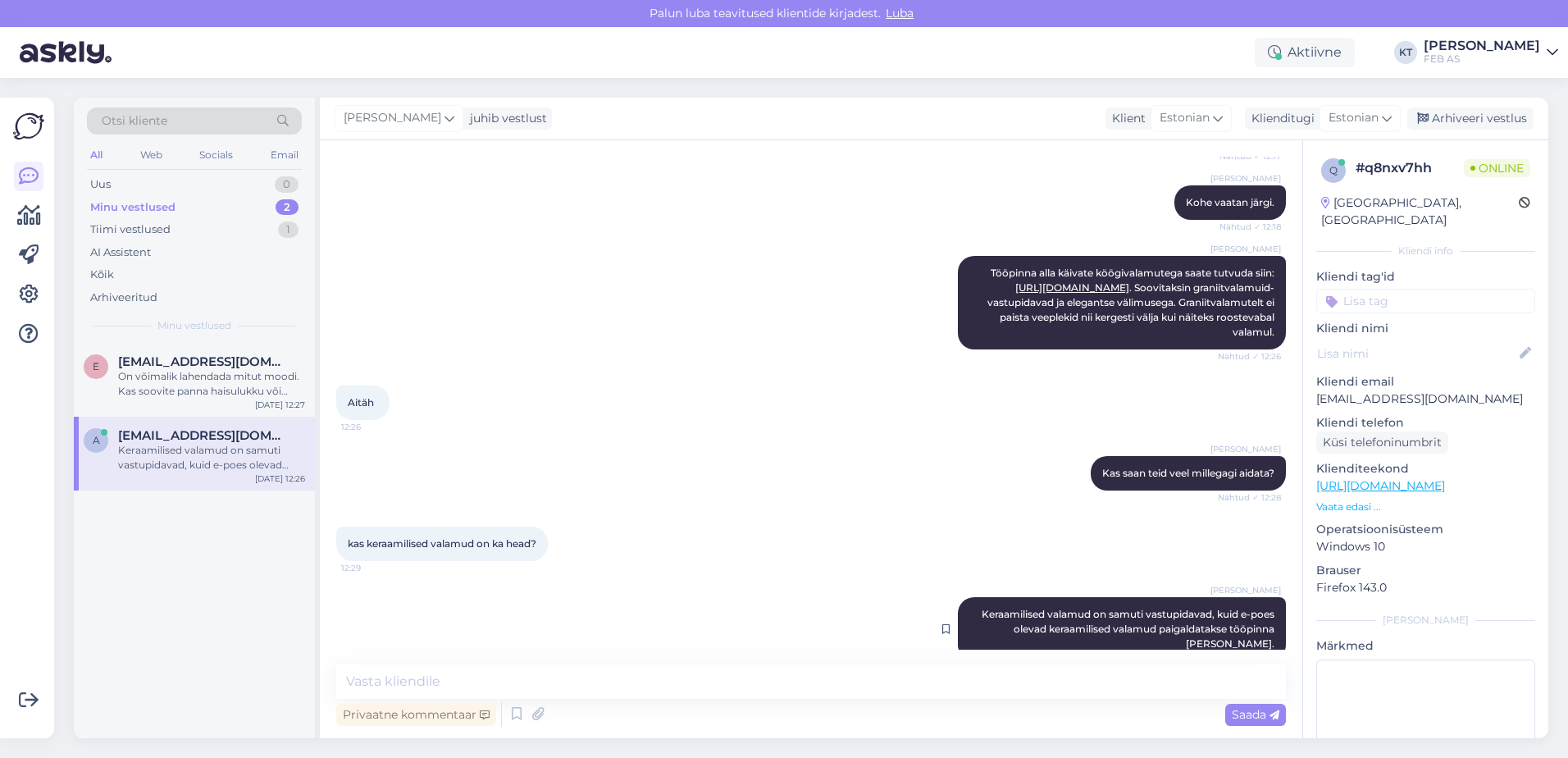
click at [961, 606] on div "[PERSON_NAME] Keraamilised valamud on samuti vastupidavad, kuid e-poes olevad k…" at bounding box center [1122, 629] width 328 height 64
click at [983, 608] on span "Keraamilised valamud on samuti vastupidavad, kuid e-poes olevad keraamilised va…" at bounding box center [1130, 629] width 295 height 41
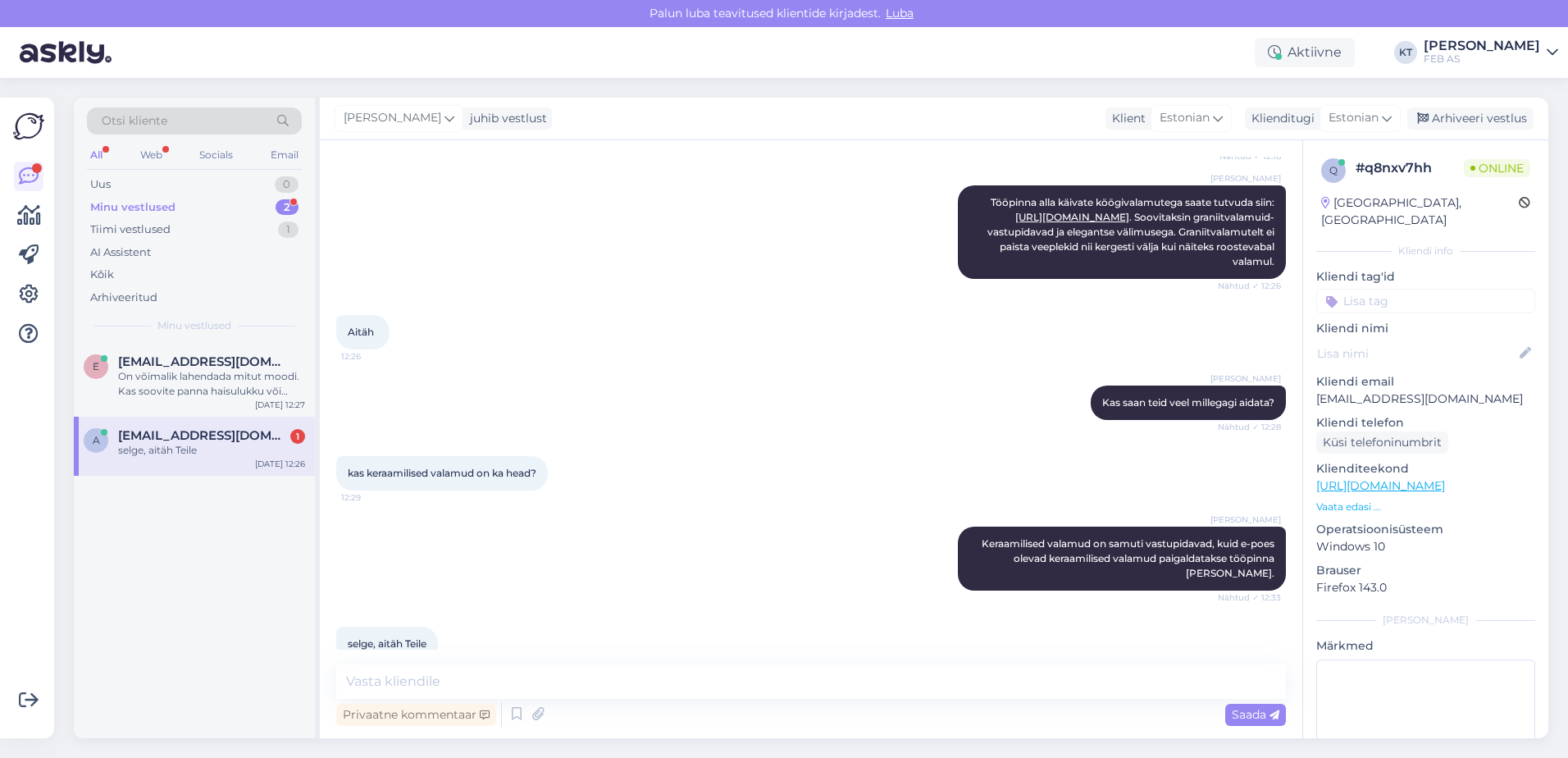
click at [180, 442] on span "[EMAIL_ADDRESS][DOMAIN_NAME]" at bounding box center [204, 435] width 171 height 15
click at [508, 720] on icon at bounding box center [516, 715] width 20 height 25
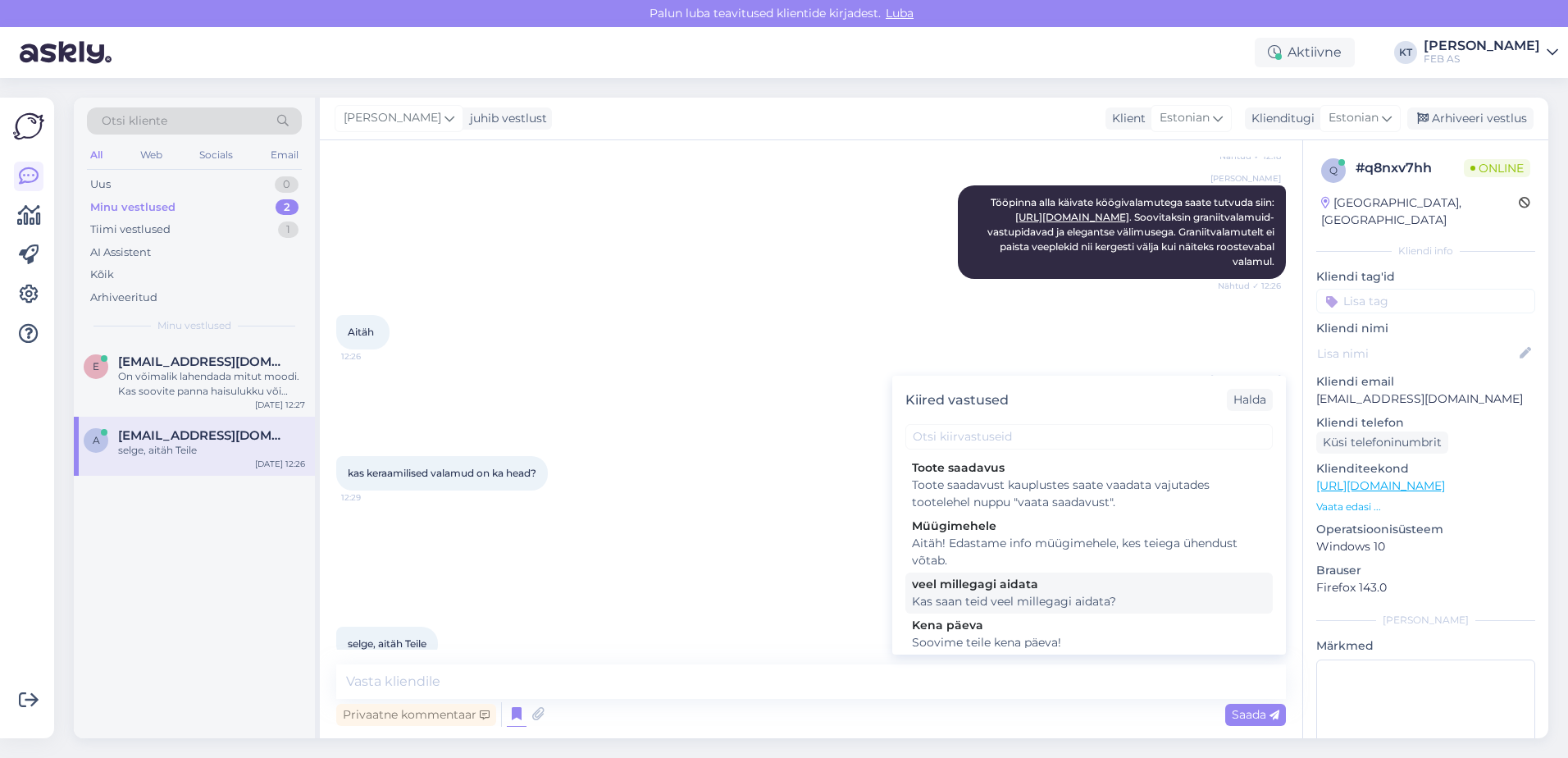
click at [970, 591] on div "veel millegagi aidata" at bounding box center [1089, 584] width 355 height 17
type textarea "Kas saan teid veel millegagi aidata?"
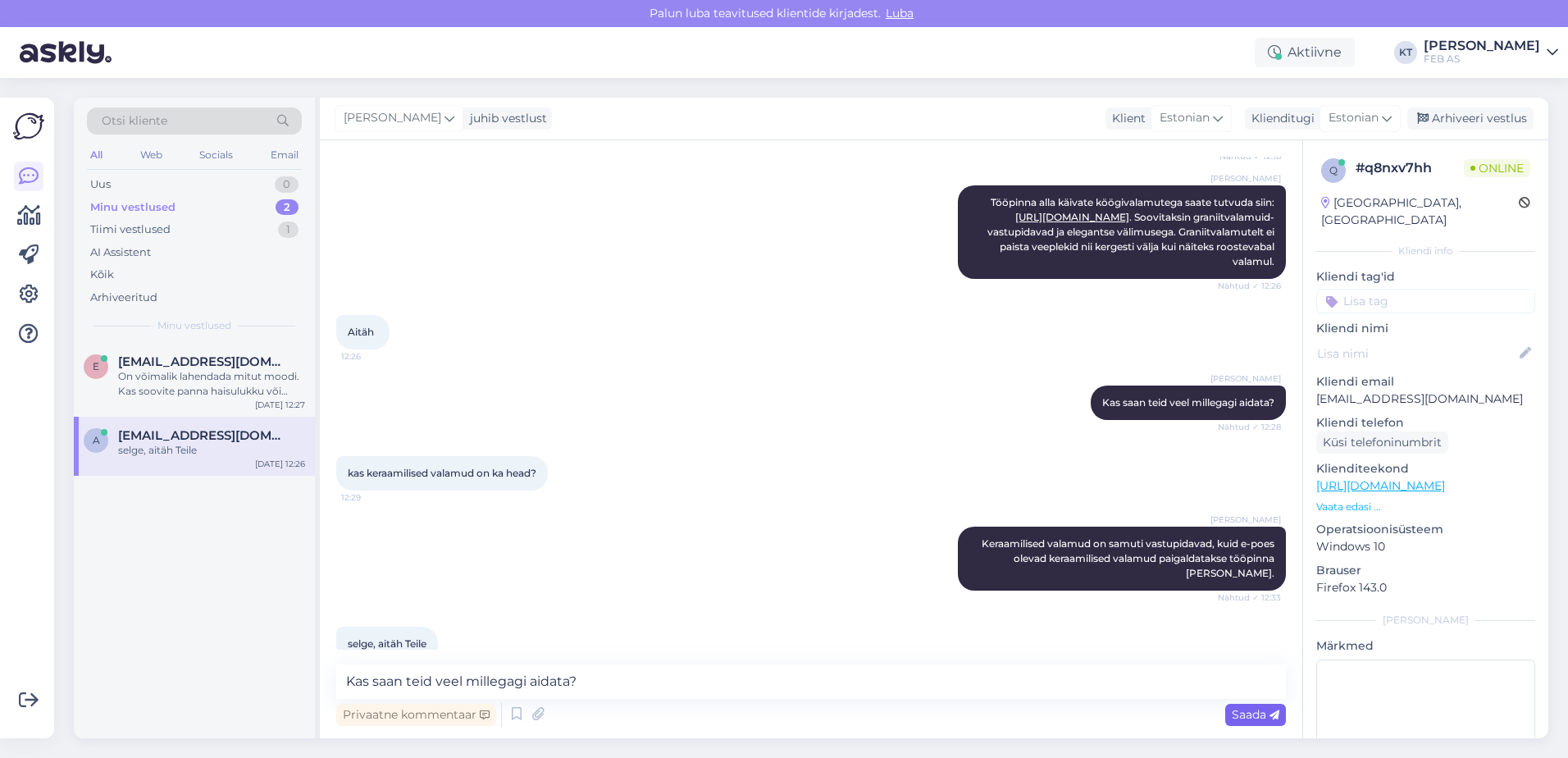
click at [1259, 723] on div "Saada" at bounding box center [1256, 716] width 60 height 22
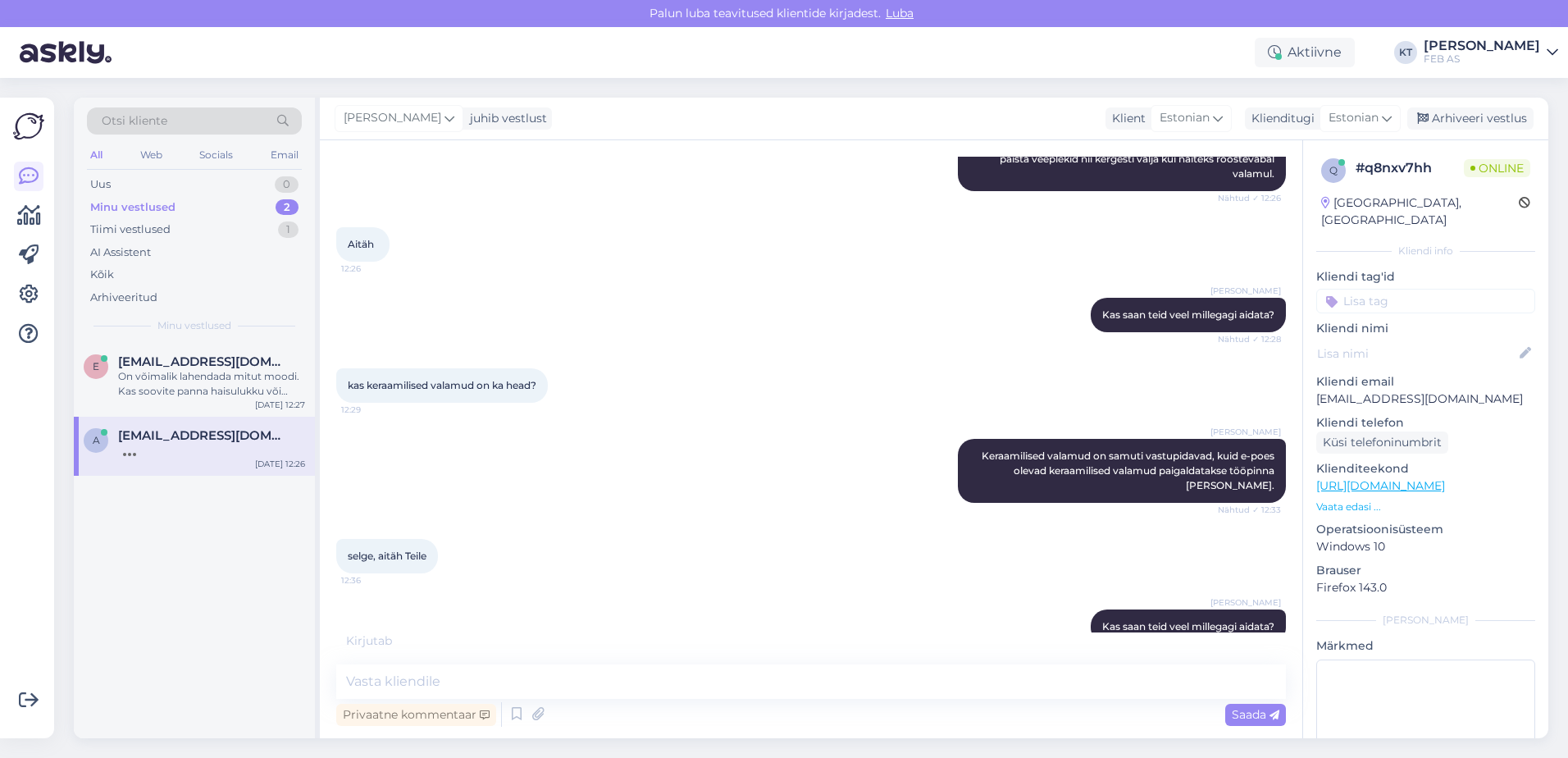
scroll to position [511, 0]
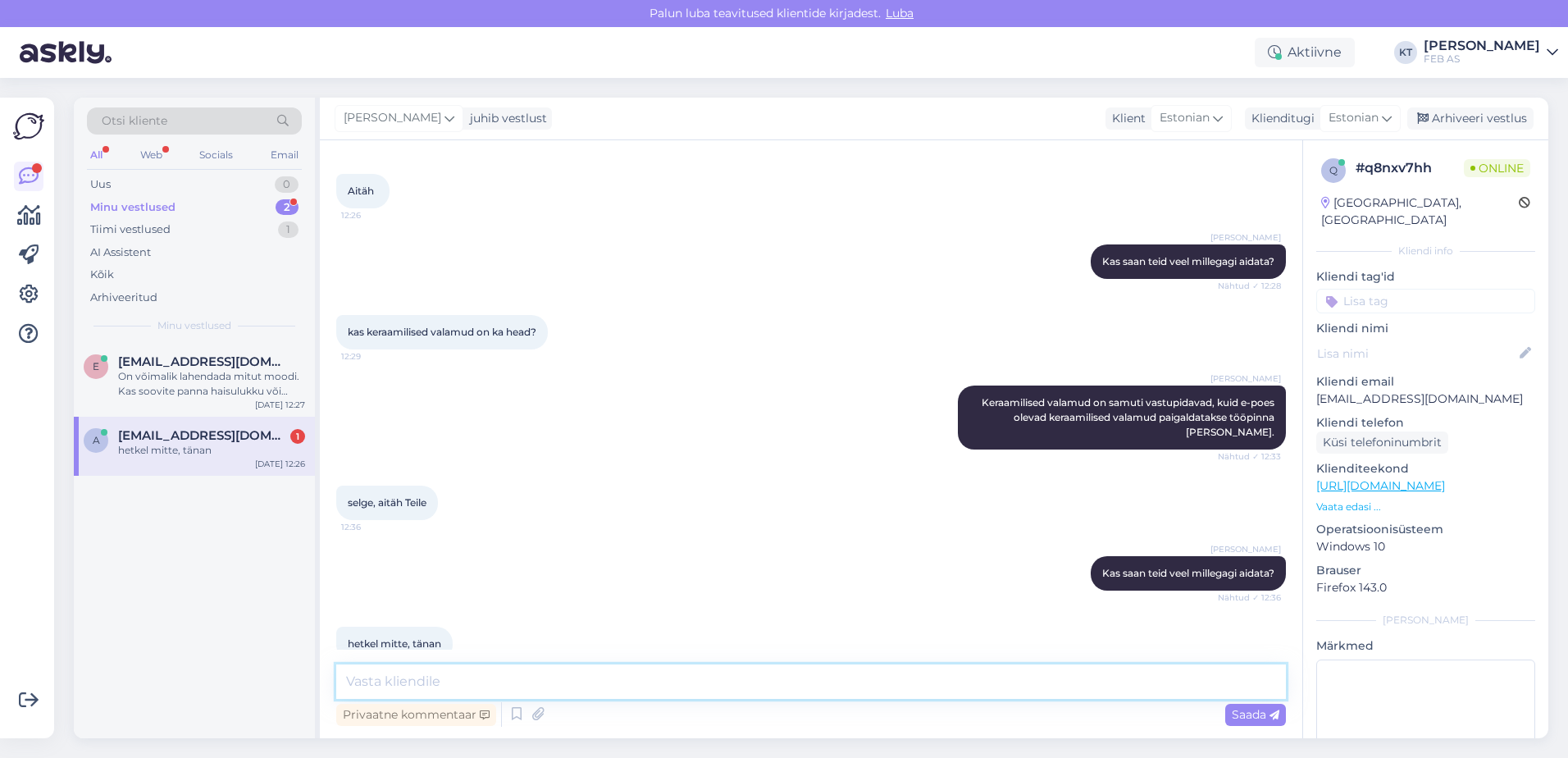
click at [488, 685] on textarea at bounding box center [811, 682] width 950 height 35
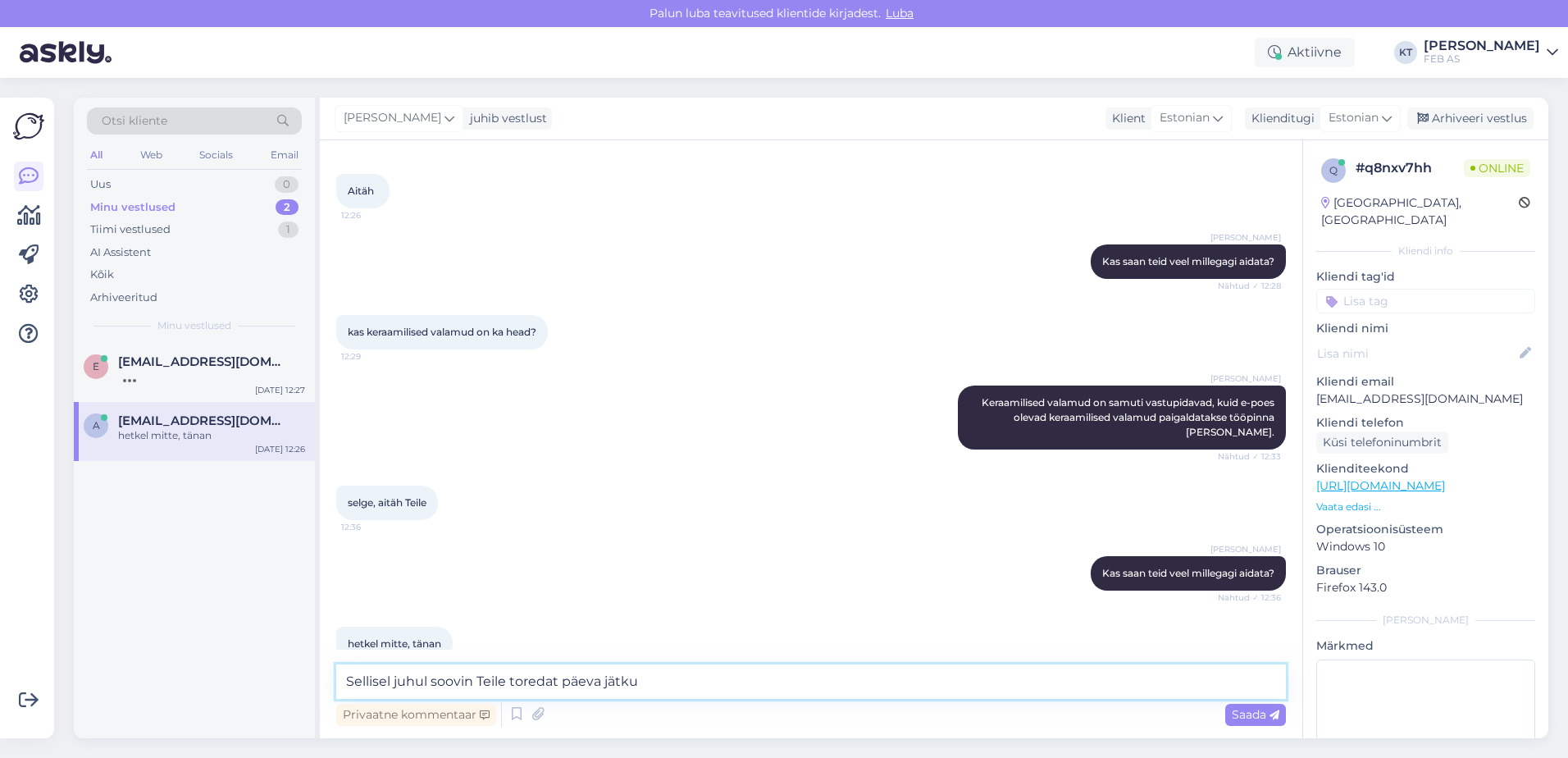
type textarea "Sellisel juhul soovin Teile toredat päeva jätku!"
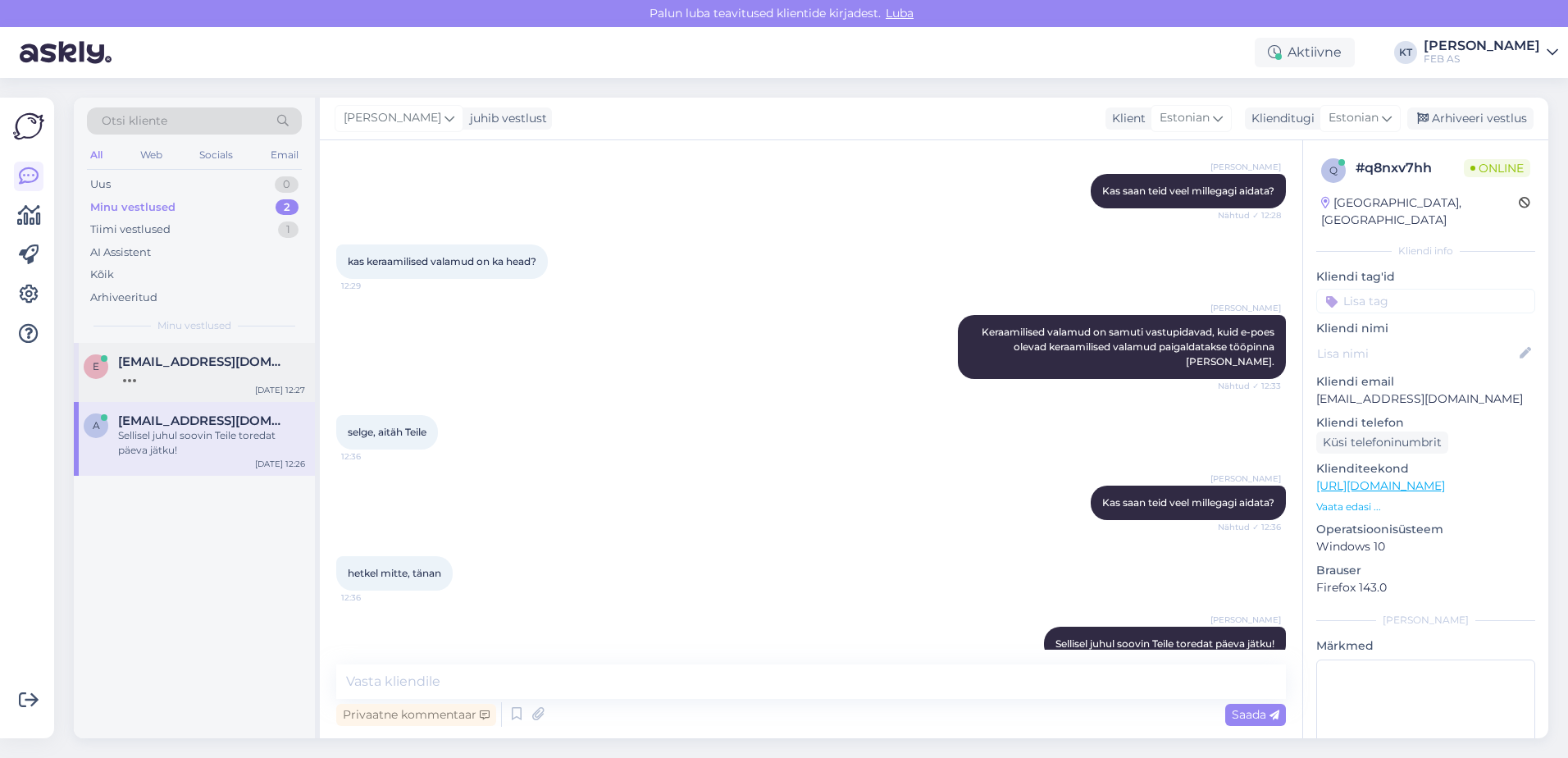
click at [191, 374] on div at bounding box center [211, 376] width 187 height 15
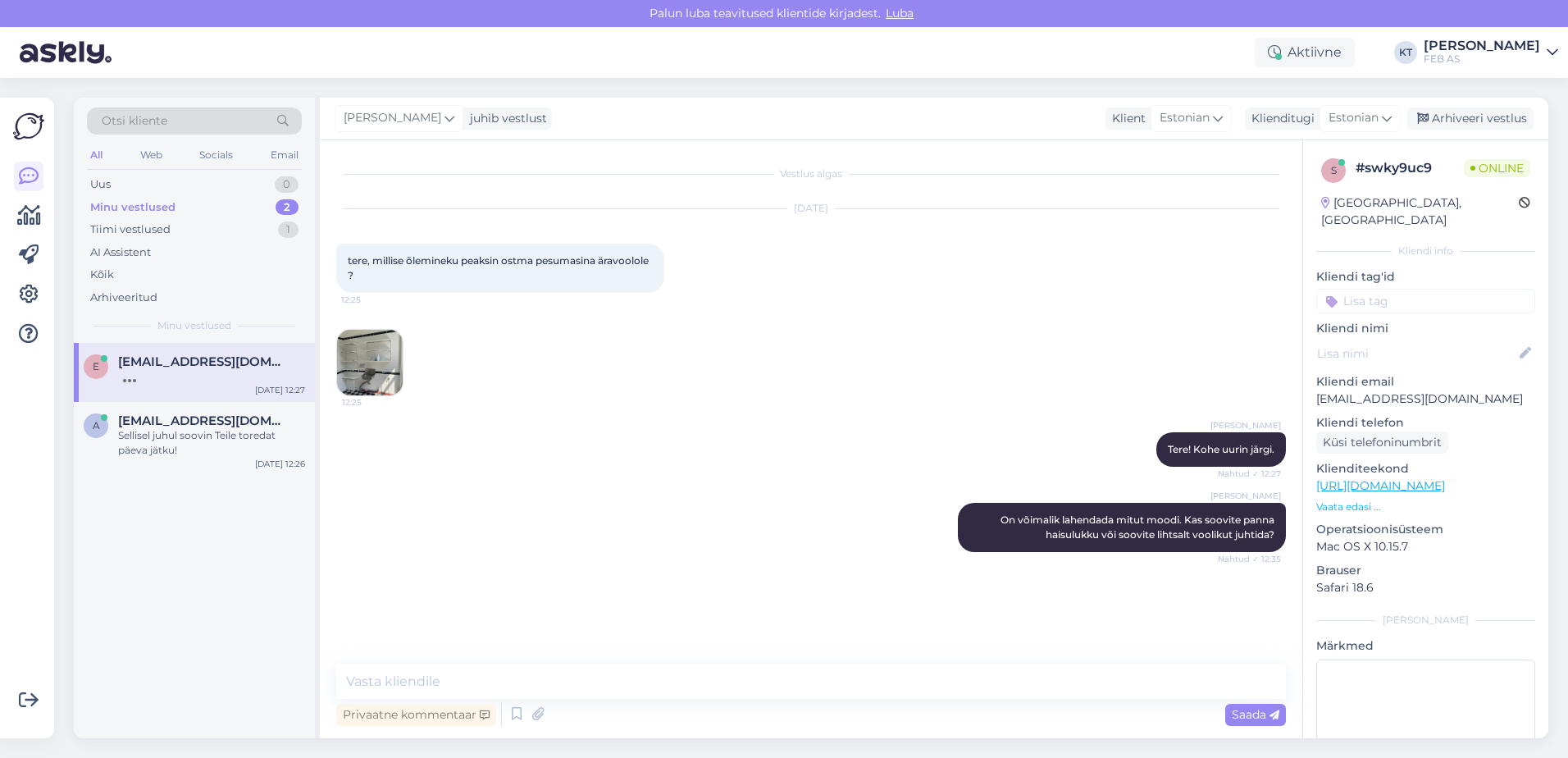
click at [557, 470] on div "[PERSON_NAME] Tere! Kohe uurin järgi. Nähtud ✓ 12:27" at bounding box center [811, 450] width 950 height 71
click at [557, 470] on div "[PERSON_NAME] Tere! Kohe uurin järgi. Nähtud ✓ 12:27" at bounding box center [811, 450] width 950 height 71
click at [667, 463] on div "[PERSON_NAME] Tere! Kohe uurin järgi. Nähtud ✓ 12:27" at bounding box center [811, 450] width 950 height 71
click at [677, 496] on div "[PERSON_NAME] On võimalik lahendada mitut moodi. Kas soovite panna haisulukku v…" at bounding box center [811, 527] width 950 height 85
click at [165, 444] on div "Sellisel juhul soovin Teile toredat päeva jätku!" at bounding box center [211, 443] width 187 height 29
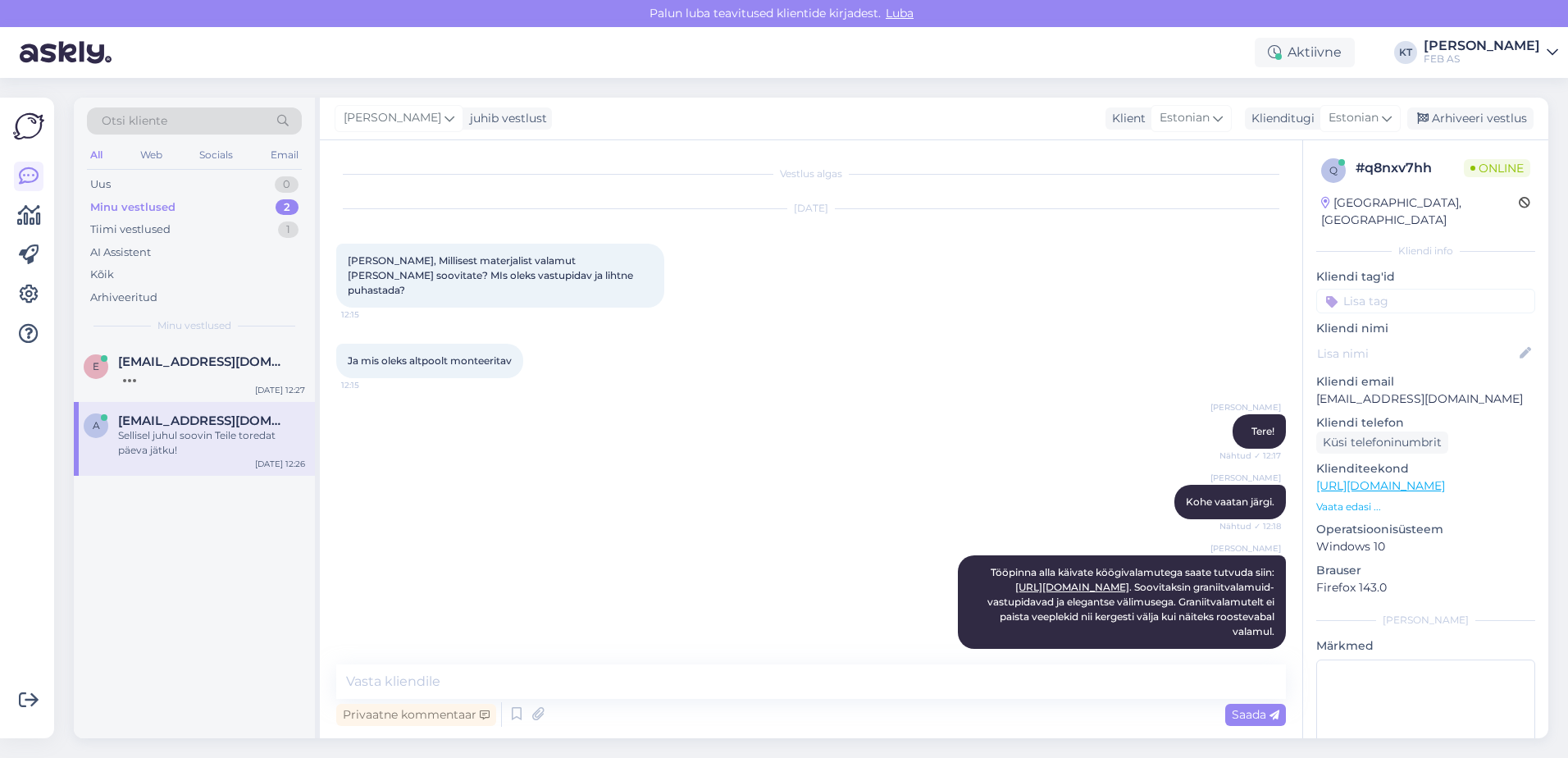
scroll to position [496, 0]
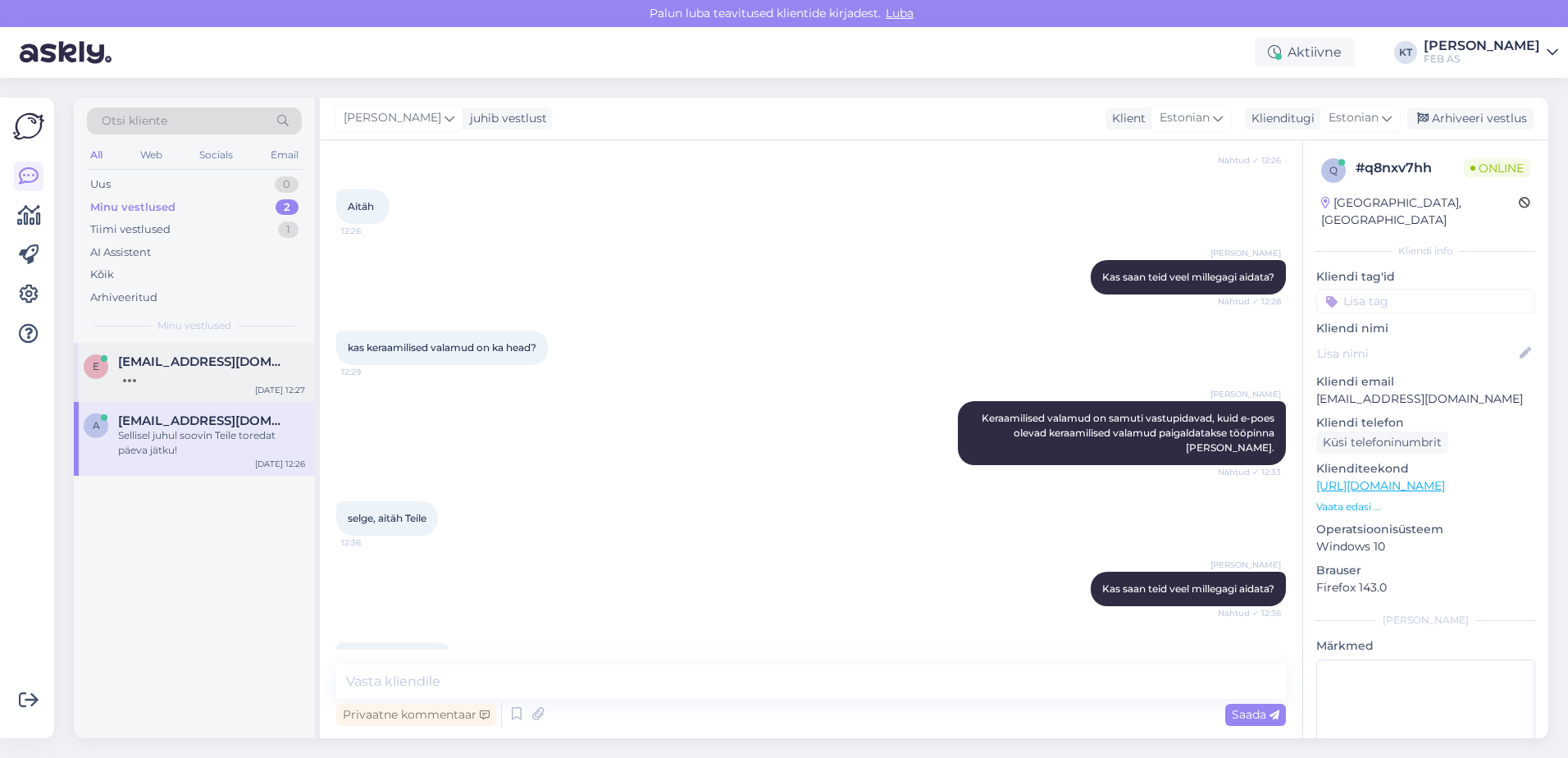
click at [173, 378] on div at bounding box center [211, 376] width 187 height 15
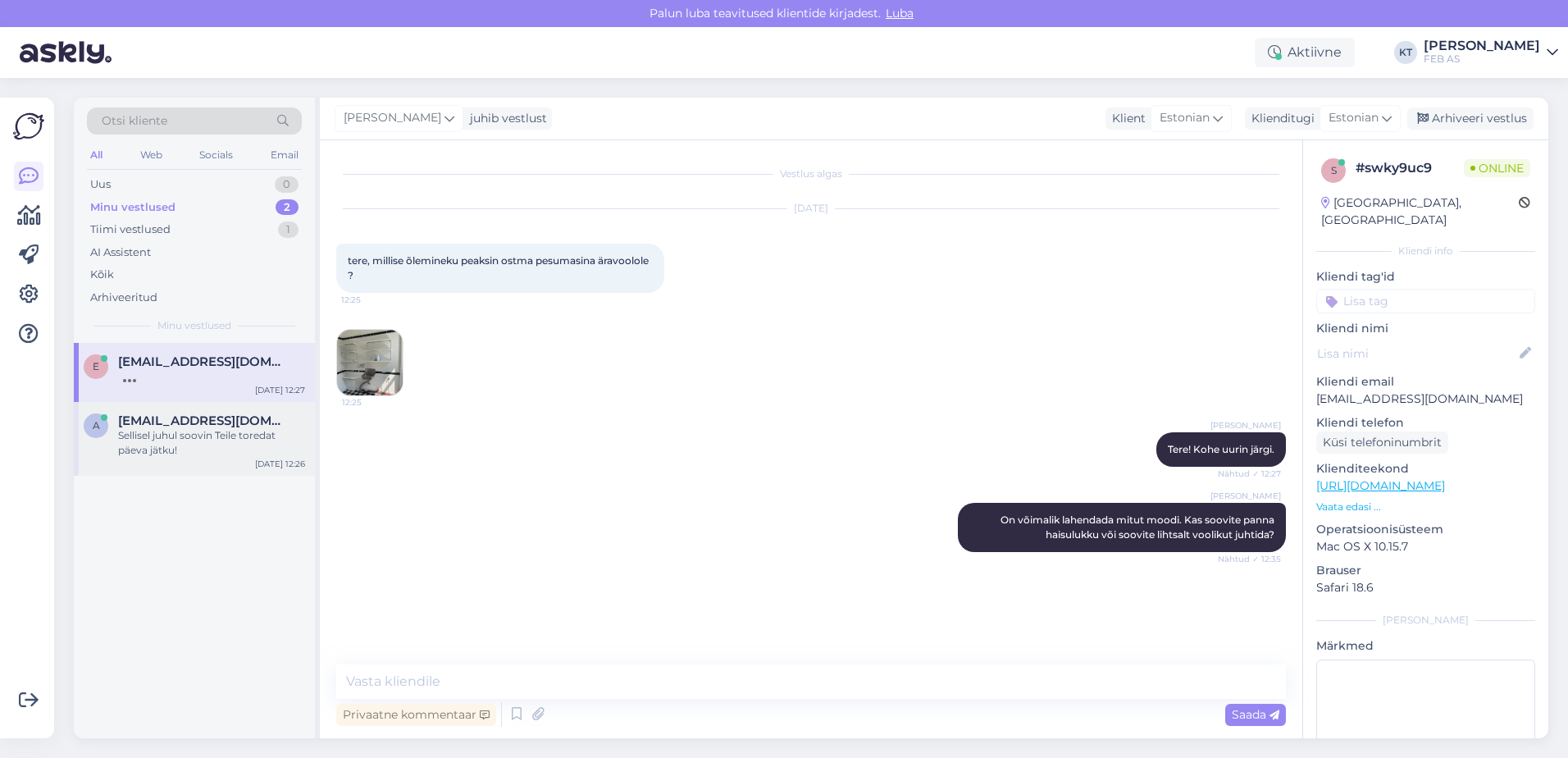
click at [183, 471] on div "a [EMAIL_ADDRESS][DOMAIN_NAME] Sellisel juhul soovin Teile toredat päeva jätku!…" at bounding box center [194, 439] width 241 height 74
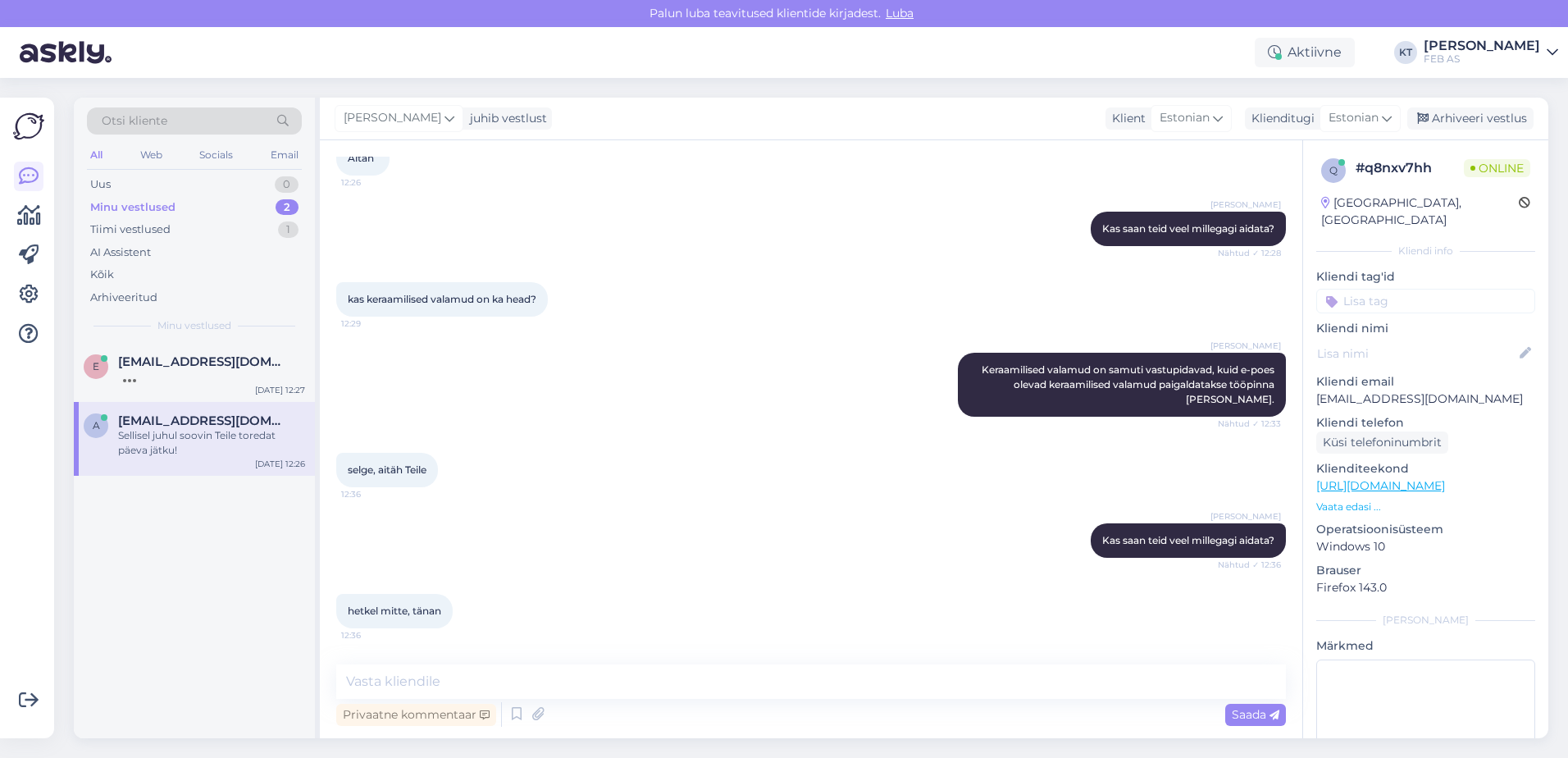
scroll to position [582, 0]
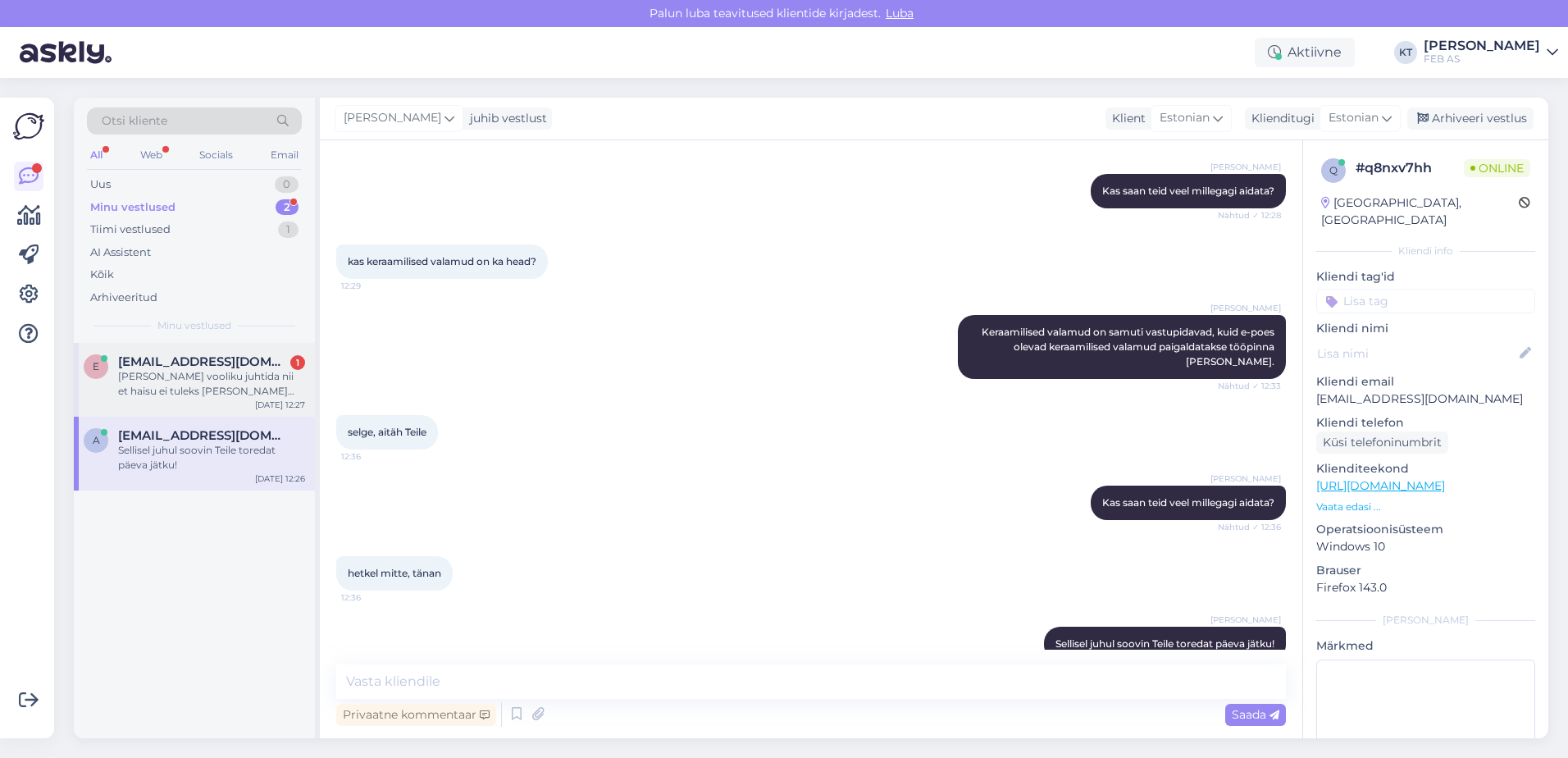
click at [257, 385] on div "[PERSON_NAME] vooliku juhtida nii et haisu ei tuleks [PERSON_NAME] haisu lukku …" at bounding box center [211, 384] width 187 height 29
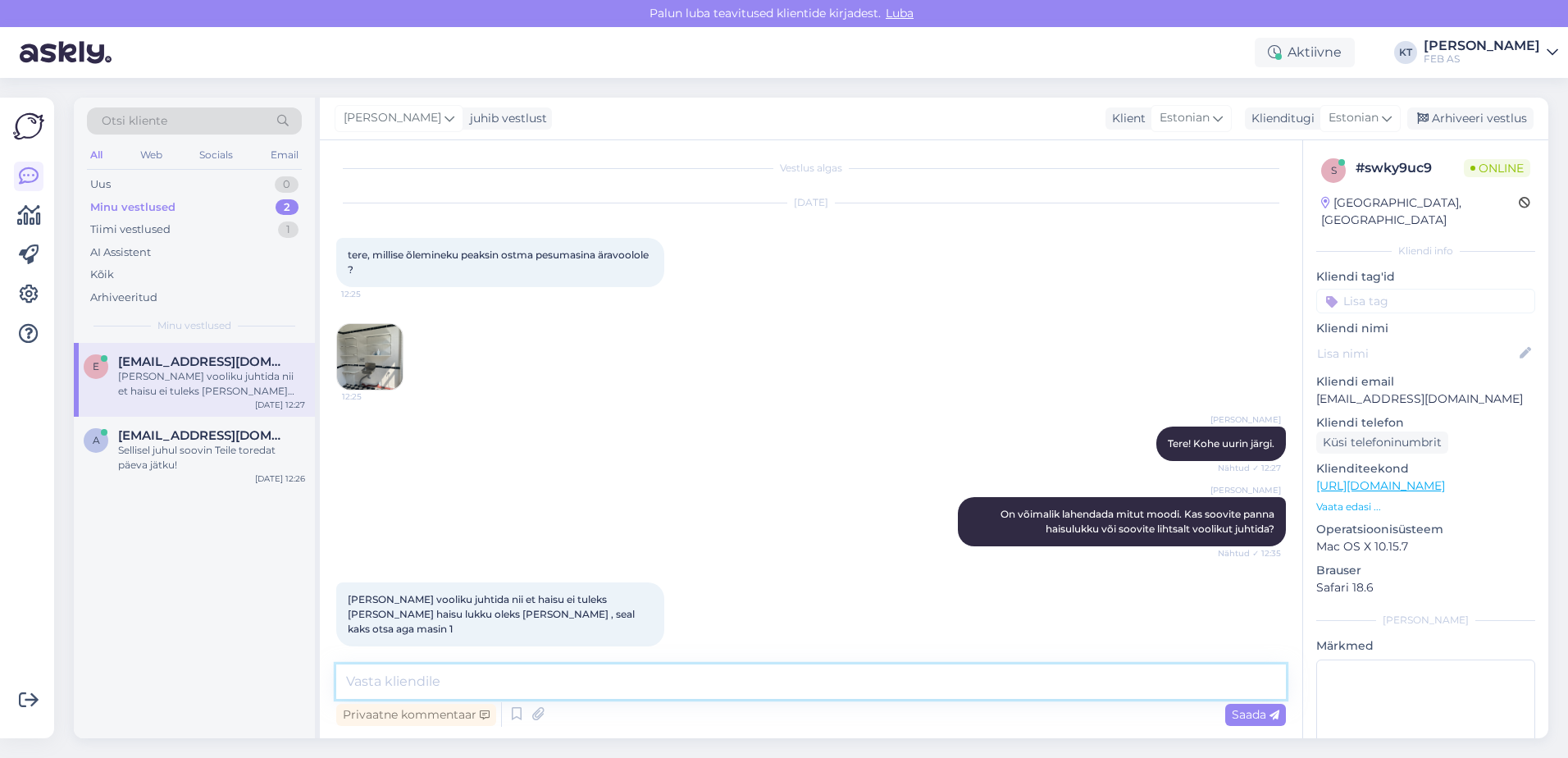
click at [562, 674] on textarea at bounding box center [811, 682] width 950 height 35
drag, startPoint x: 1063, startPoint y: 685, endPoint x: 959, endPoint y: 685, distance: 104.0
click at [959, 685] on textarea "Selge. [PERSON_NAME] info edasi müügimehele, kes võtab Teiega antud teemal ühen…" at bounding box center [811, 682] width 950 height 35
click at [1176, 685] on textarea "Selge. [PERSON_NAME] info edasi müügimehele, kes võtab Teiega antud teemal ühen…" at bounding box center [811, 682] width 950 height 35
type textarea "Selge. [PERSON_NAME] info edasi müügimehele, kes võtab Teiega antud teemal ühen…"
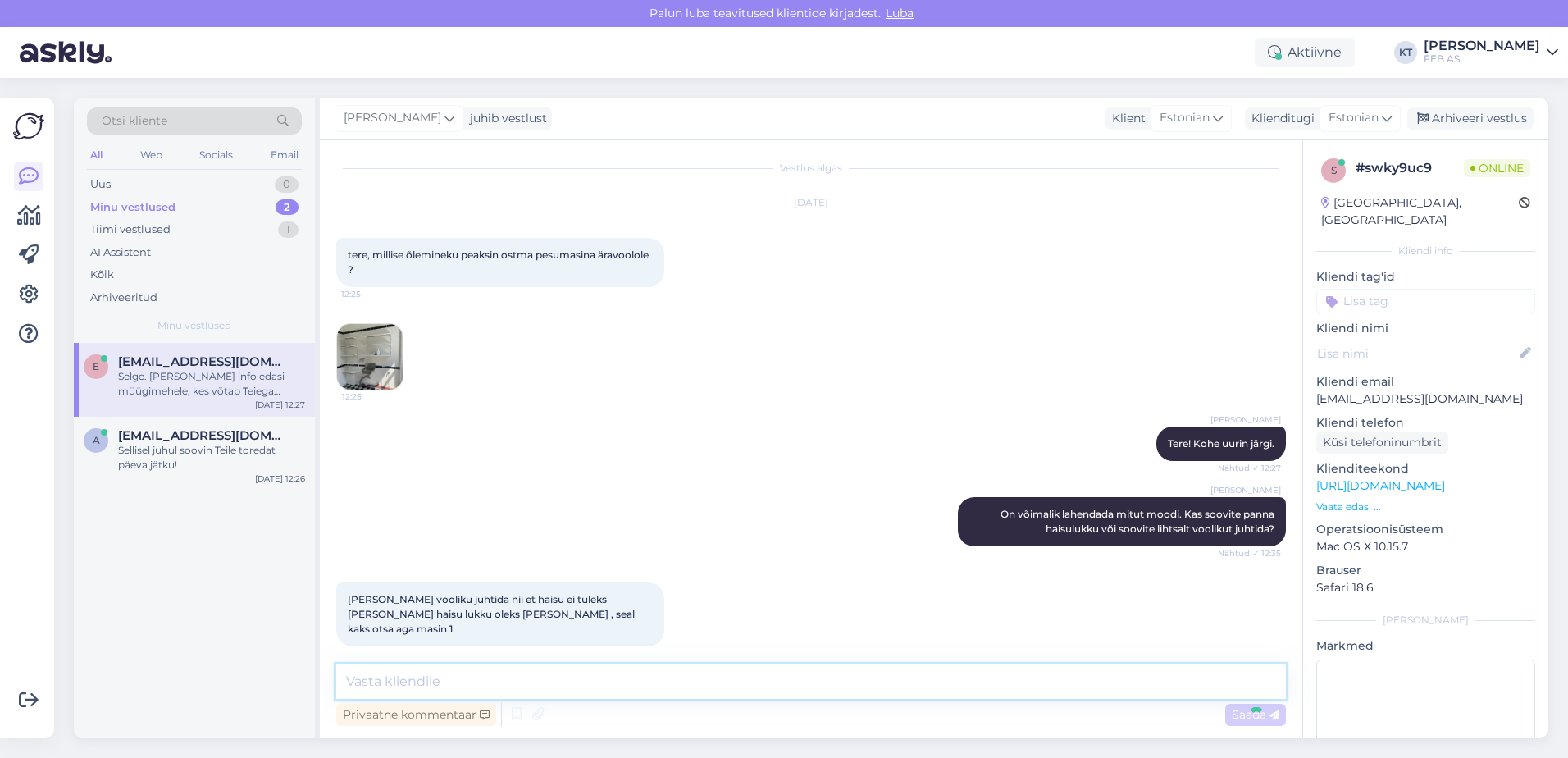
scroll to position [106, 0]
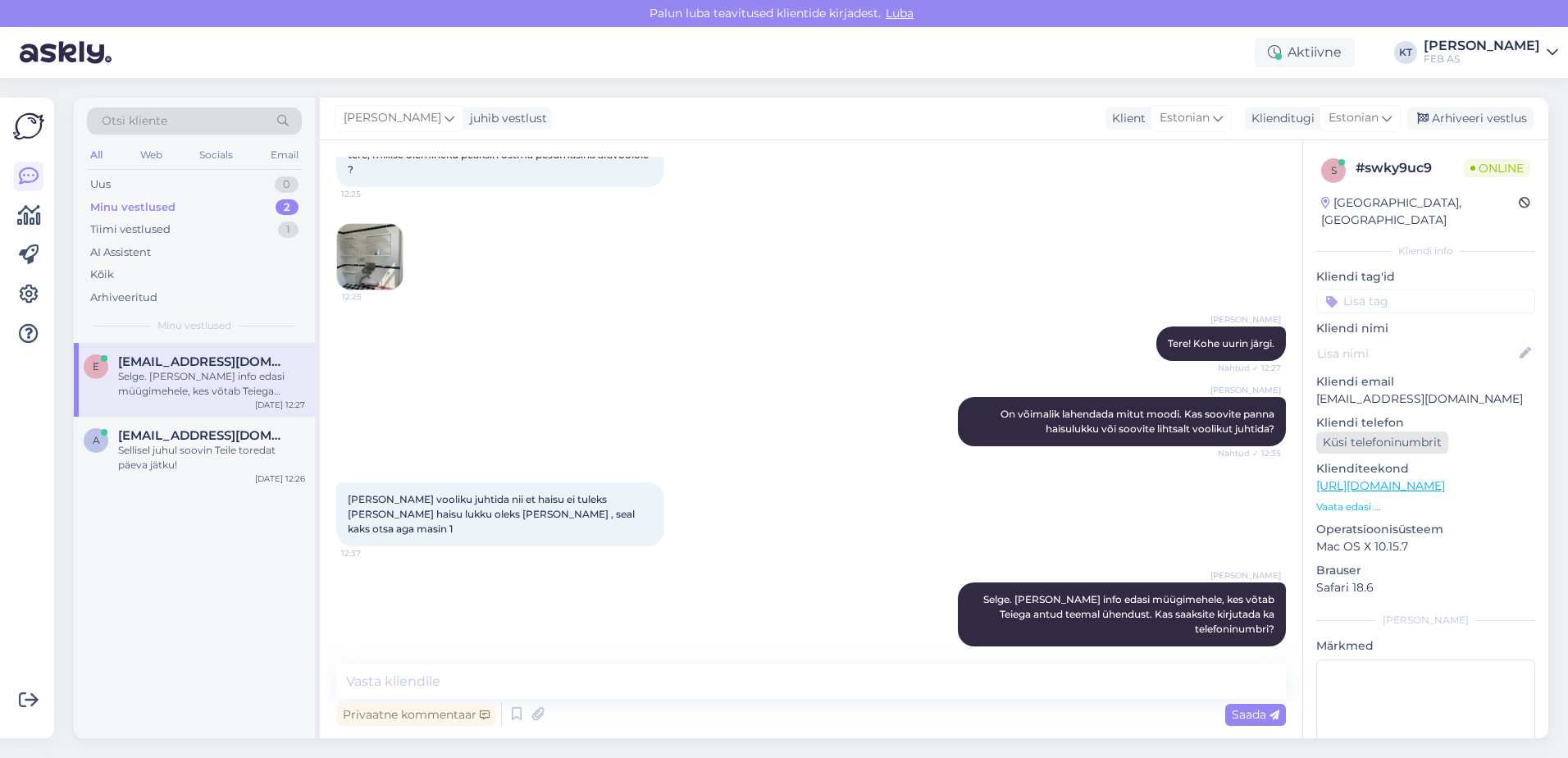
click at [1409, 432] on div "Küsi telefoninumbrit" at bounding box center [1382, 443] width 132 height 22
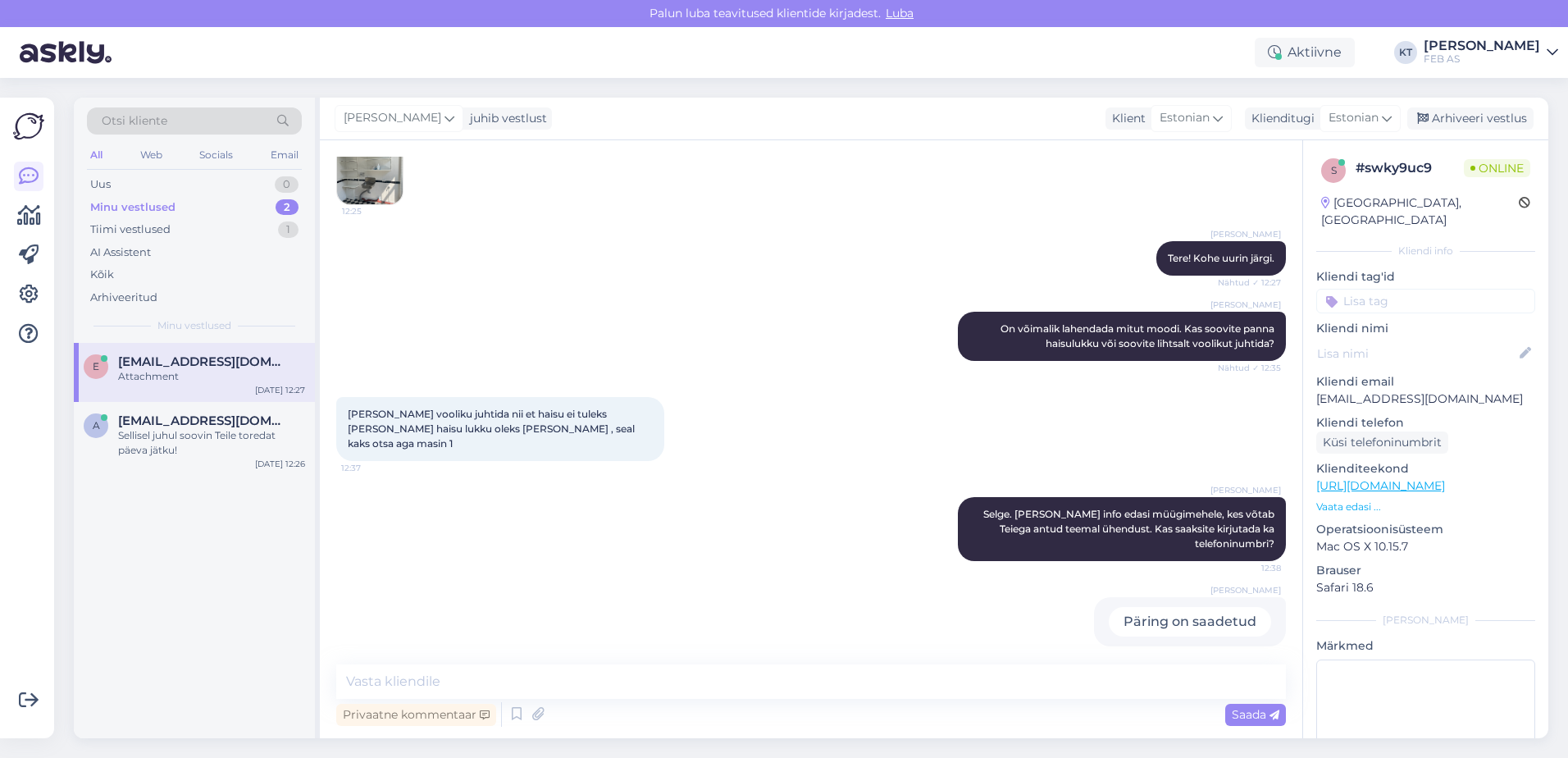
click at [686, 521] on div "[PERSON_NAME]. [PERSON_NAME] info edasi müügimehele, kes võtab Teiega antud tee…" at bounding box center [811, 529] width 950 height 100
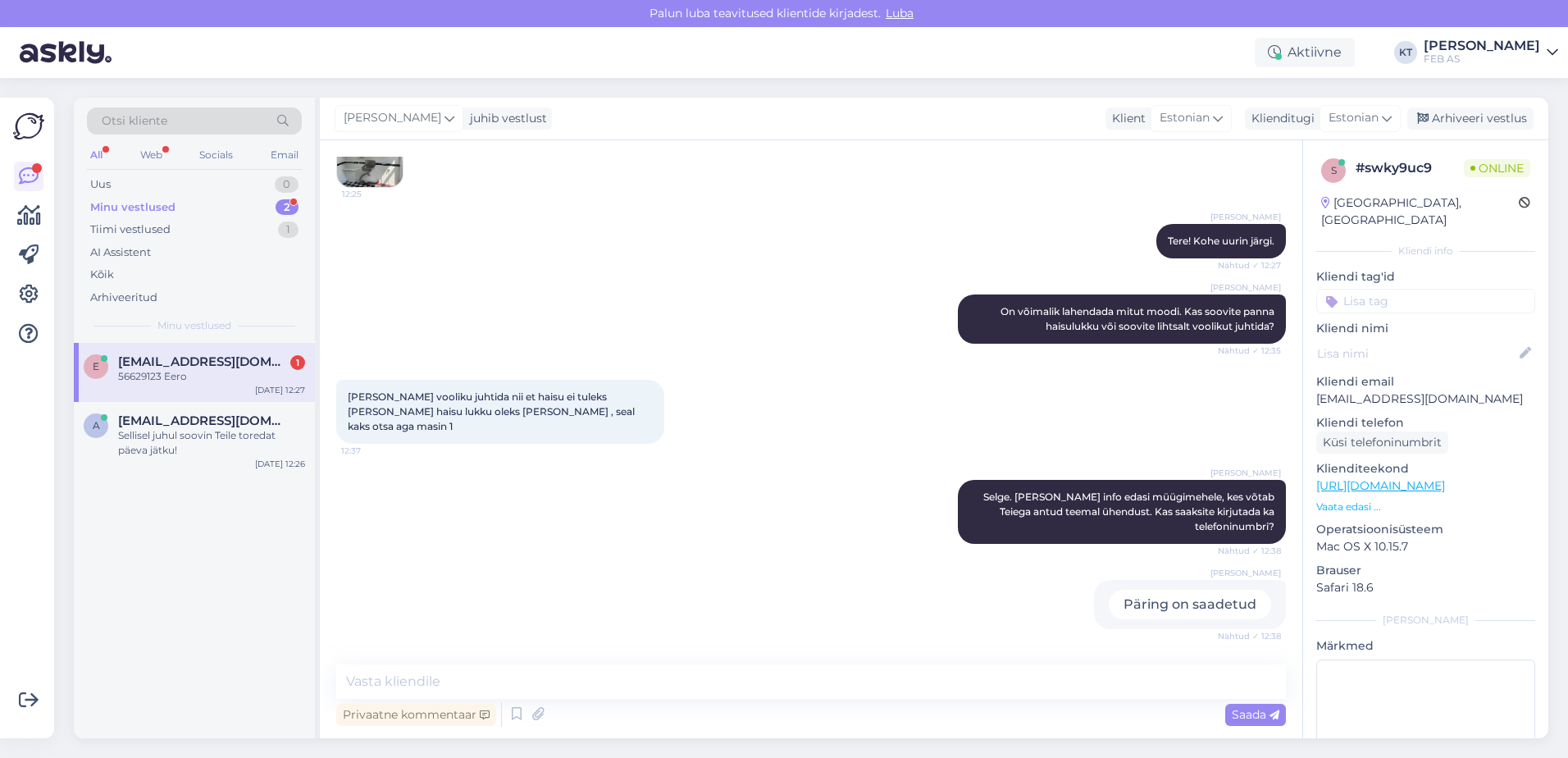
scroll to position [262, 0]
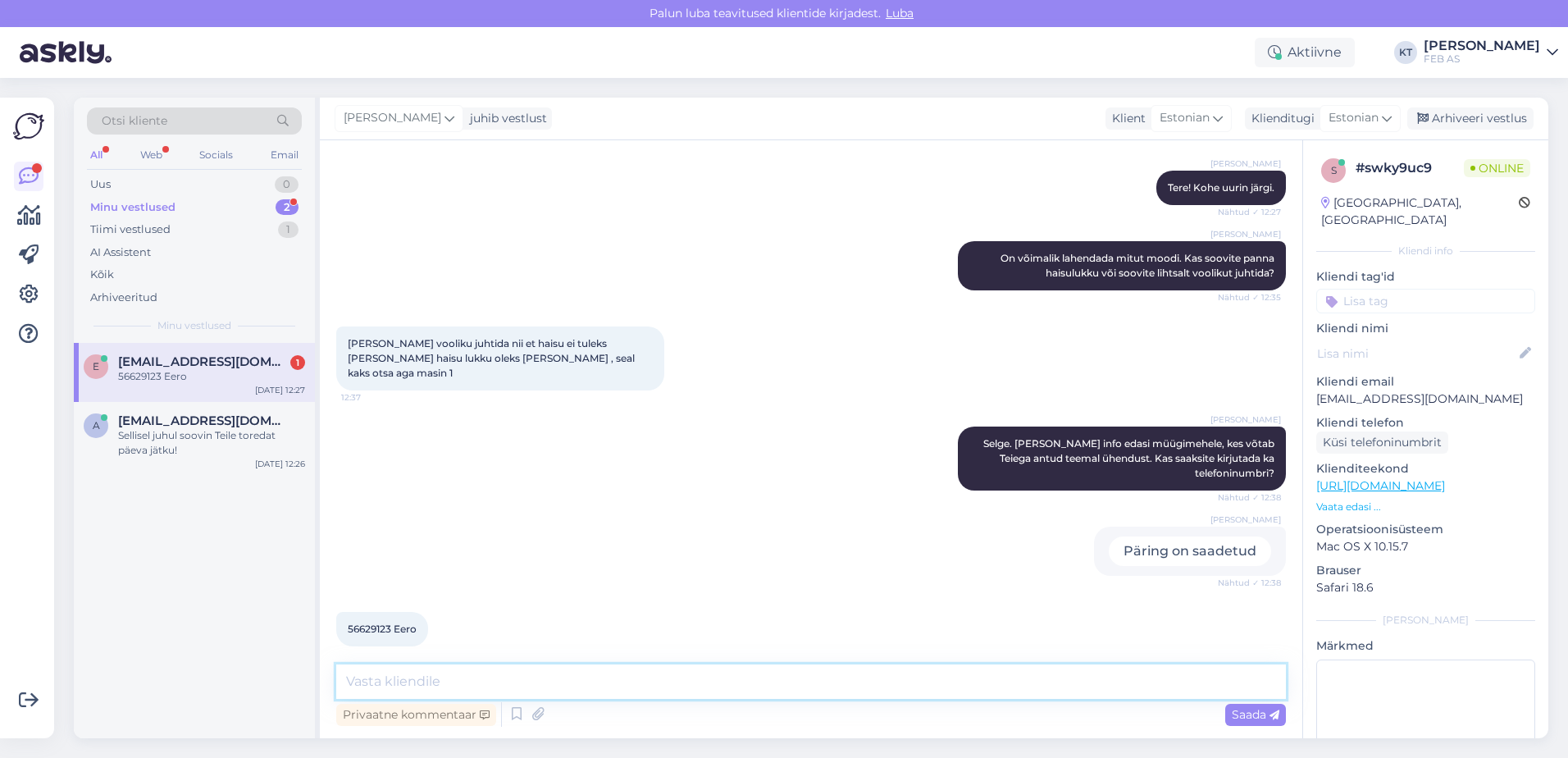
click at [639, 667] on textarea at bounding box center [811, 682] width 950 height 35
type textarea "Aitäh! Müügimees võtab teiega ühendust."
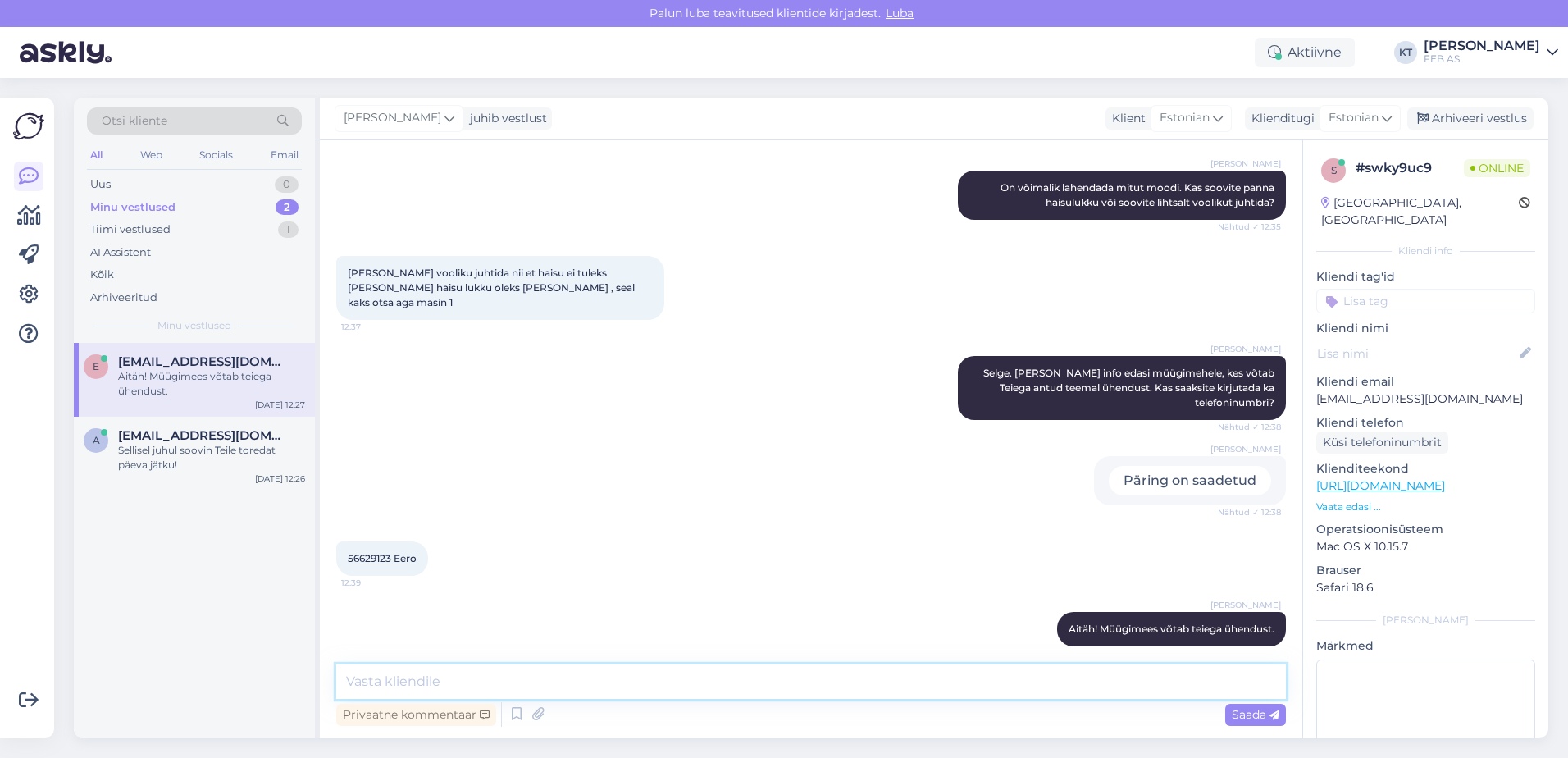
click at [639, 667] on textarea at bounding box center [811, 682] width 950 height 35
type textarea "Kui Teile hetkel rohkem abiks ei saa olla, siis soovin Teile toredat päeva jätk…"
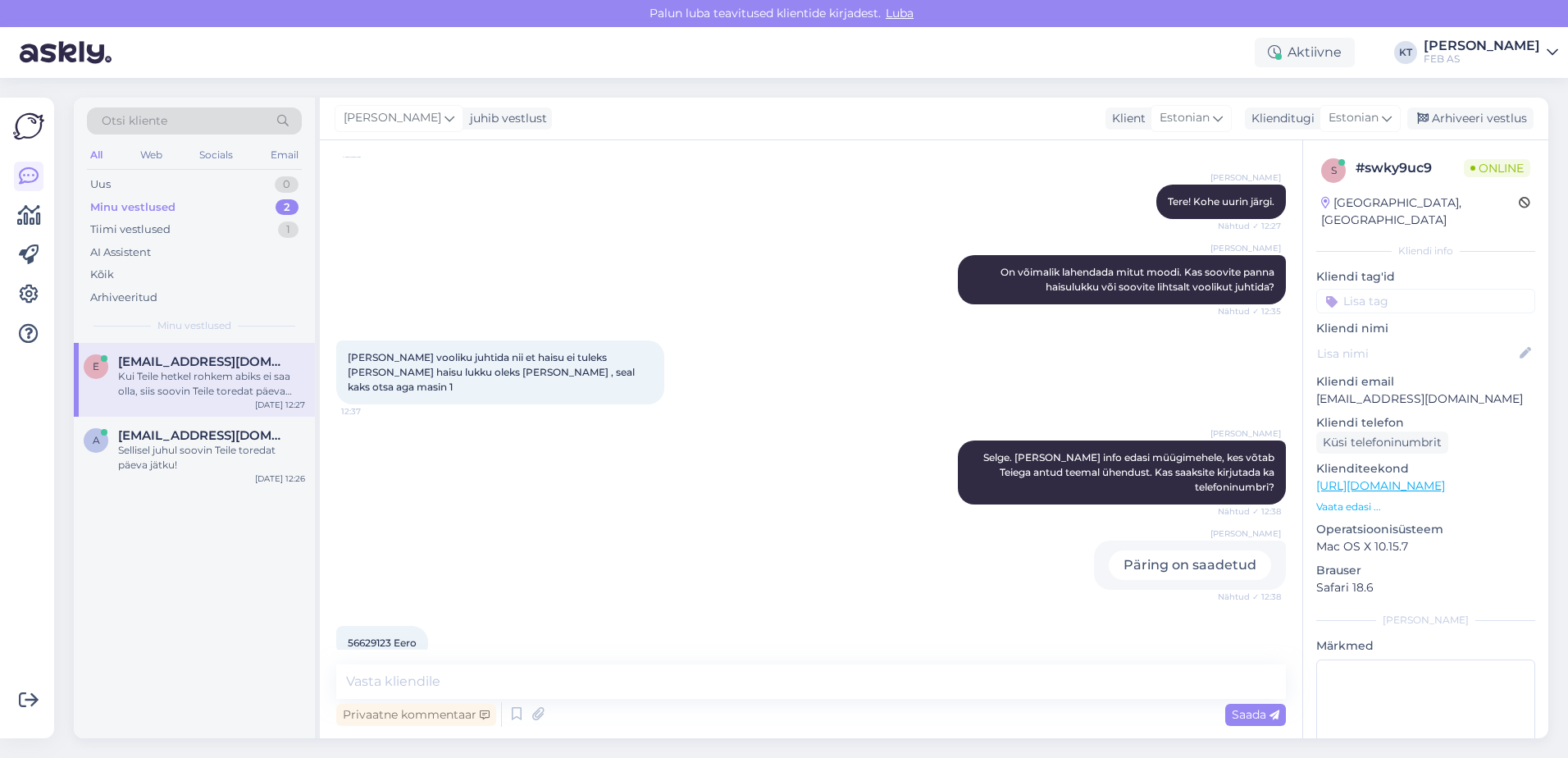
scroll to position [328, 0]
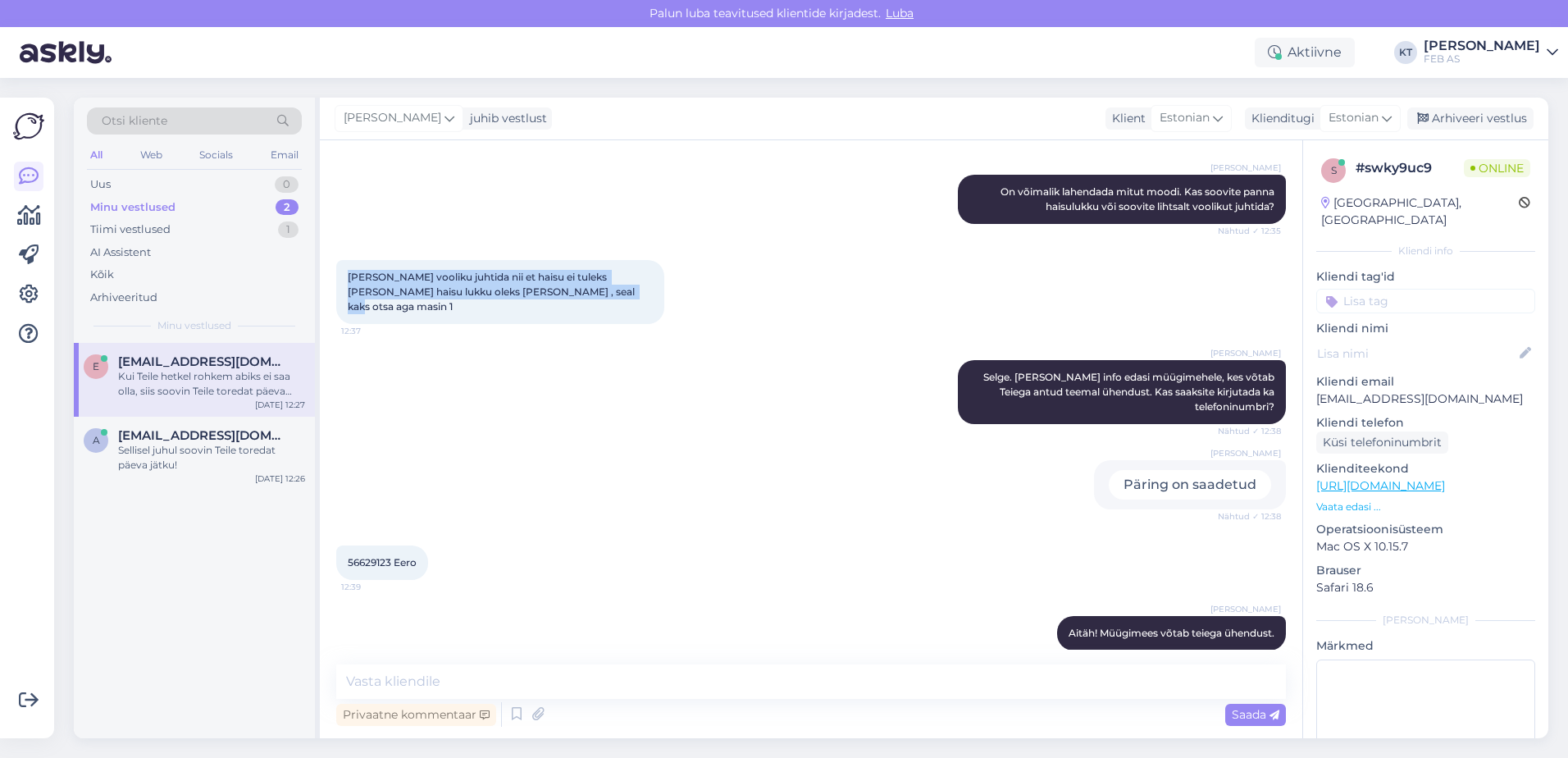
drag, startPoint x: 343, startPoint y: 275, endPoint x: 584, endPoint y: 293, distance: 241.7
click at [584, 293] on div "[PERSON_NAME] vooliku juhtida nii et haisu ei tuleks [PERSON_NAME] haisu lukku …" at bounding box center [501, 292] width 328 height 64
copy span "[PERSON_NAME] vooliku juhtida nii et haisu ei tuleks [PERSON_NAME] haisu lukku …"
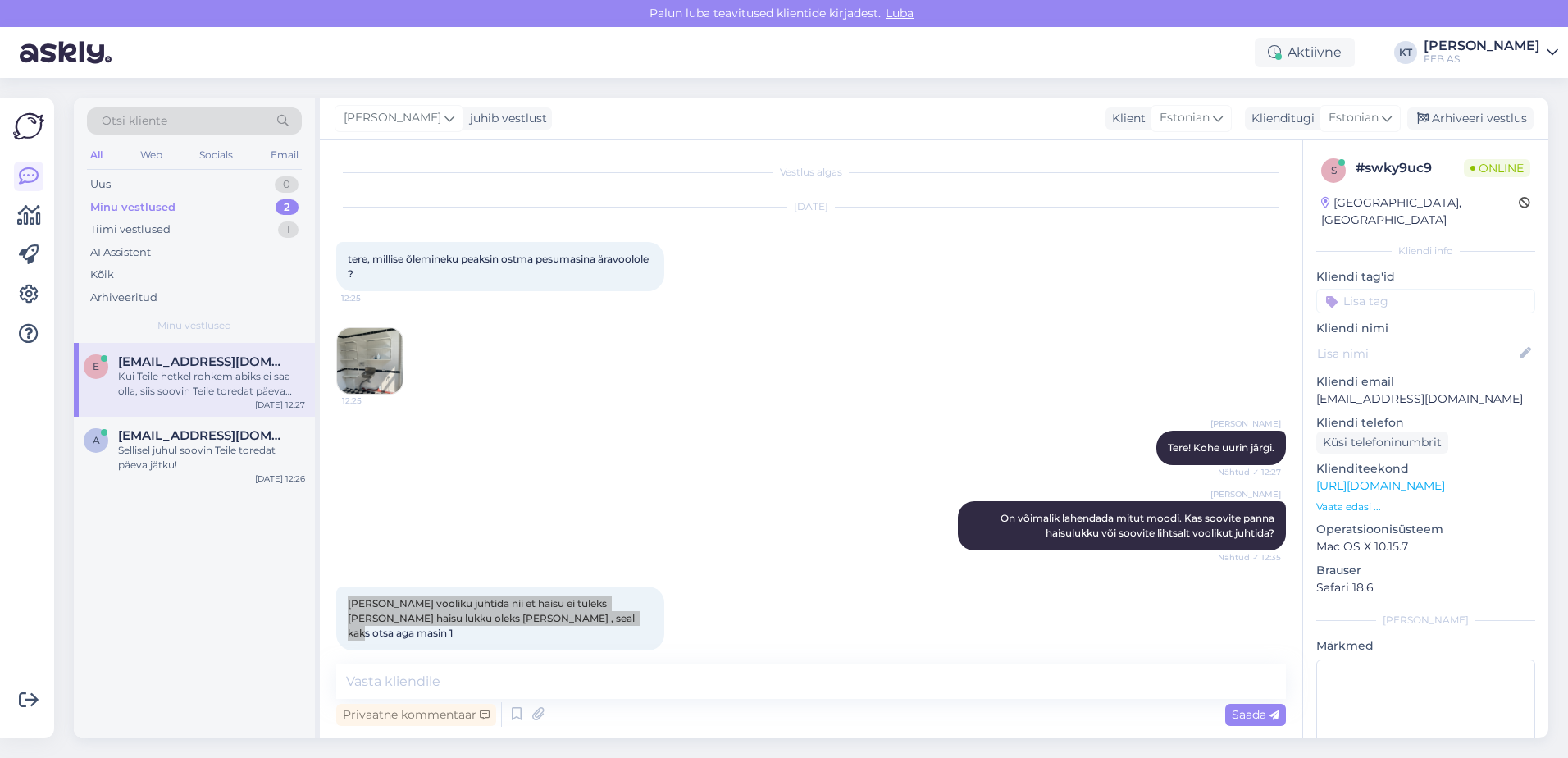
scroll to position [0, 0]
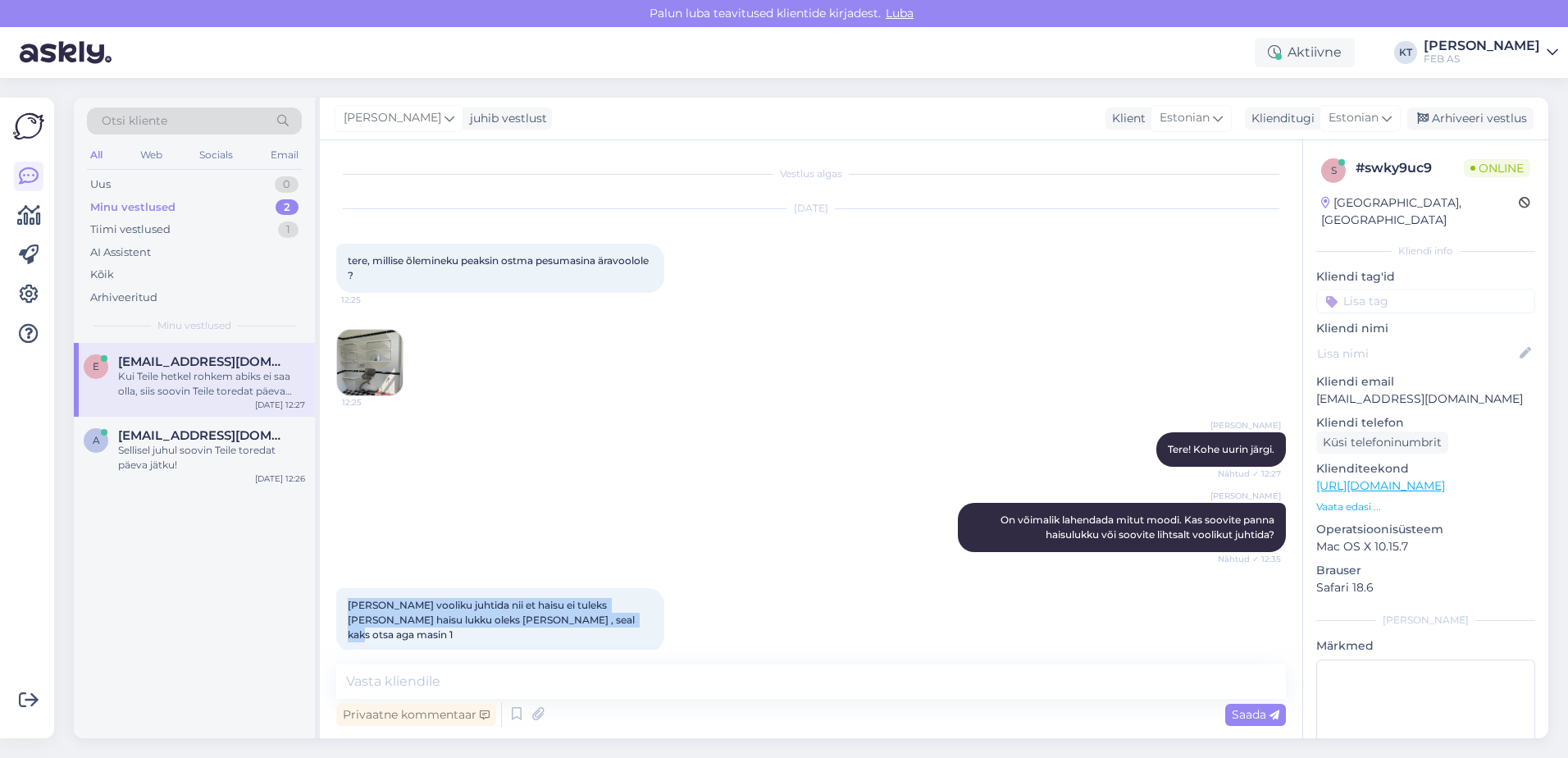
click at [401, 347] on img at bounding box center [370, 363] width 66 height 66
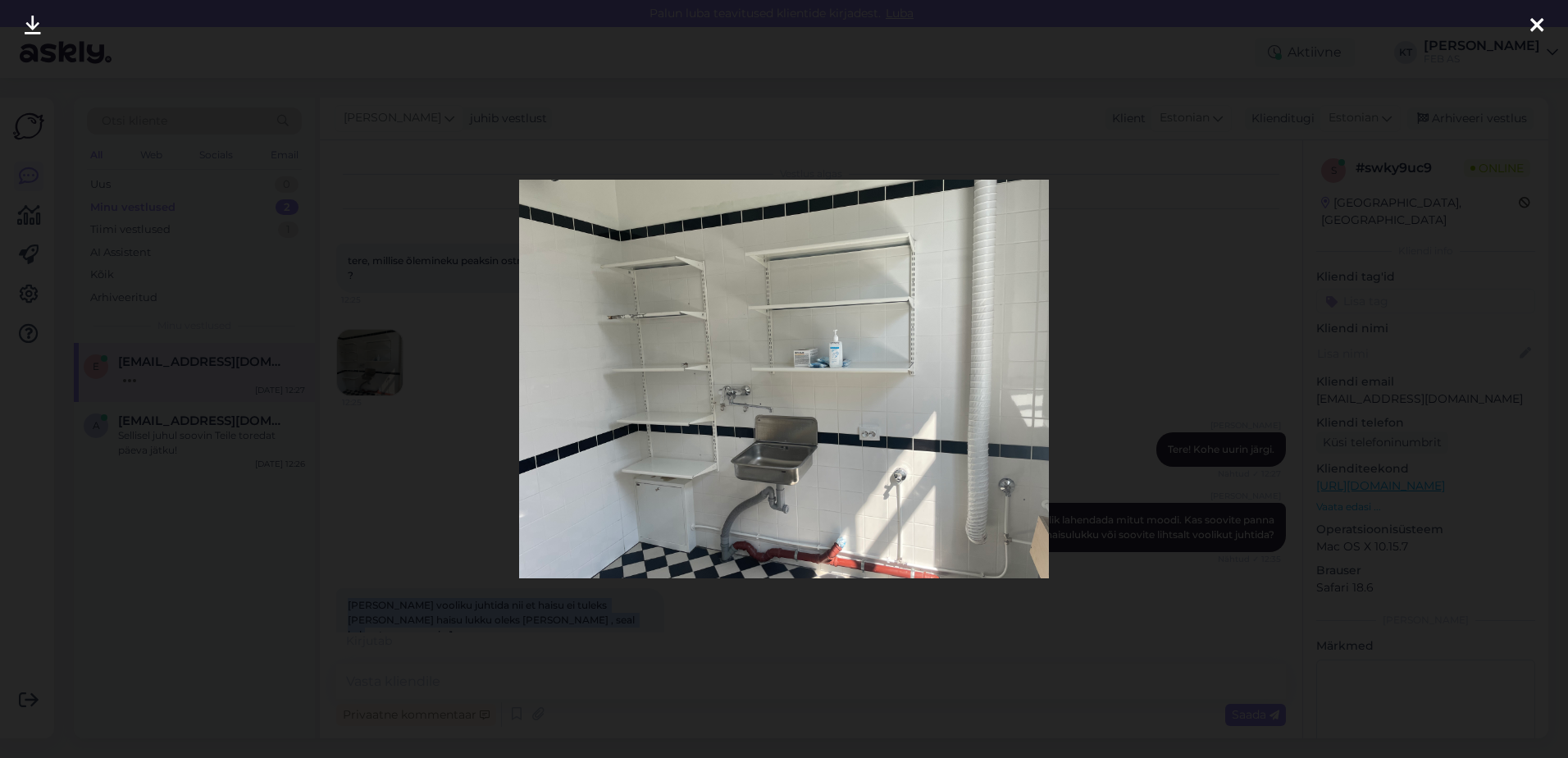
drag, startPoint x: 1535, startPoint y: 25, endPoint x: 1555, endPoint y: 25, distance: 20.0
click at [1535, 25] on icon at bounding box center [1537, 26] width 13 height 22
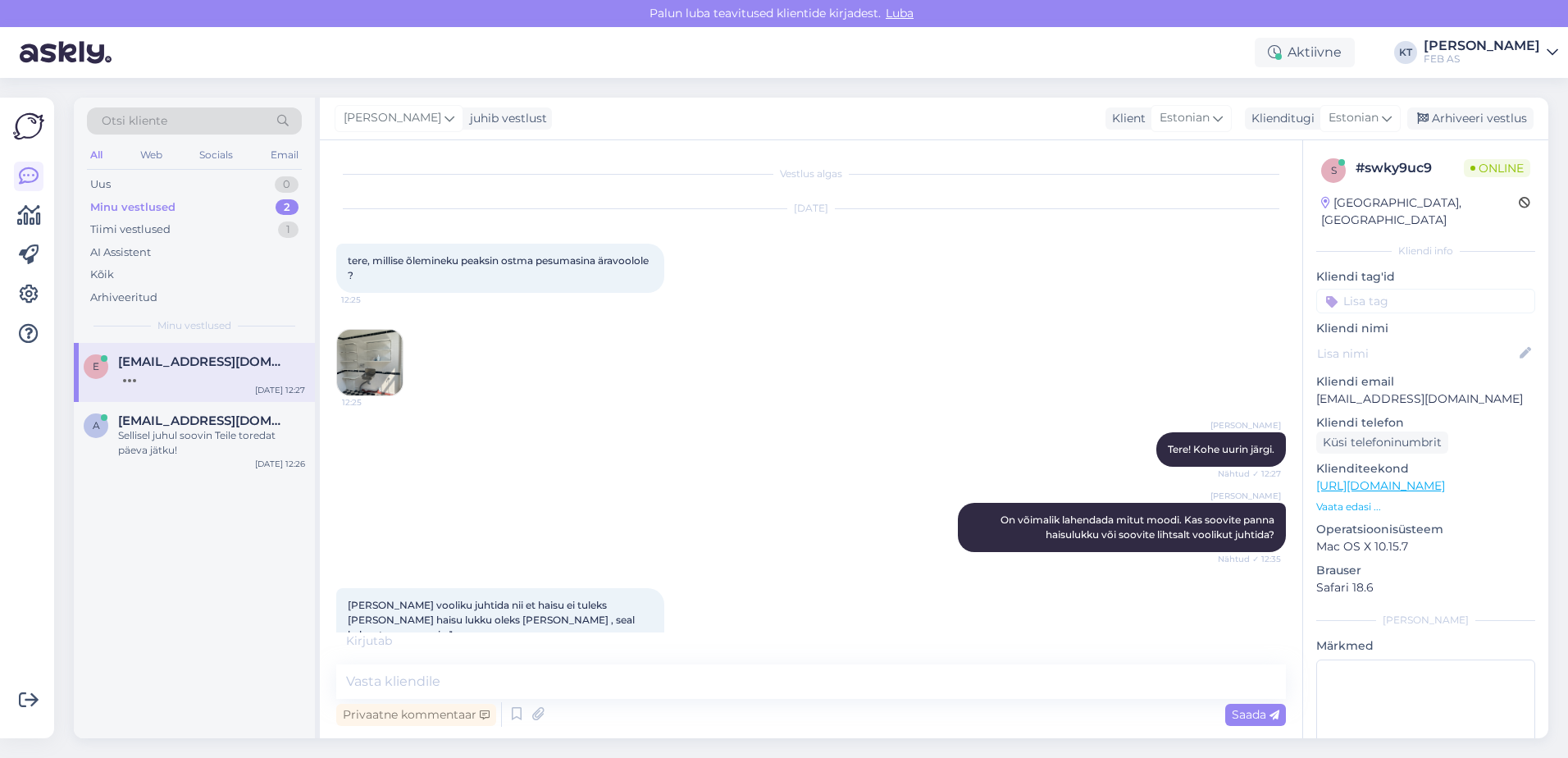
scroll to position [489, 0]
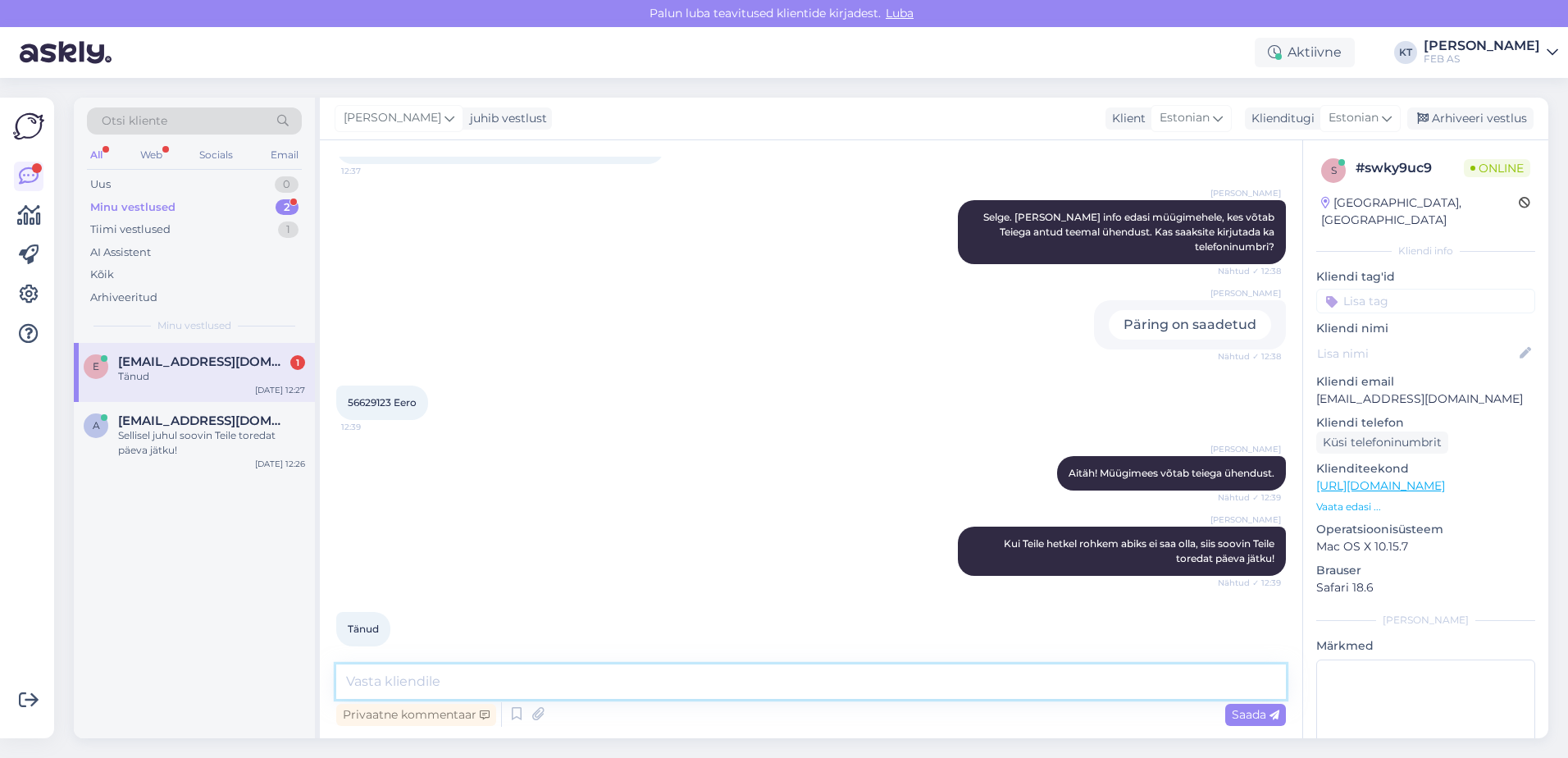
click at [538, 673] on textarea at bounding box center [811, 682] width 950 height 35
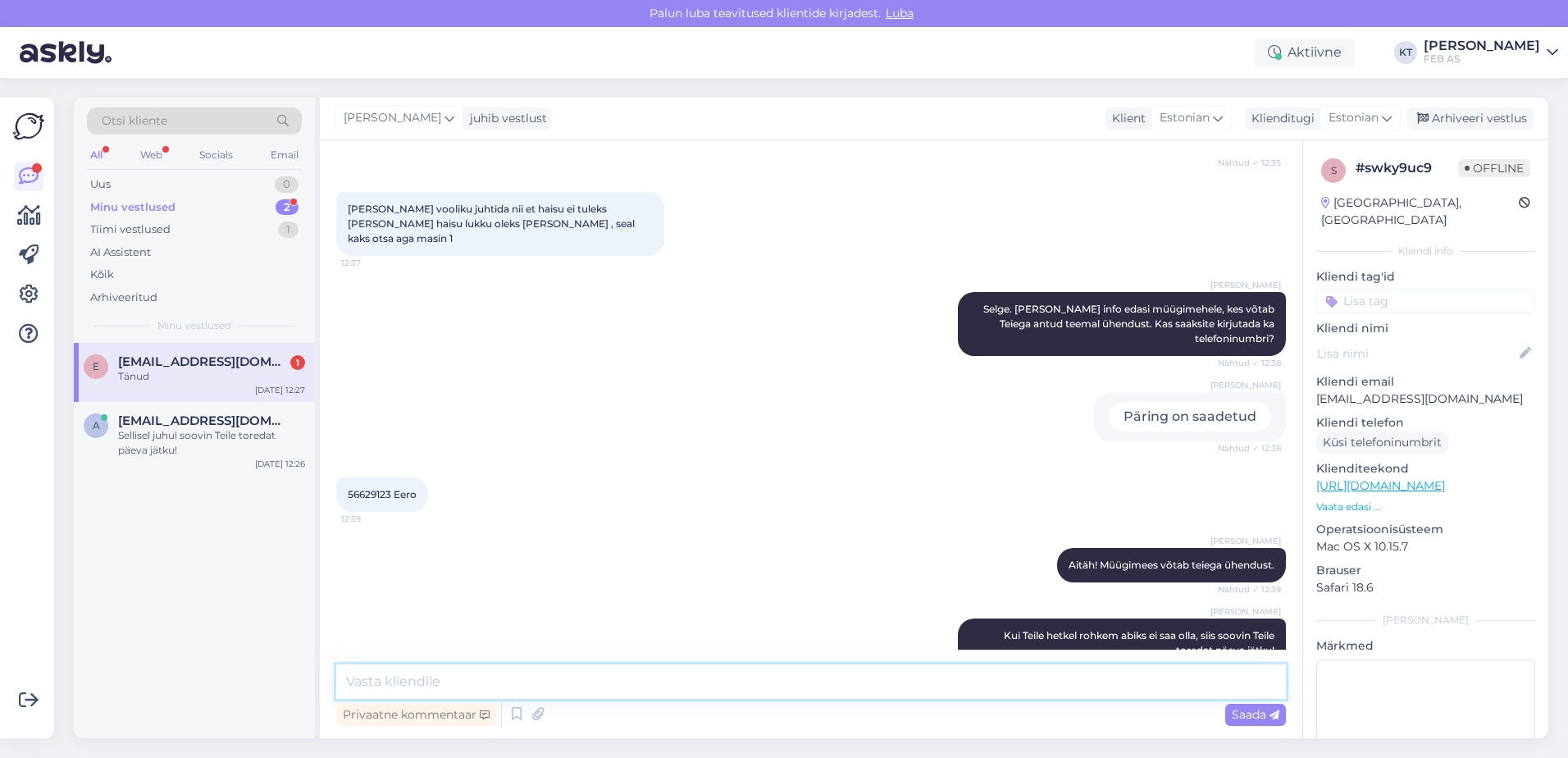
scroll to position [324, 0]
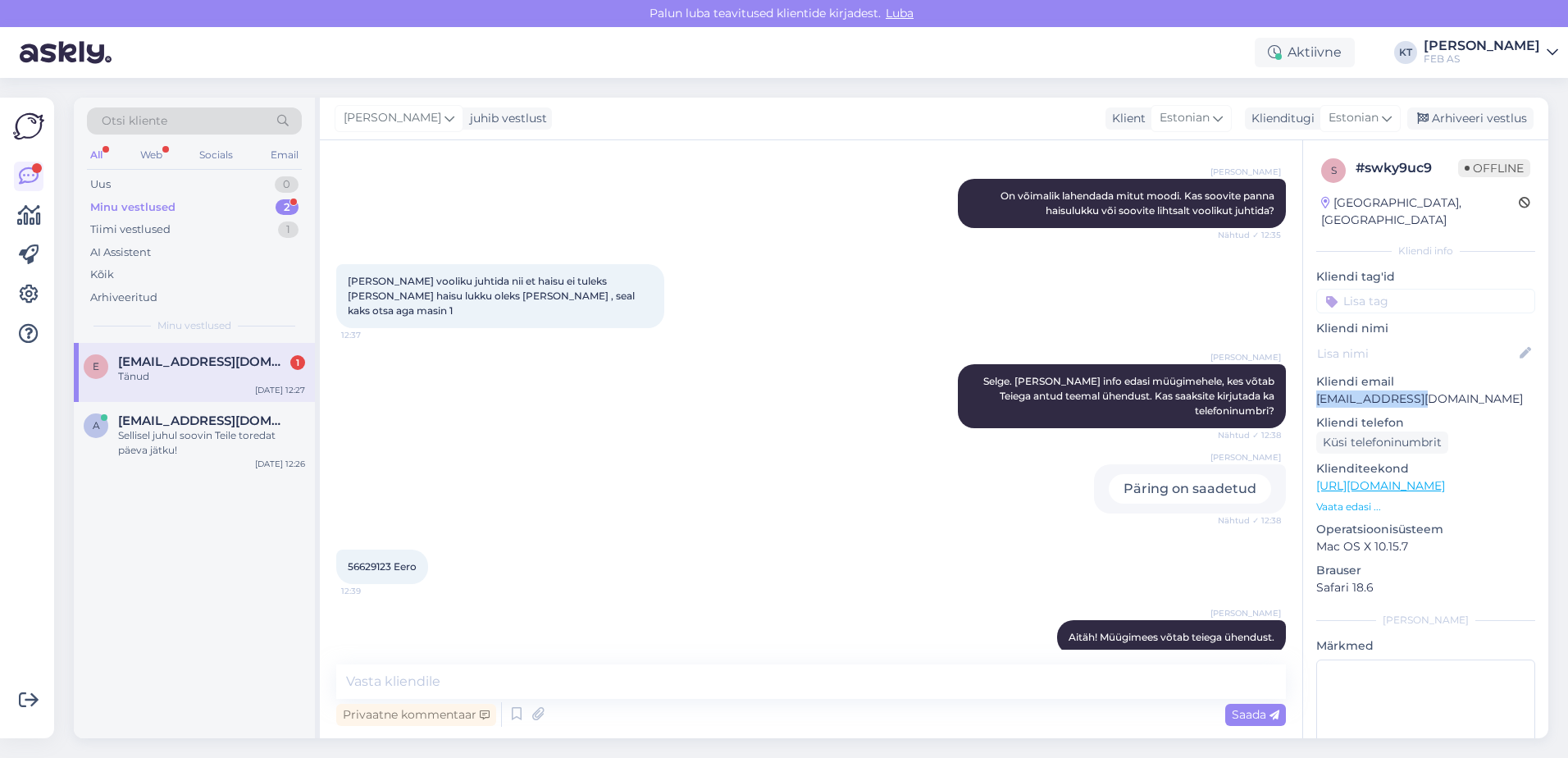
drag, startPoint x: 1419, startPoint y: 383, endPoint x: 1310, endPoint y: 383, distance: 109.0
click at [1310, 383] on div "s # swky9uc9 Offline [GEOGRAPHIC_DATA], [GEOGRAPHIC_DATA] Kliendi info Kliendi …" at bounding box center [1426, 486] width 245 height 692
copy p "[EMAIL_ADDRESS][DOMAIN_NAME]"
drag, startPoint x: 393, startPoint y: 548, endPoint x: 346, endPoint y: 553, distance: 47.3
click at [346, 553] on div "56629123 Eero 12:39" at bounding box center [382, 567] width 91 height 35
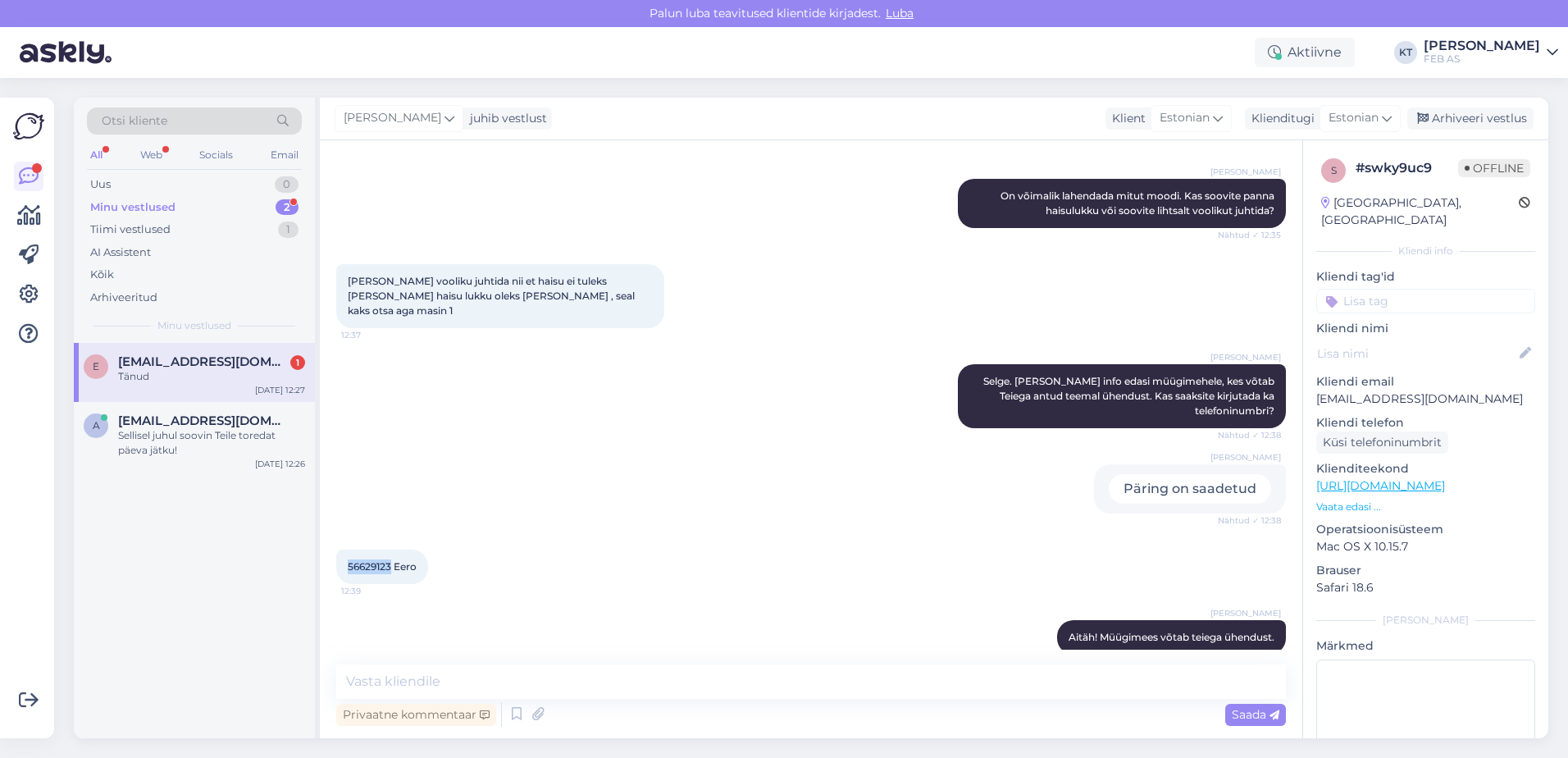
copy span "56629123"
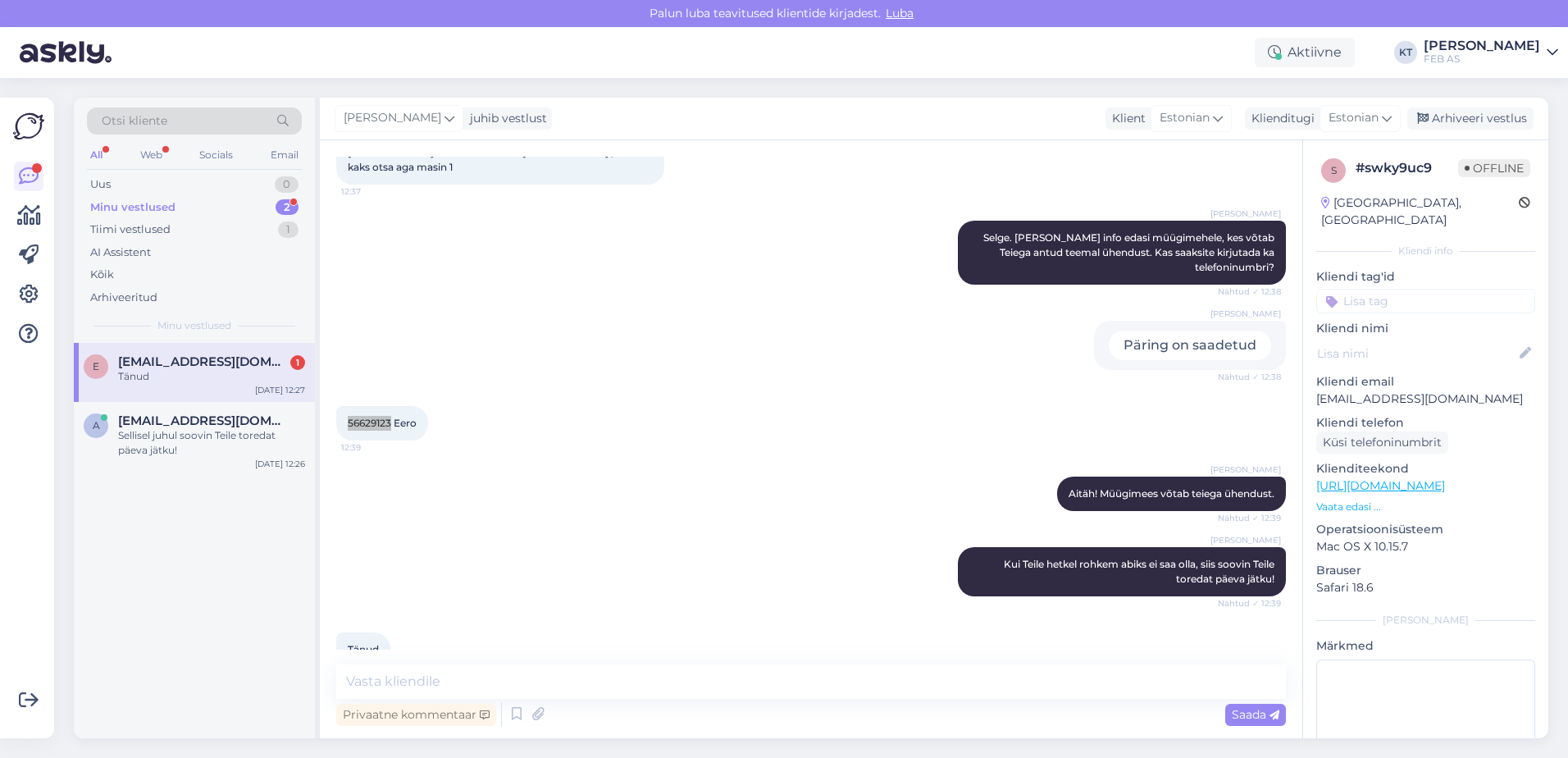
scroll to position [489, 0]
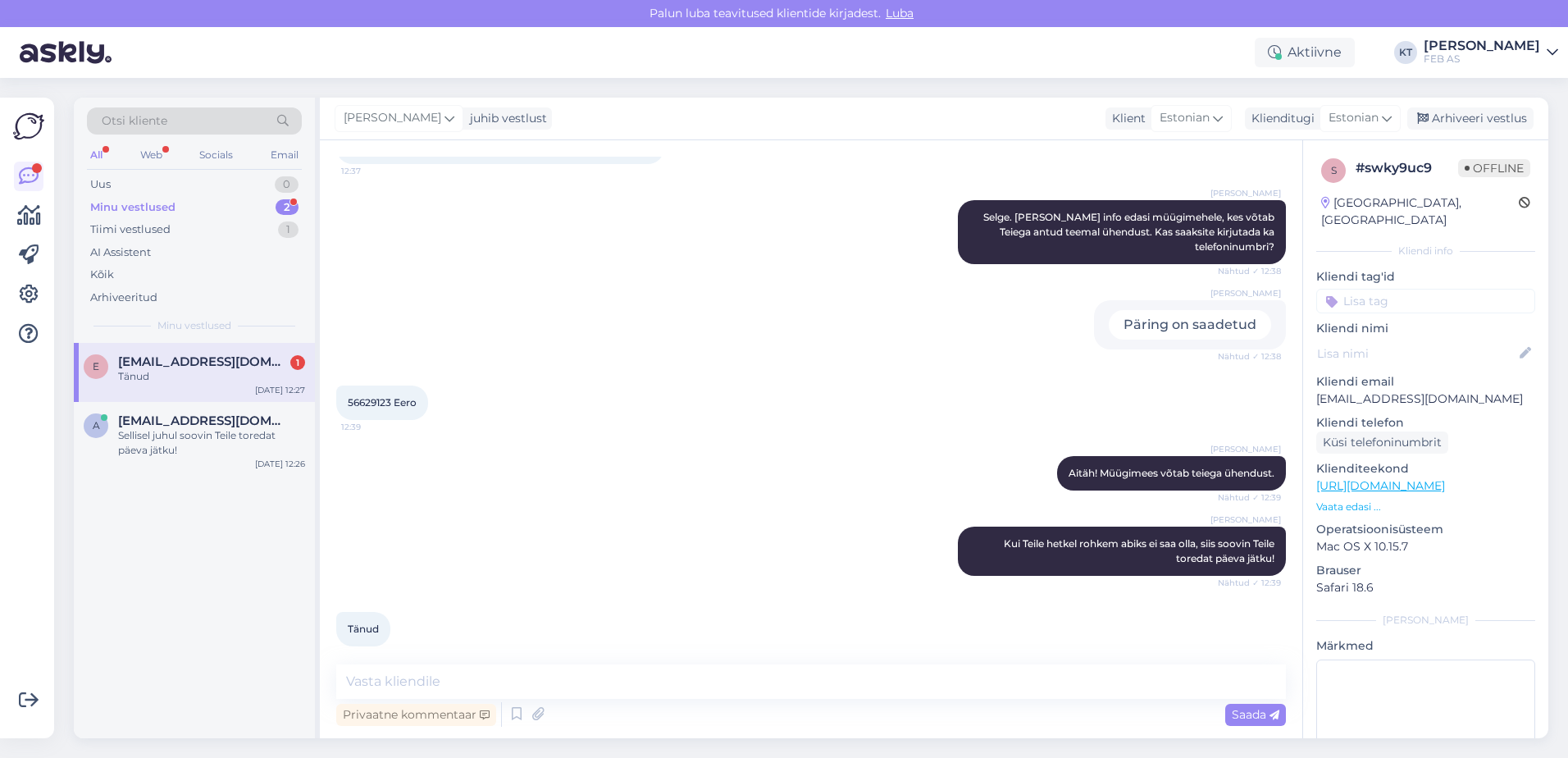
click at [823, 559] on div "[PERSON_NAME] Kui Teile hetkel rohkem abiks ei saa olla, siis soovin Teile tore…" at bounding box center [811, 551] width 950 height 85
click at [705, 679] on textarea at bounding box center [811, 682] width 950 height 35
click at [170, 334] on div "Otsi kliente All Web Socials Email Uus 0 Minu vestlused 2 Tiimi vestlused 1 AI …" at bounding box center [194, 220] width 241 height 245
click at [170, 365] on span "[EMAIL_ADDRESS][DOMAIN_NAME]" at bounding box center [204, 362] width 171 height 15
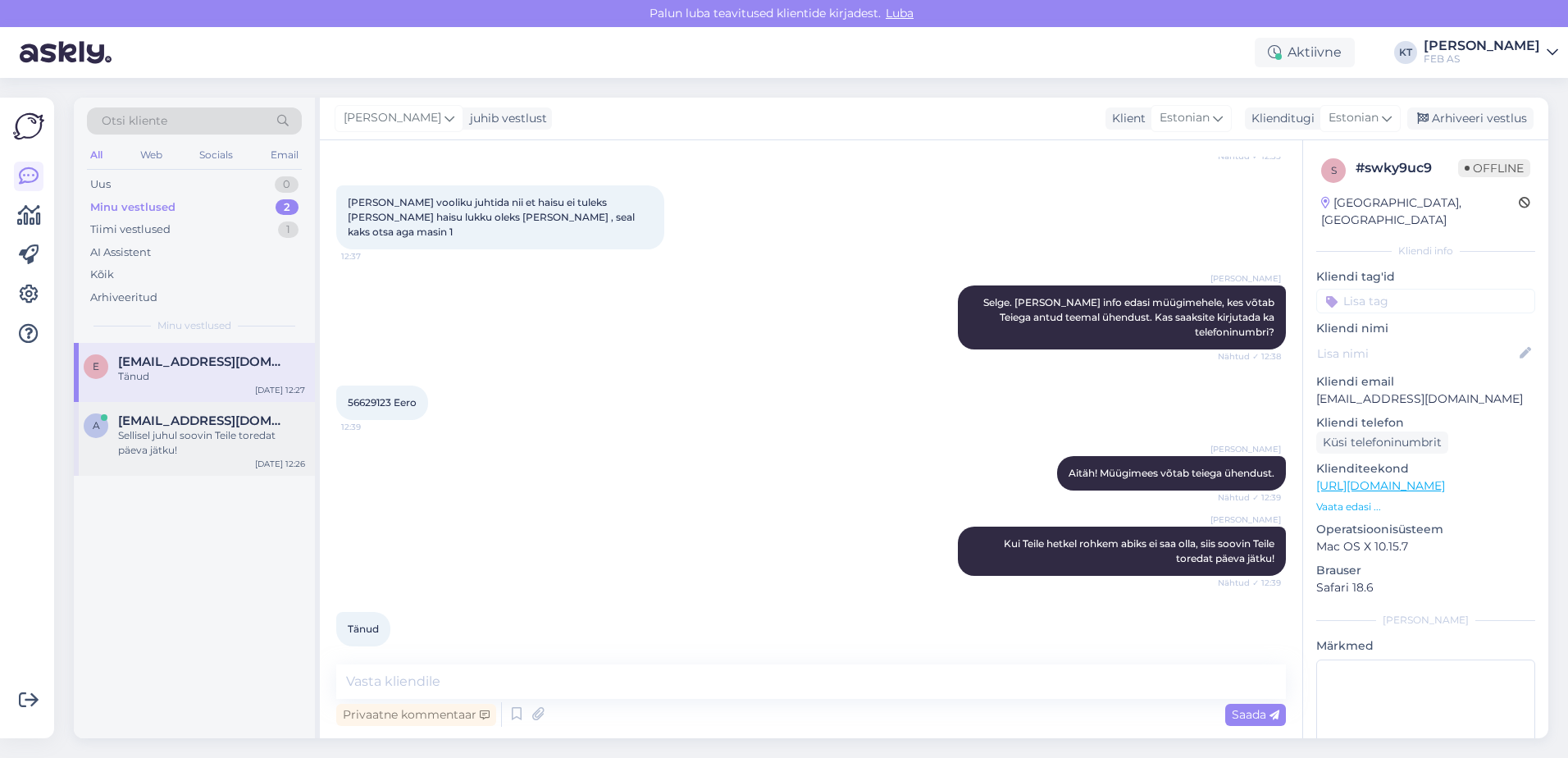
click at [136, 443] on div "Sellisel juhul soovin Teile toredat päeva jätku!" at bounding box center [211, 443] width 187 height 29
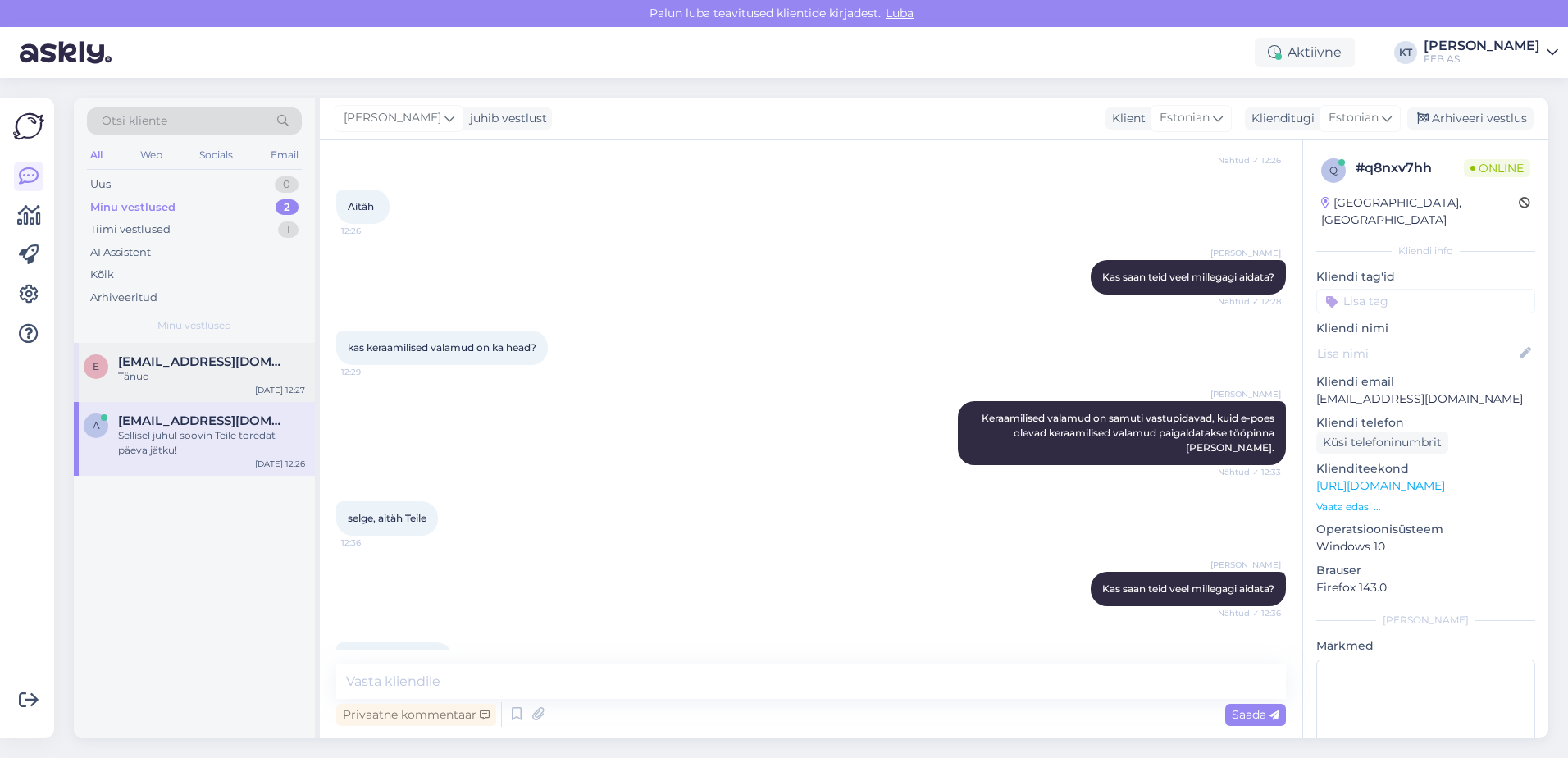
click at [139, 374] on div "Tänud" at bounding box center [211, 376] width 187 height 15
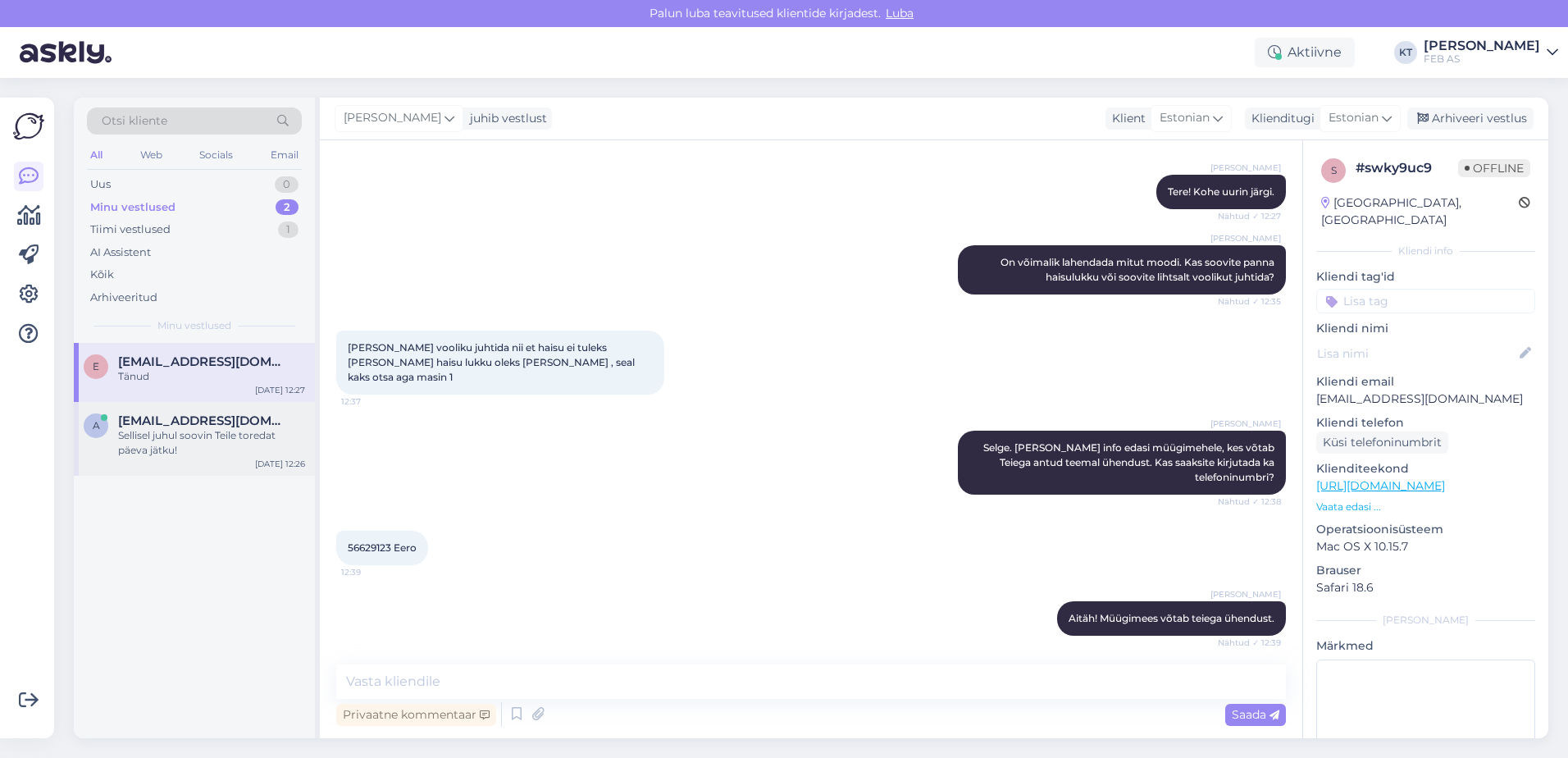
click at [152, 445] on div "Sellisel juhul soovin Teile toredat päeva jätku!" at bounding box center [211, 443] width 187 height 29
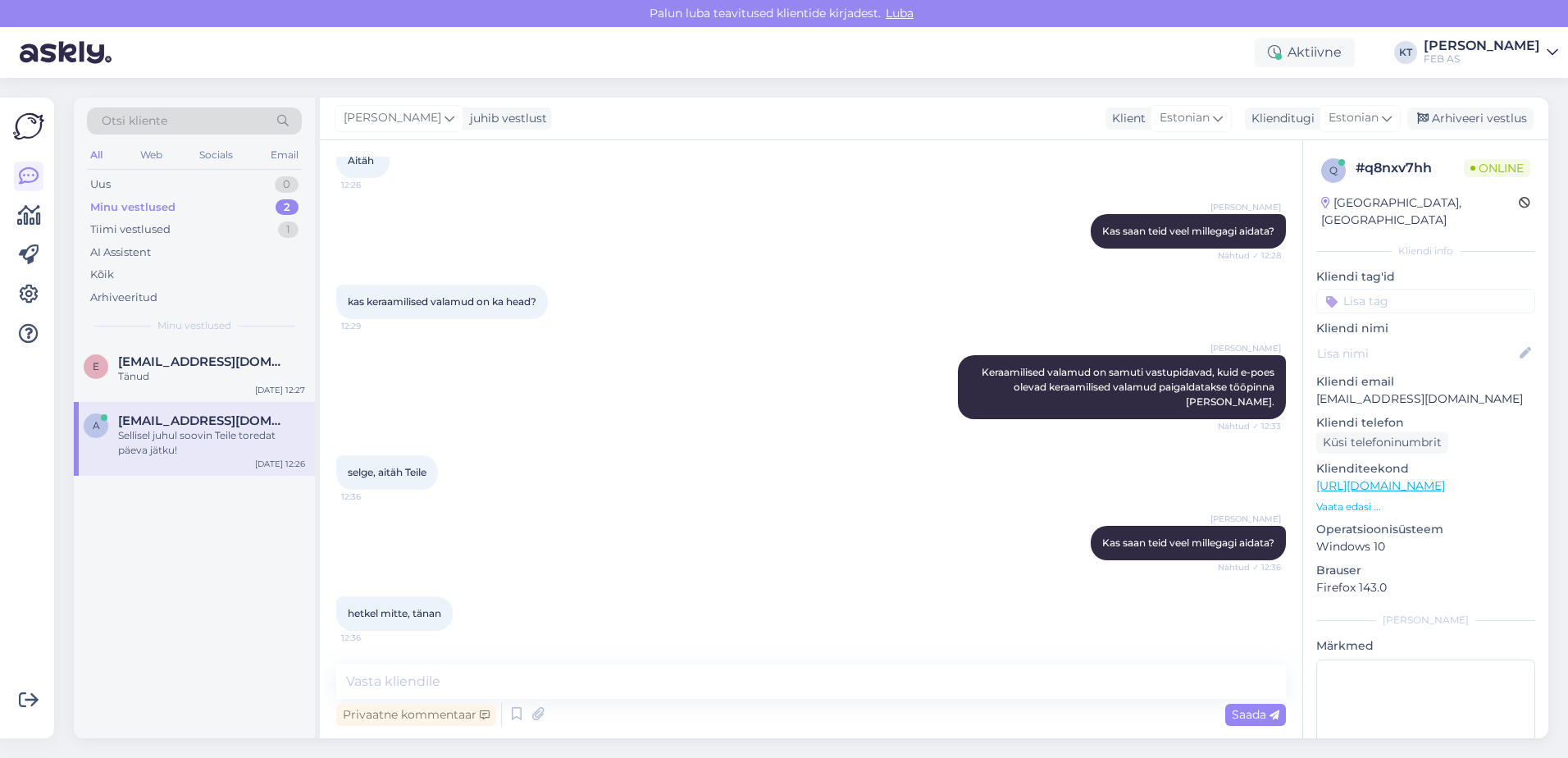
scroll to position [582, 0]
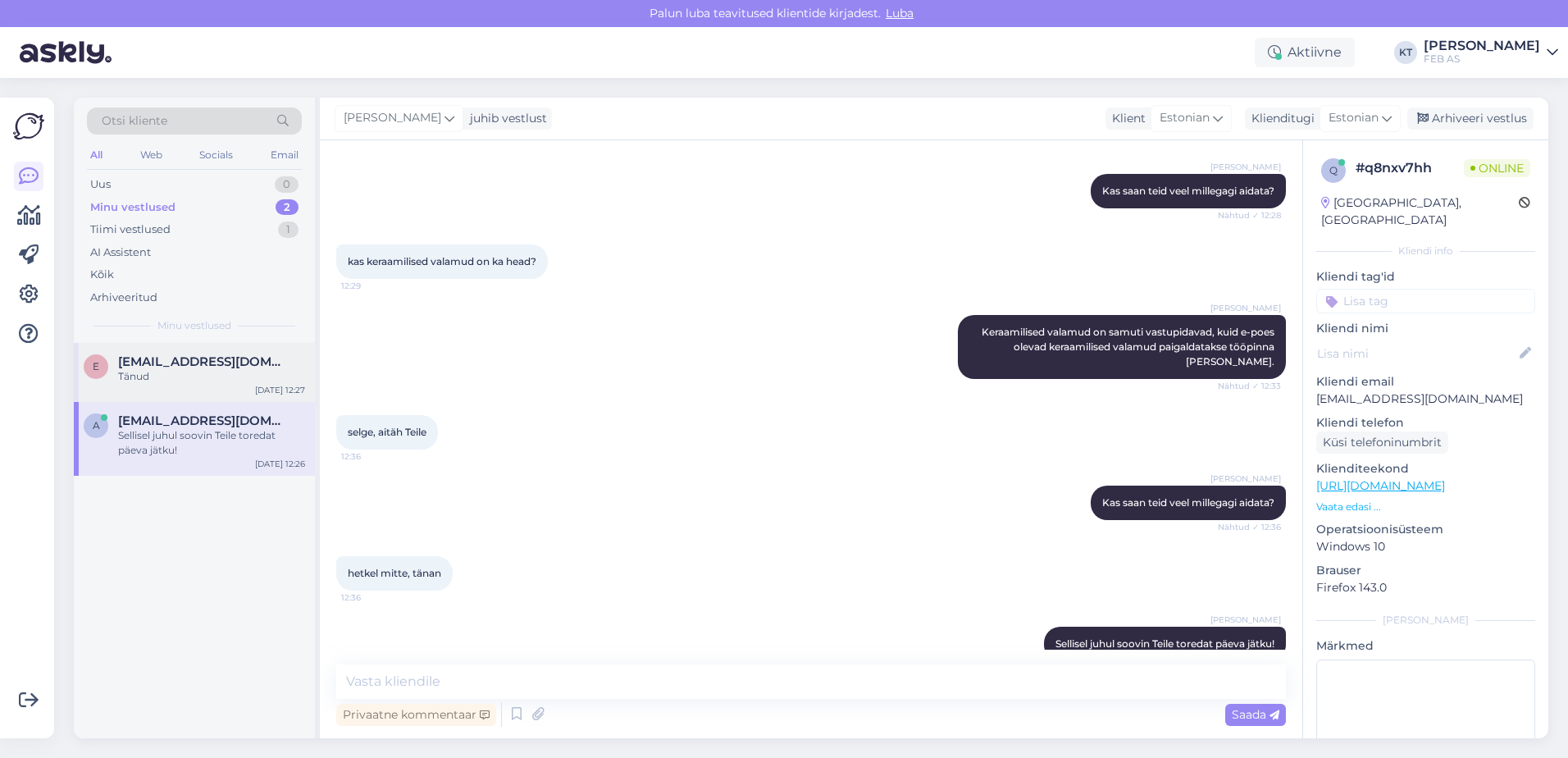
click at [179, 392] on div "E [EMAIL_ADDRESS][DOMAIN_NAME] Tänud [DATE] 12:27" at bounding box center [194, 372] width 241 height 59
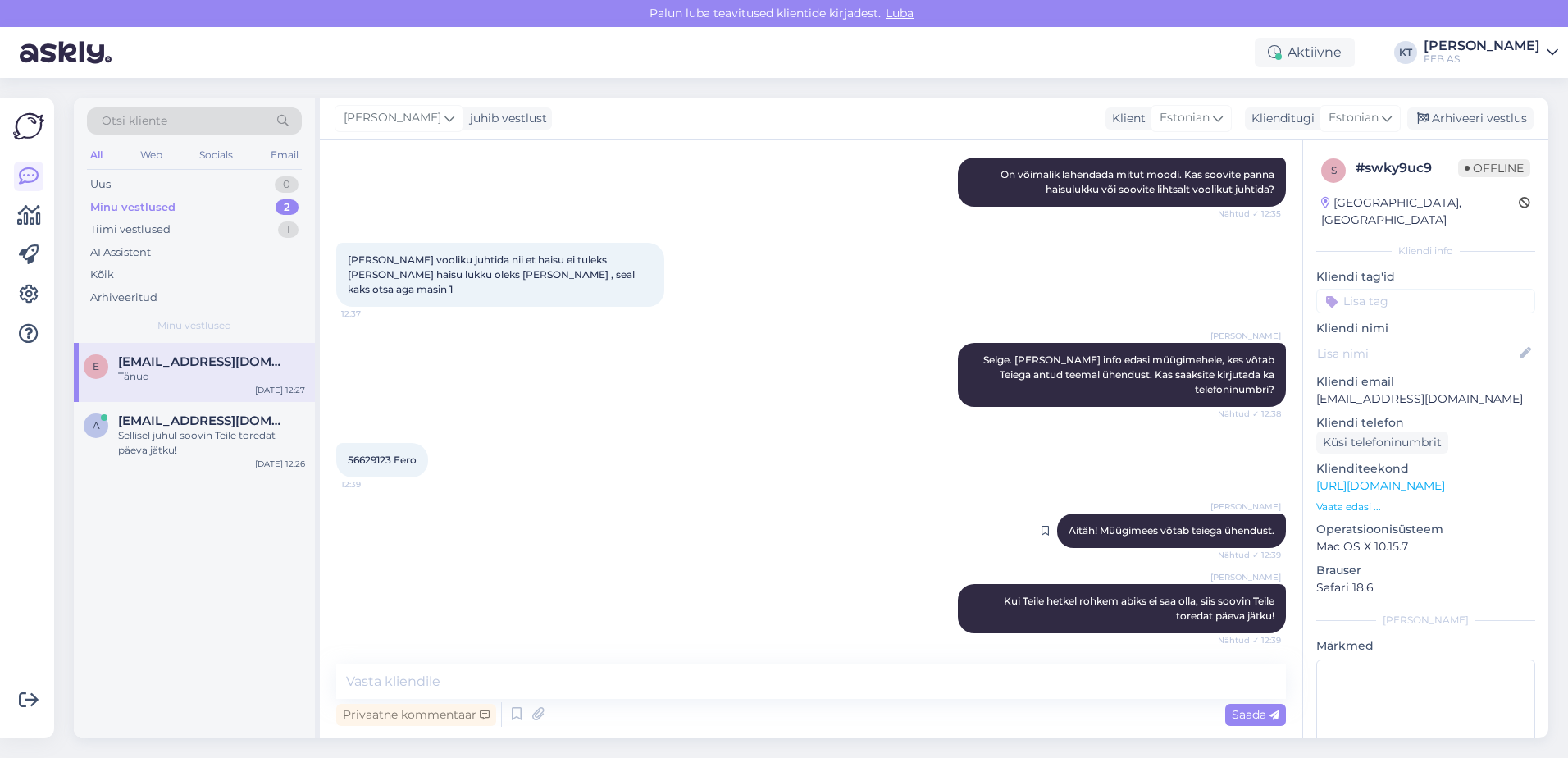
scroll to position [403, 0]
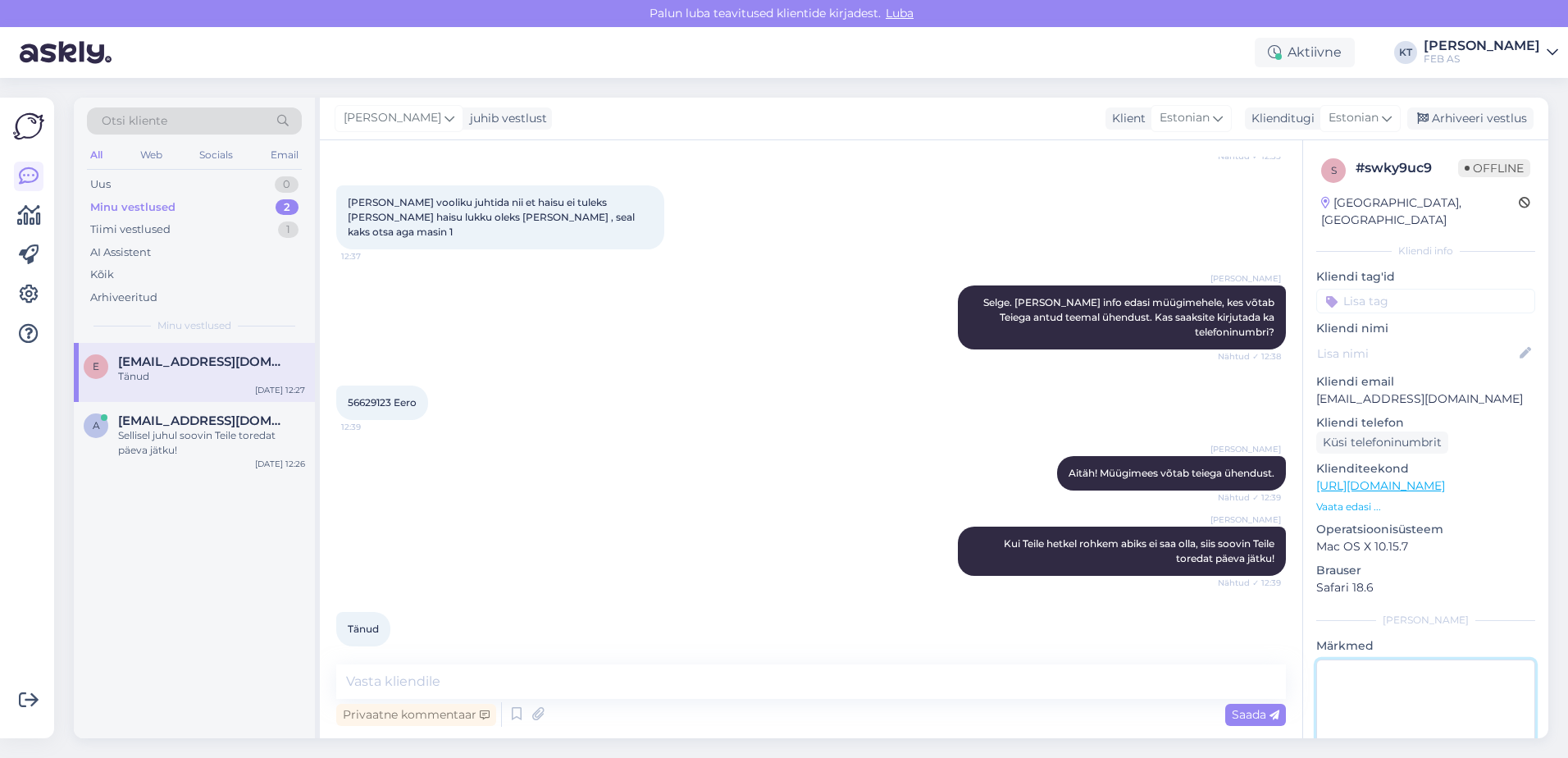
click at [1366, 665] on textarea at bounding box center [1426, 733] width 219 height 148
type textarea "Ü"
type textarea "[EMAIL_ADDRESS][DOMAIN_NAME] saadetud."
click at [1457, 111] on div "Arhiveeri vestlus" at bounding box center [1470, 119] width 126 height 22
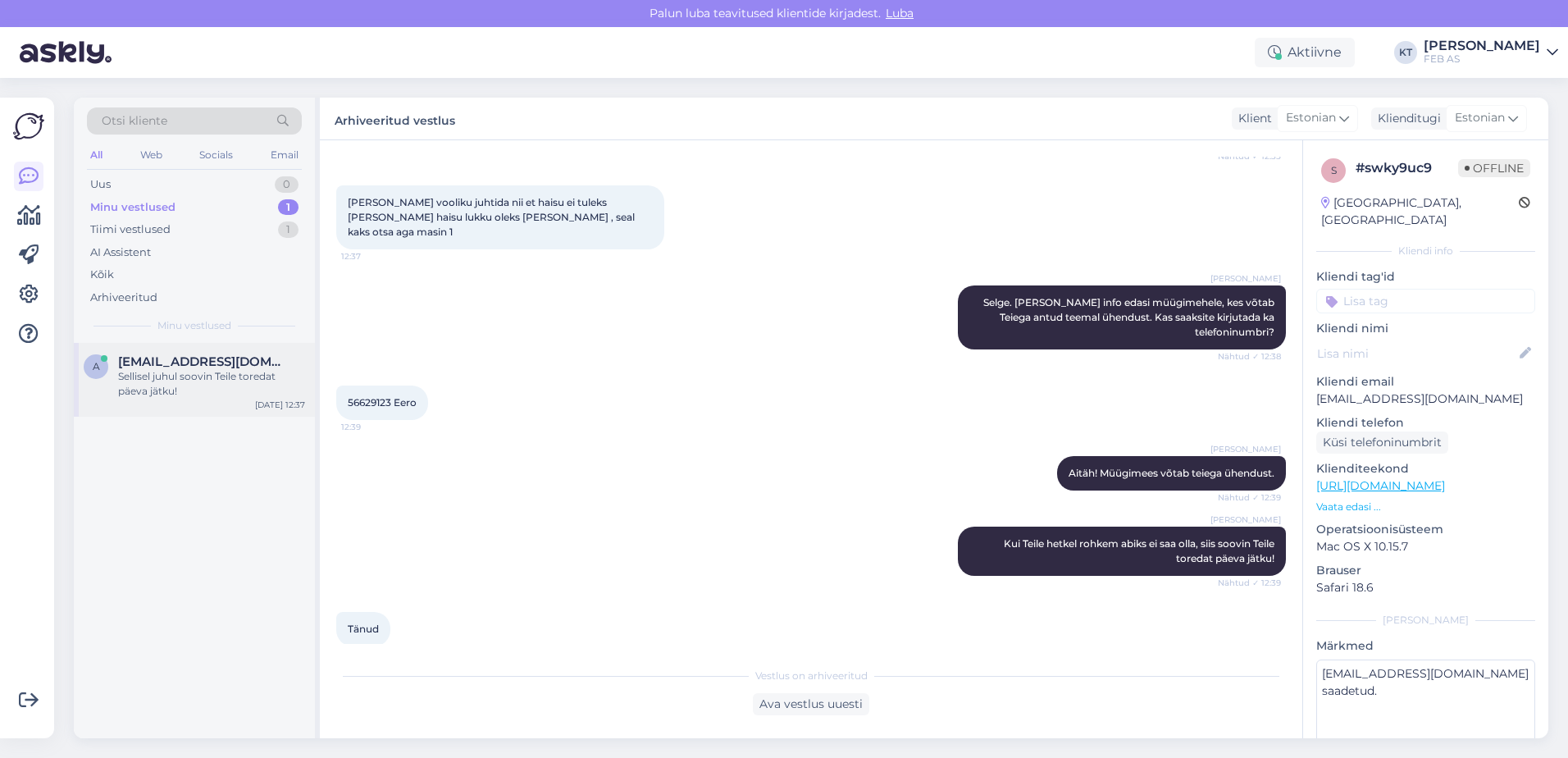
click at [196, 389] on div "Sellisel juhul soovin Teile toredat päeva jätku!" at bounding box center [211, 384] width 187 height 29
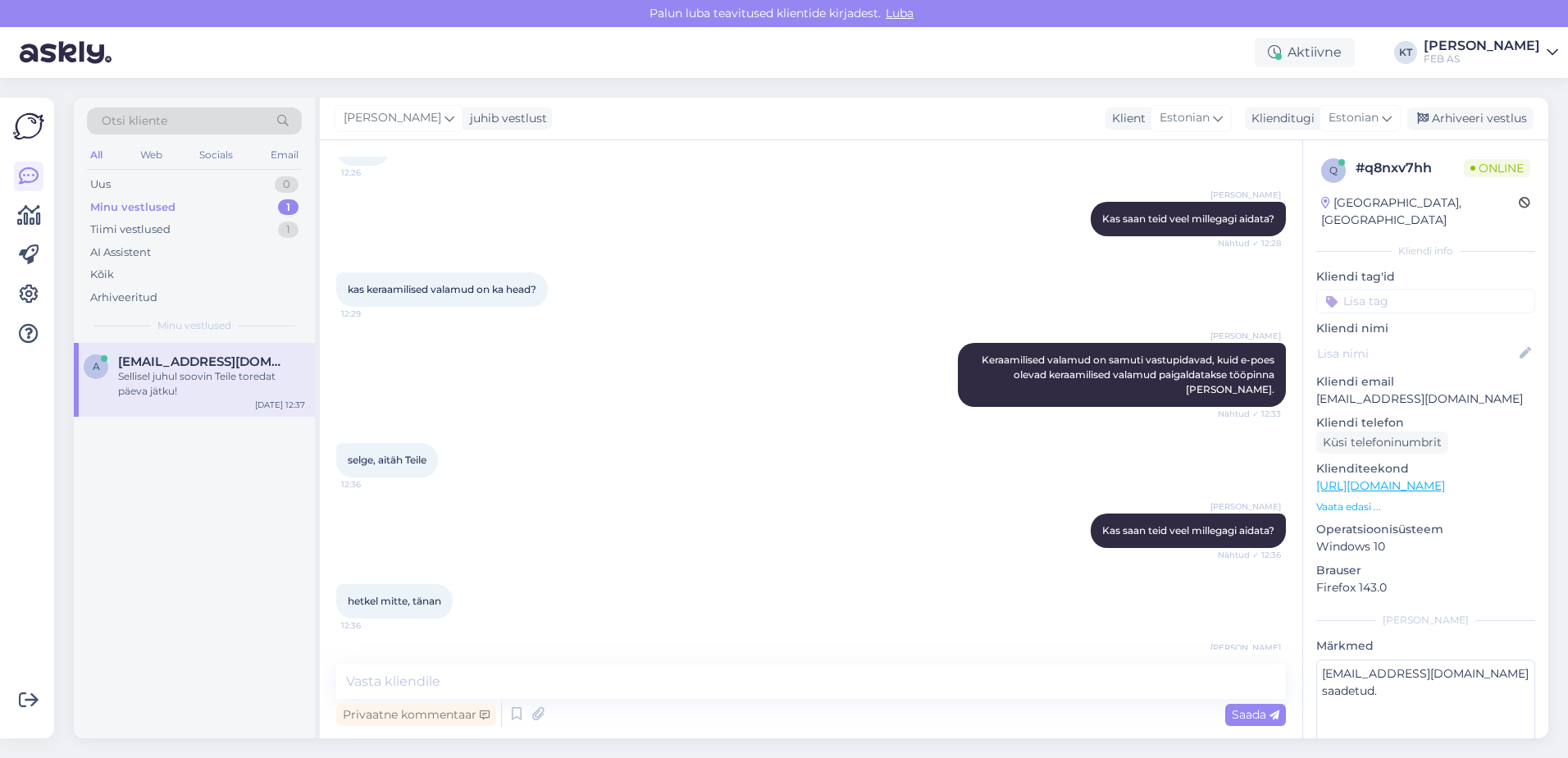
scroll to position [582, 0]
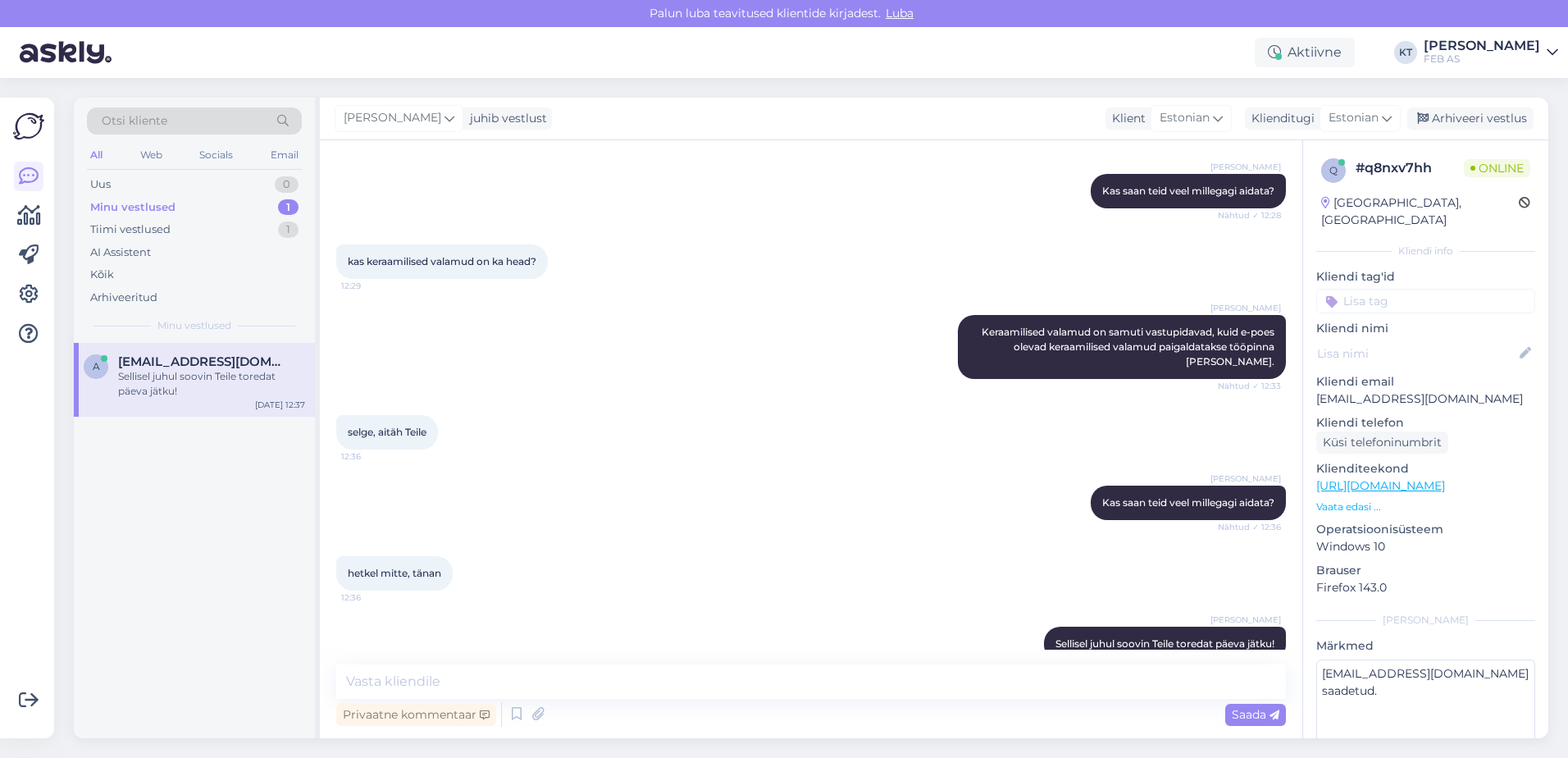
click at [849, 468] on div "[PERSON_NAME] Kas saan teid veel millegagi aidata? Nähtud ✓ 12:36" at bounding box center [811, 503] width 950 height 71
click at [1457, 120] on div "Arhiveeri vestlus" at bounding box center [1470, 119] width 126 height 22
